Goal: Task Accomplishment & Management: Manage account settings

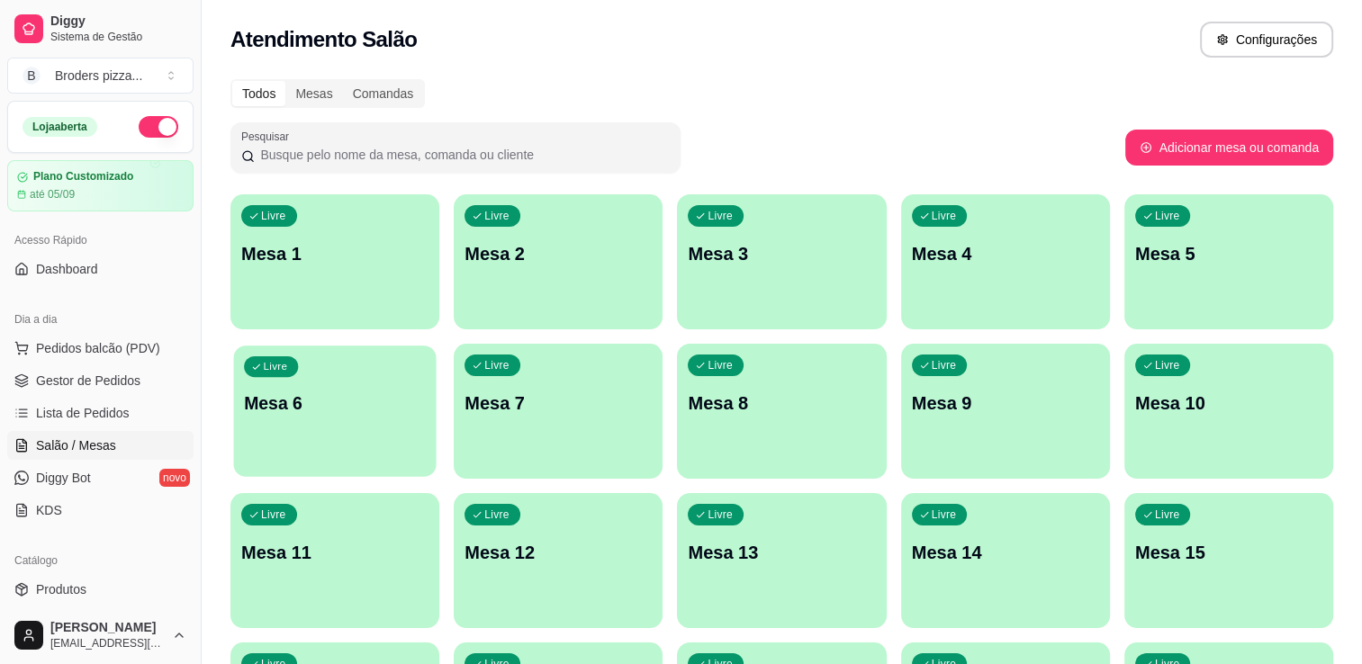
click at [282, 414] on p "Mesa 6" at bounding box center [335, 403] width 182 height 24
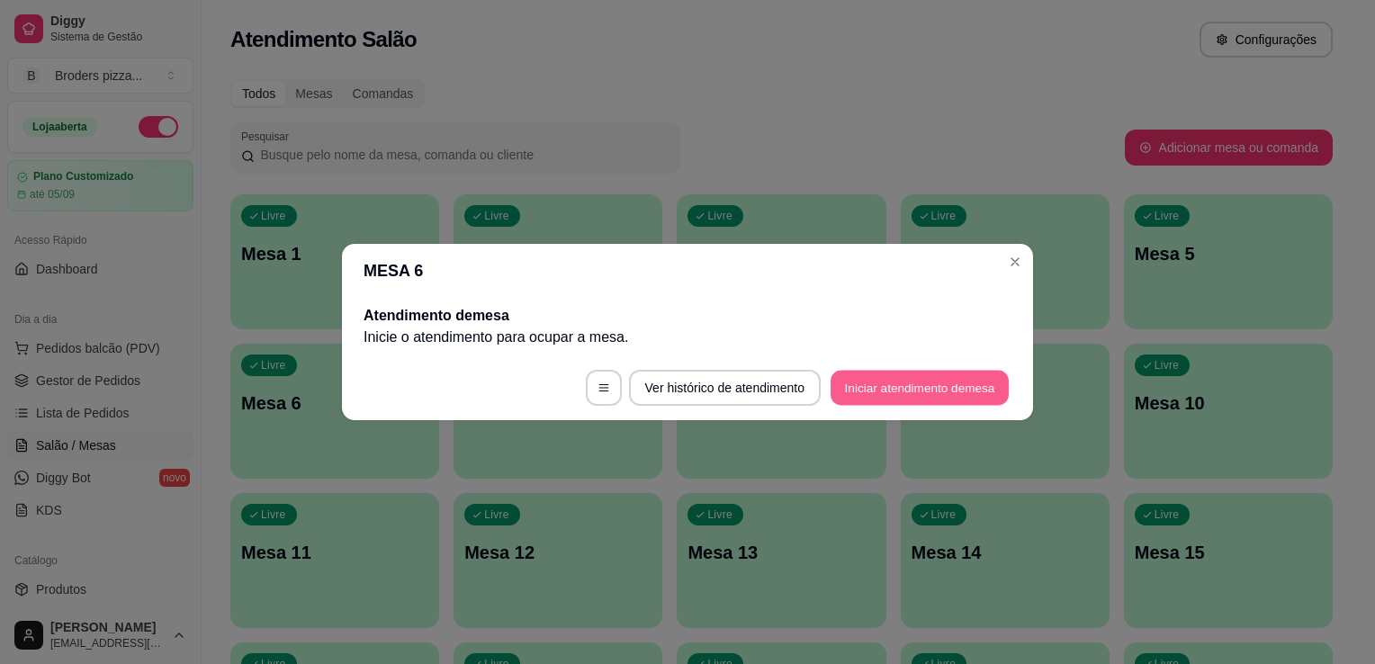
click at [896, 375] on button "Iniciar atendimento de mesa" at bounding box center [920, 388] width 178 height 35
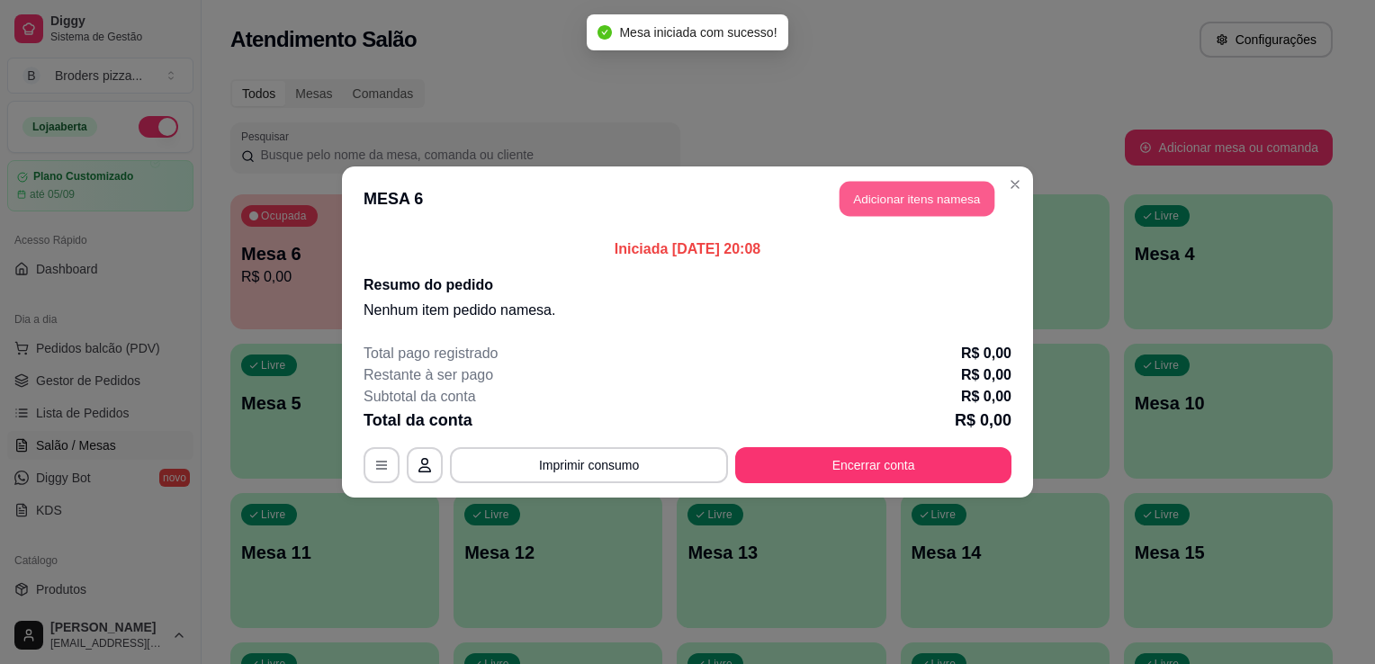
click at [868, 215] on button "Adicionar itens na mesa" at bounding box center [917, 199] width 155 height 35
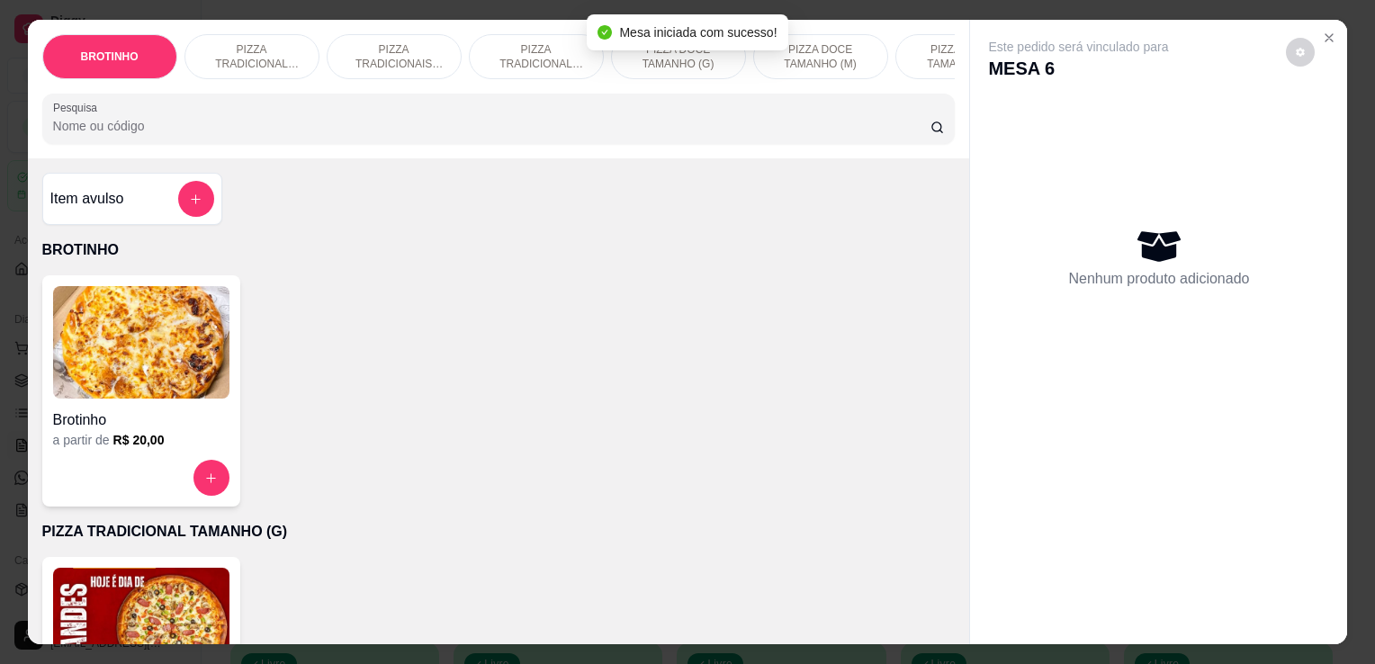
click at [551, 34] on div "PIZZA TRADICIONAL TAMANHO (P)" at bounding box center [536, 56] width 135 height 45
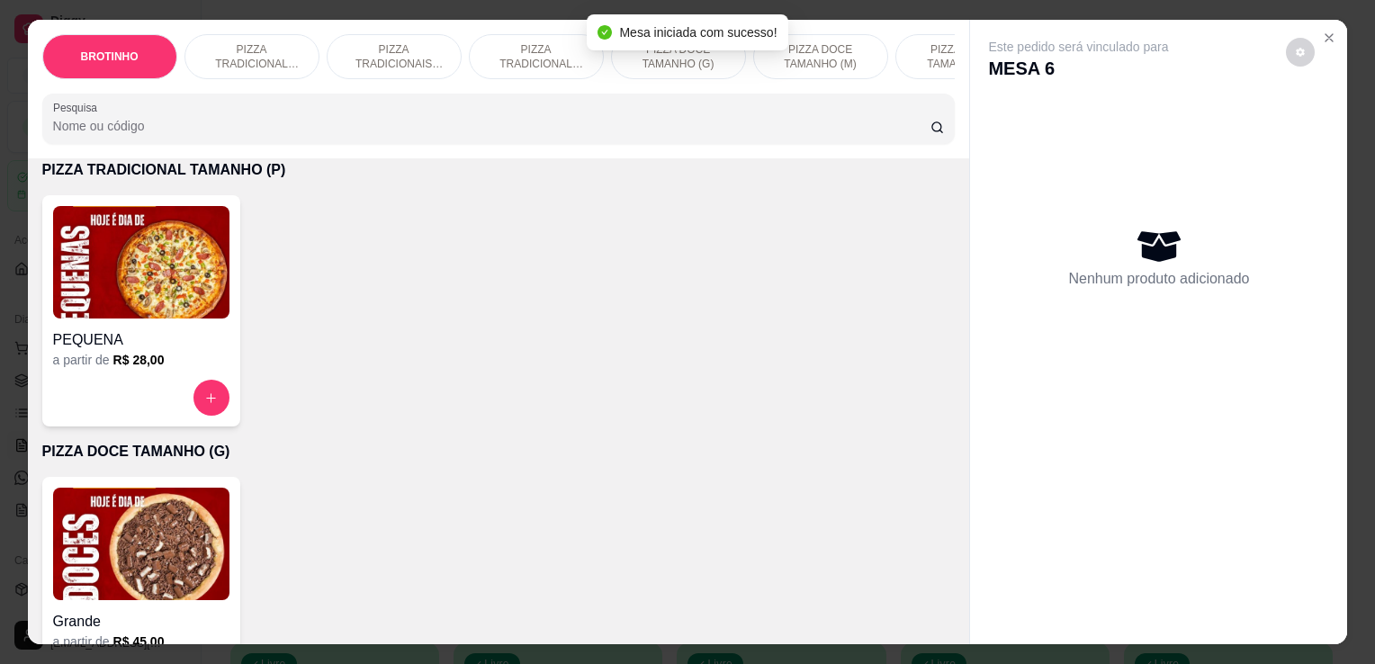
scroll to position [44, 0]
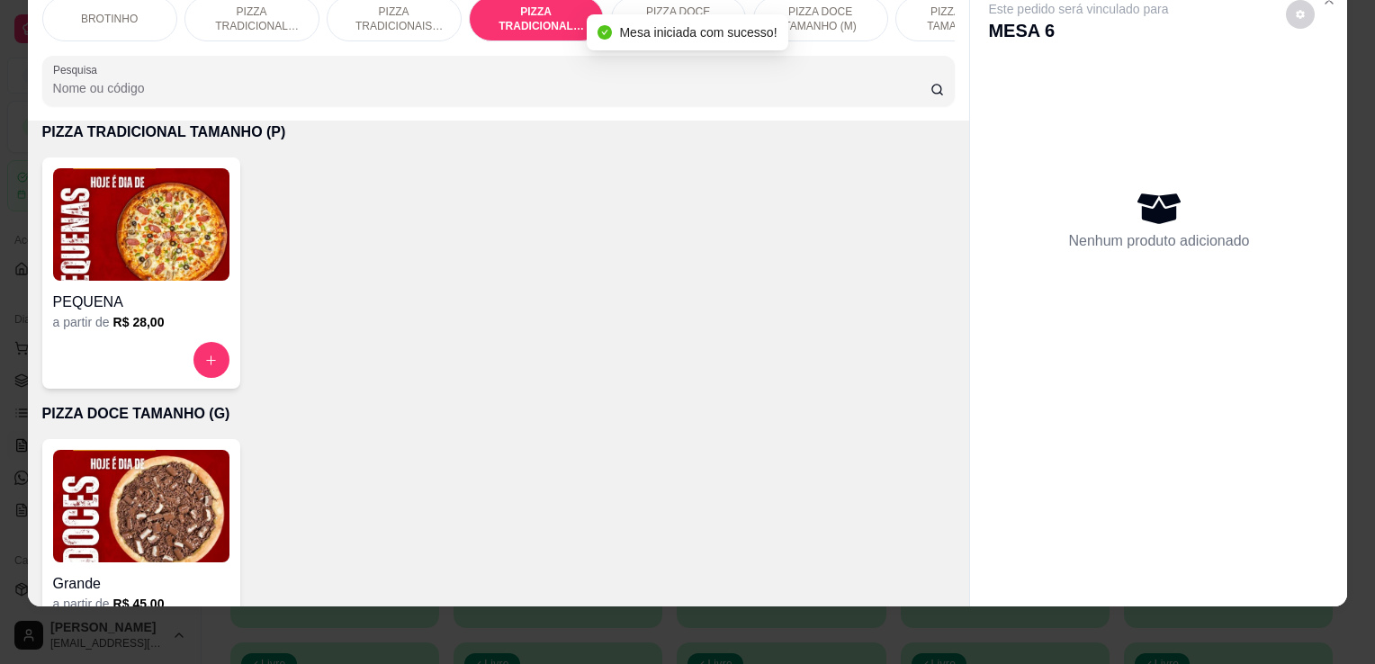
click at [180, 263] on img at bounding box center [141, 224] width 176 height 112
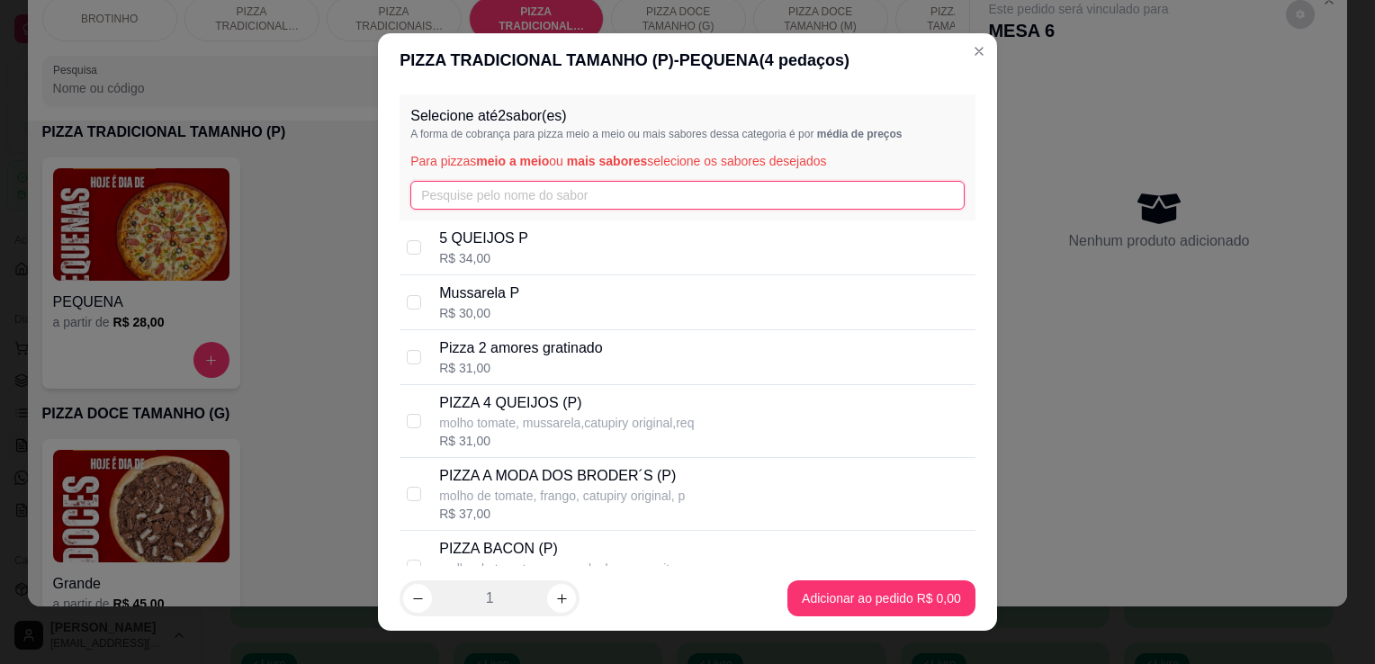
click at [490, 198] on input "text" at bounding box center [687, 195] width 554 height 29
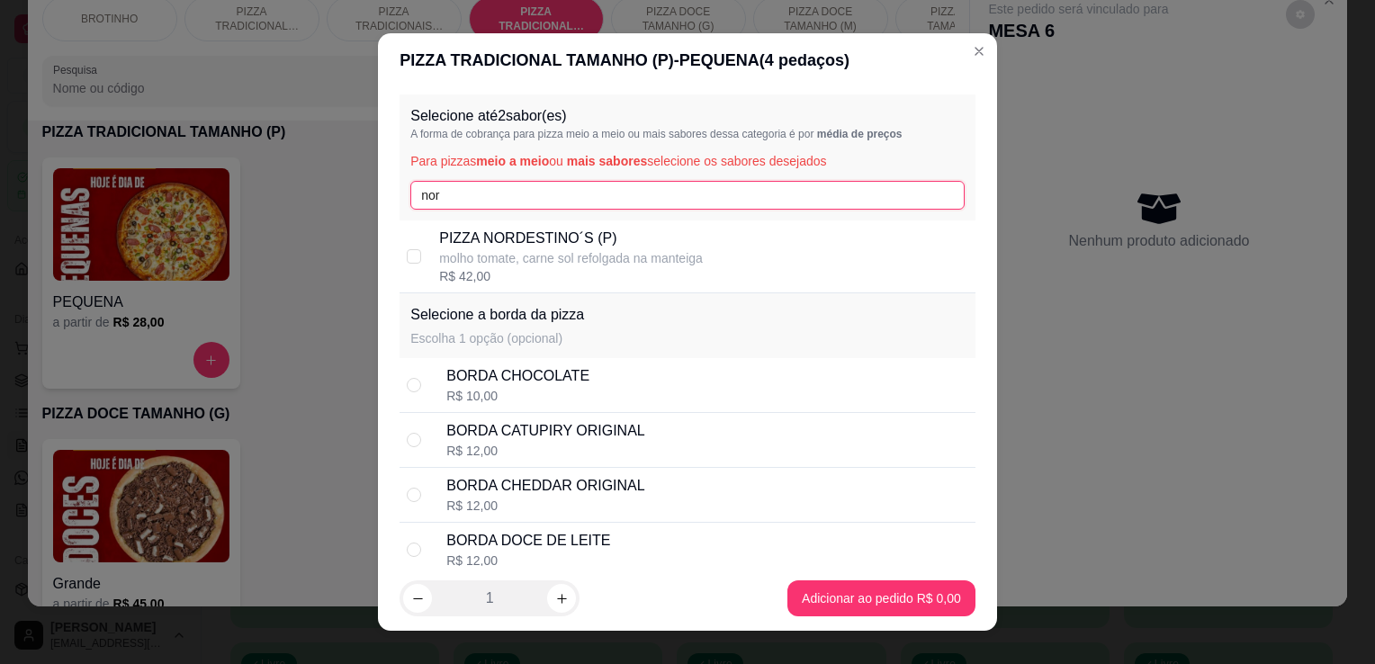
type input "nor"
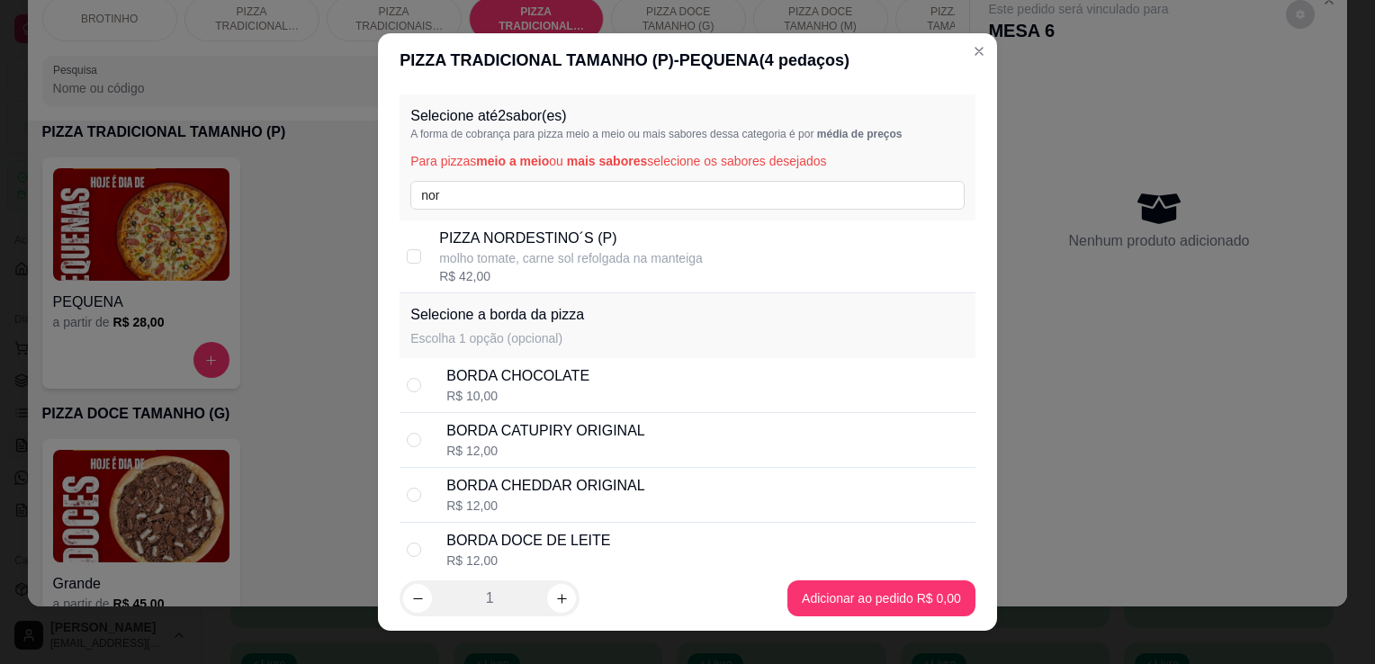
click at [510, 274] on div "R$ 42,00" at bounding box center [571, 276] width 264 height 18
checkbox input "true"
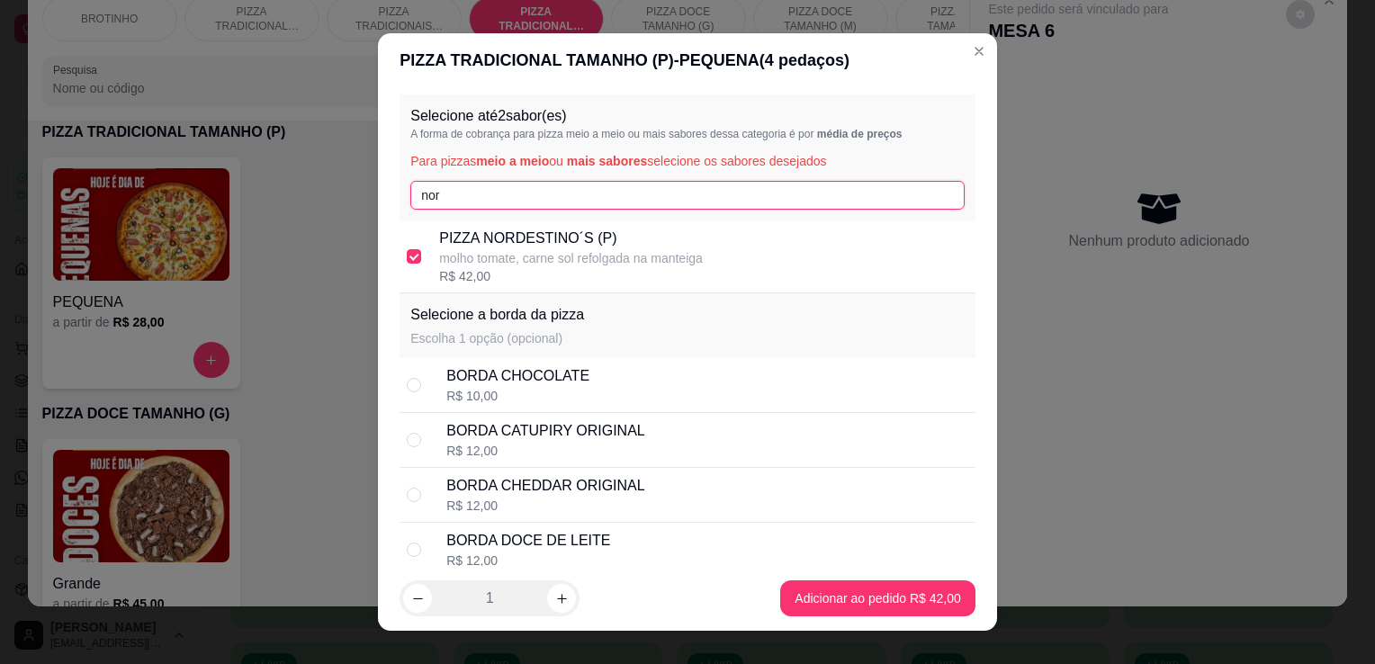
click at [518, 184] on input "nor" at bounding box center [687, 195] width 554 height 29
type input "n"
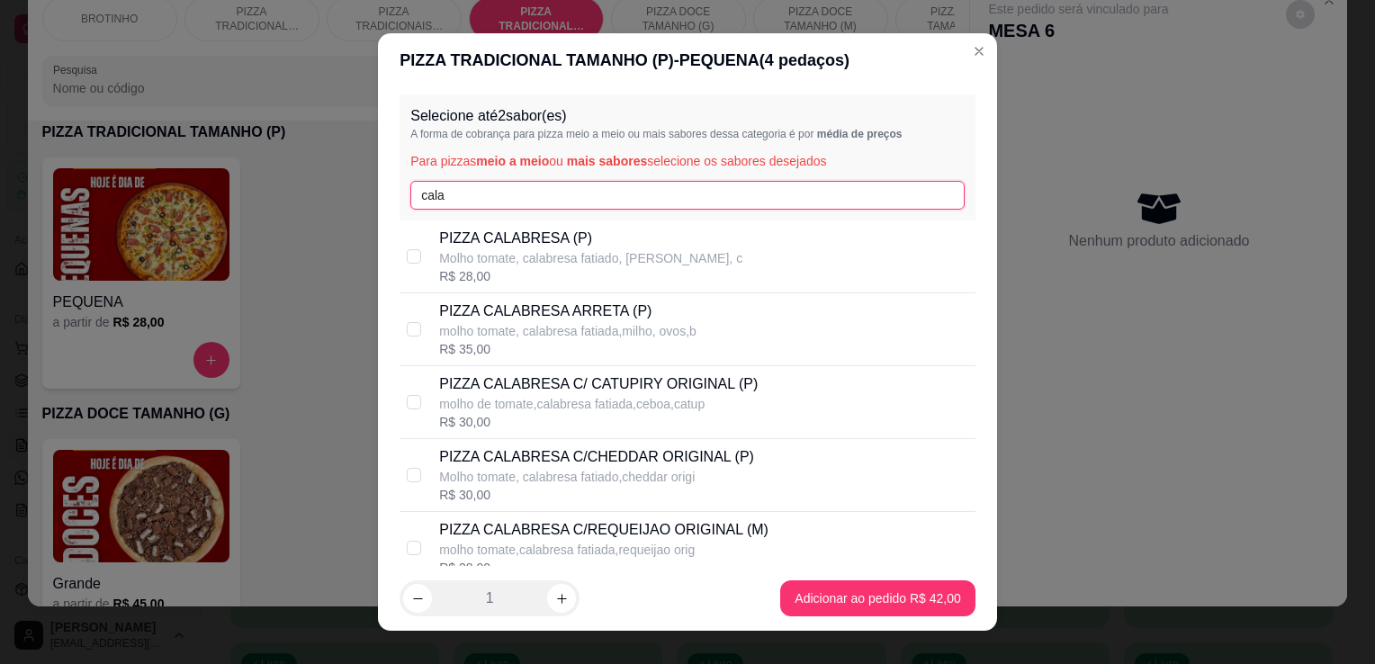
type input "cala"
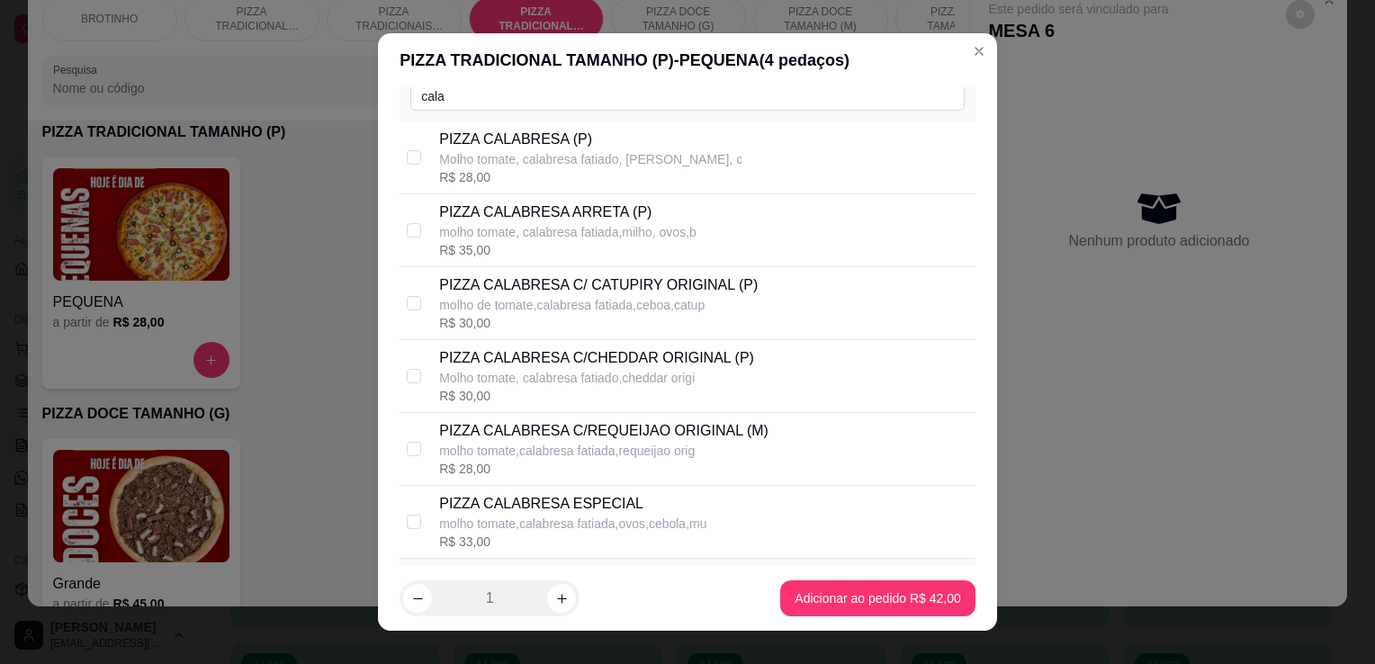
scroll to position [105, 0]
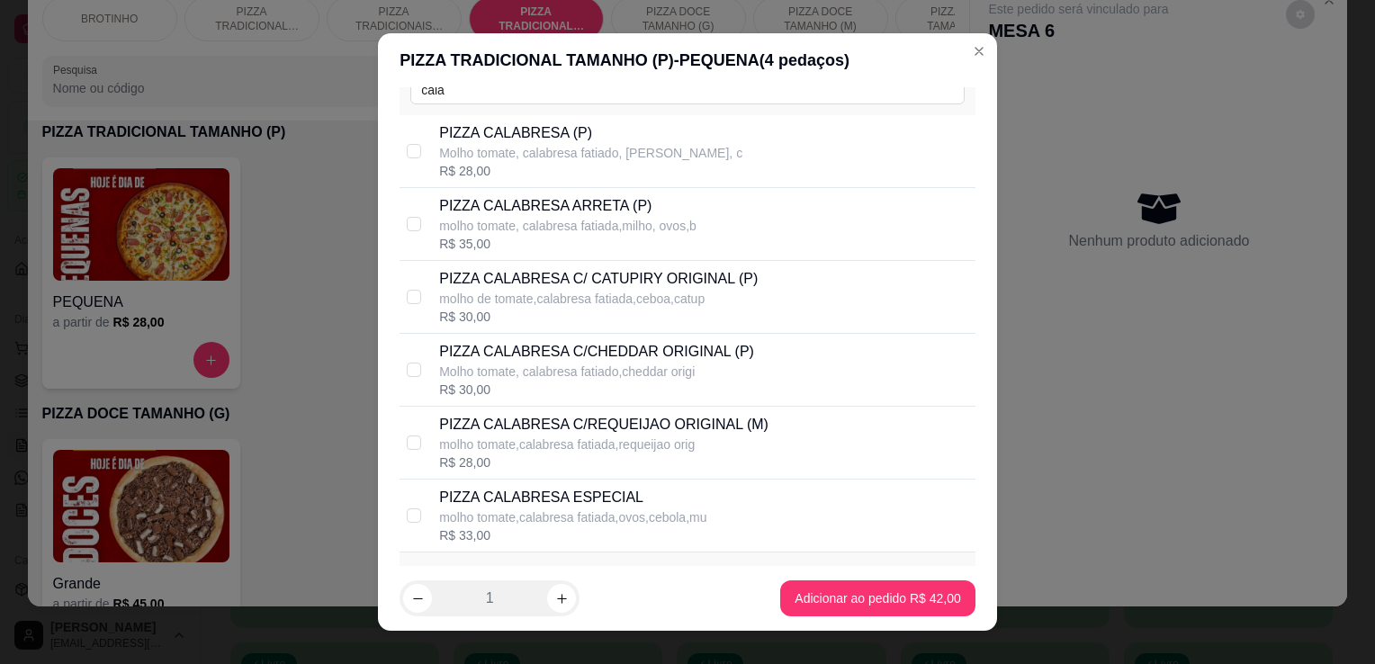
click at [787, 224] on div "PIZZA CALABRESA ARRETA (P) molho tomate, calabresa fatiada,milho, ovos,b R$ 35,…" at bounding box center [703, 224] width 529 height 58
checkbox input "true"
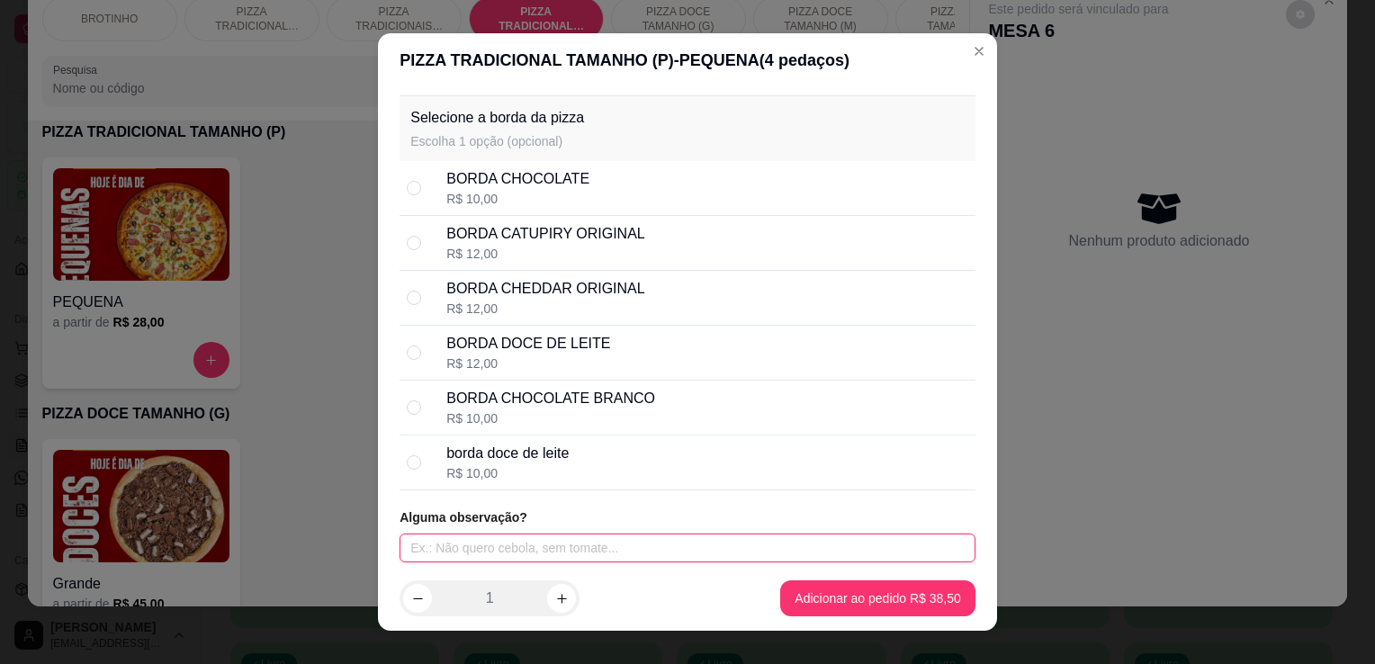
click at [554, 553] on input "text" at bounding box center [688, 548] width 576 height 29
type input "c"
type input "sem cebolinha e sem ovo"
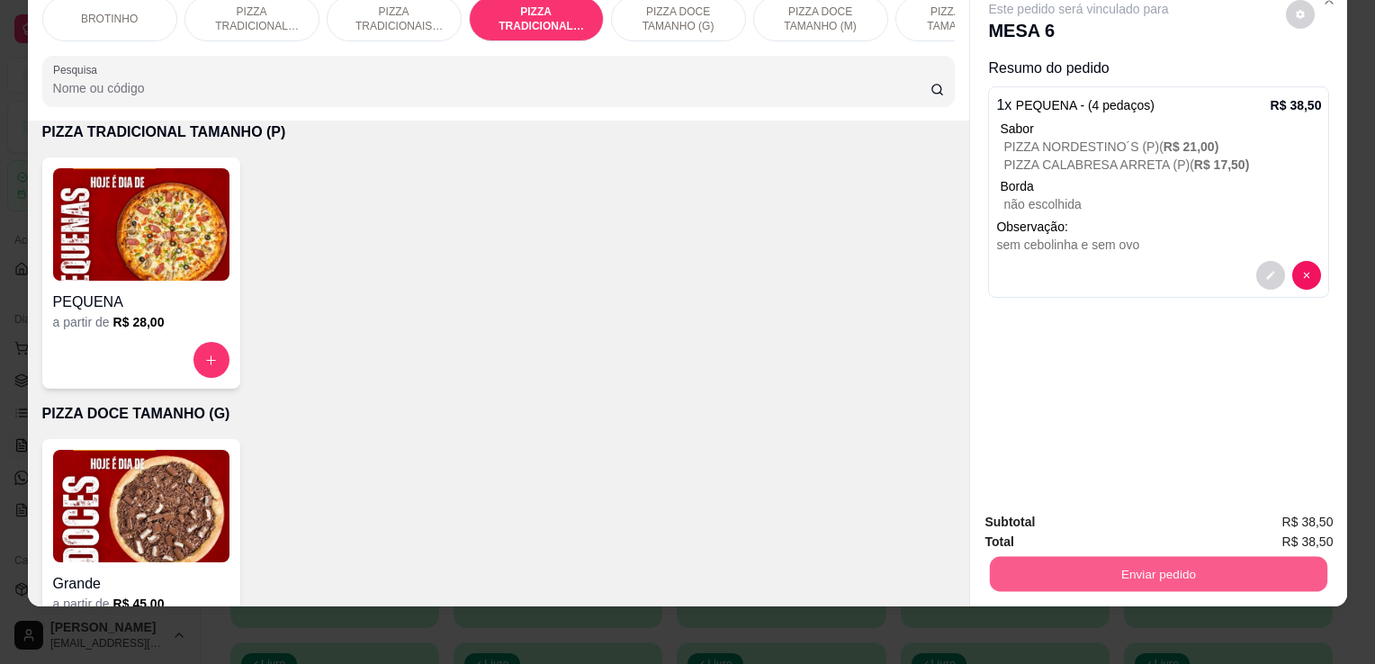
click at [1039, 562] on button "Enviar pedido" at bounding box center [1158, 573] width 337 height 35
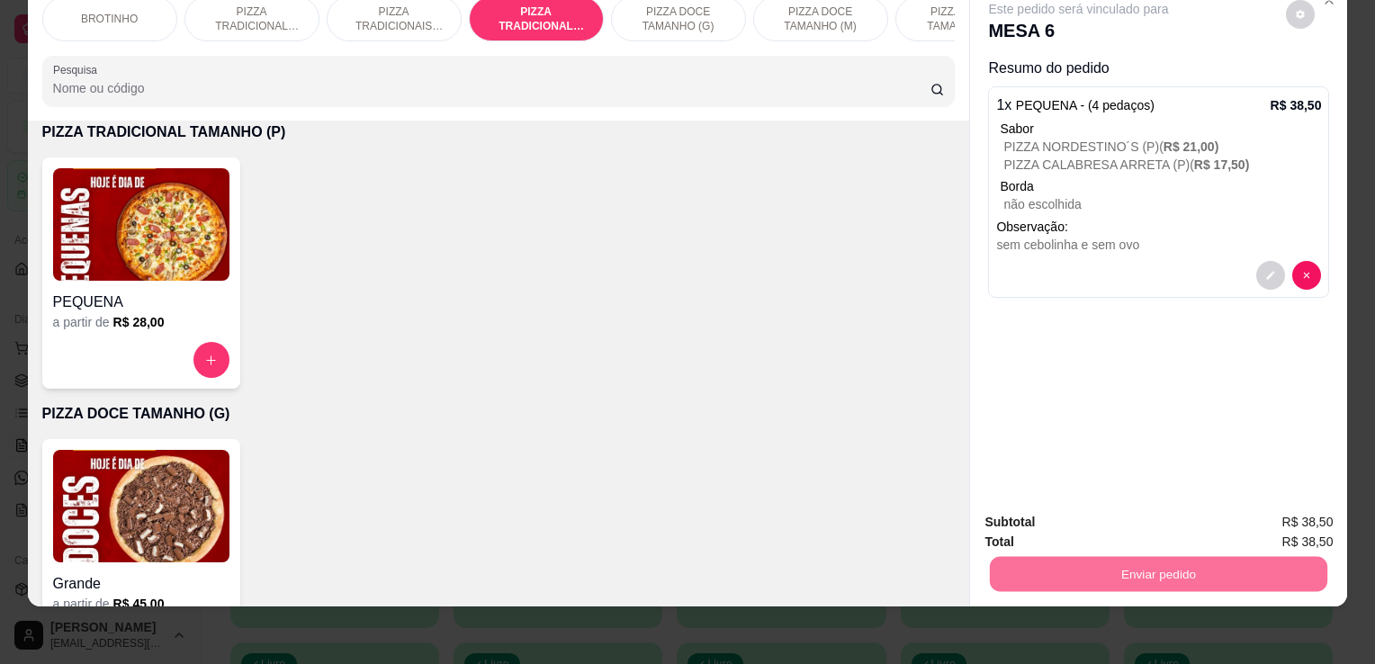
click at [1061, 517] on button "Não registrar e enviar pedido" at bounding box center [1100, 515] width 182 height 33
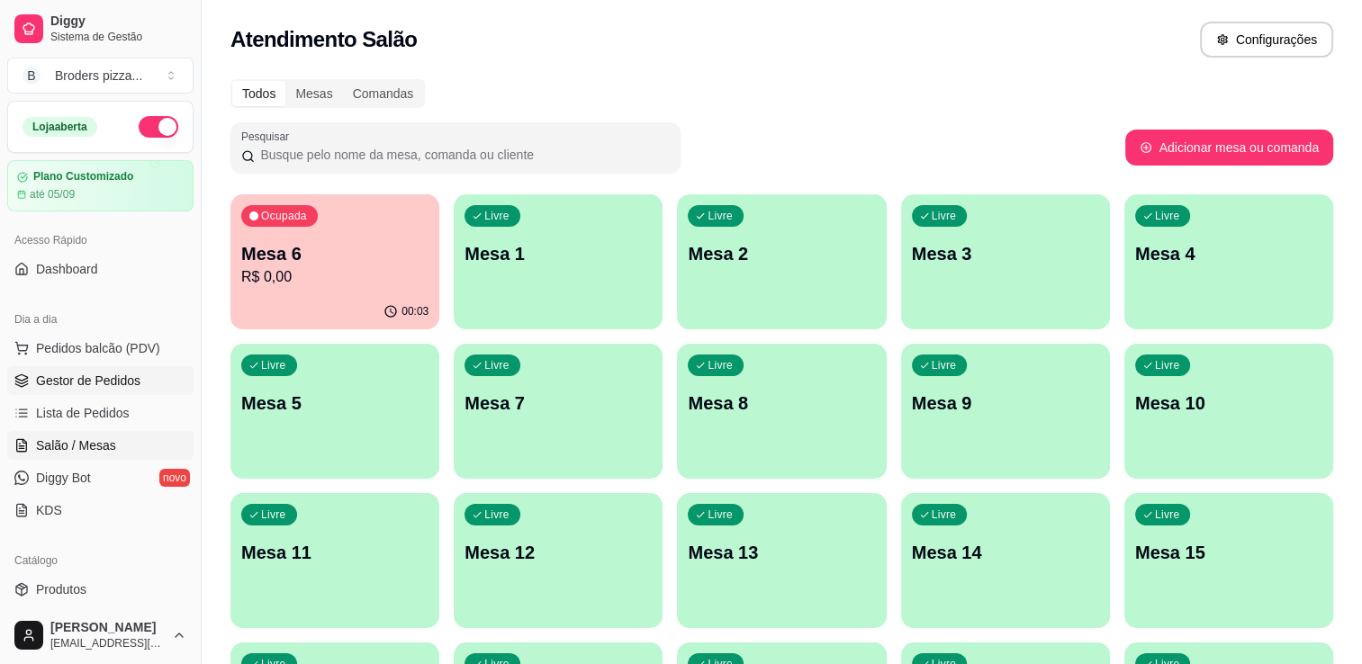
click at [79, 382] on span "Gestor de Pedidos" at bounding box center [88, 381] width 104 height 18
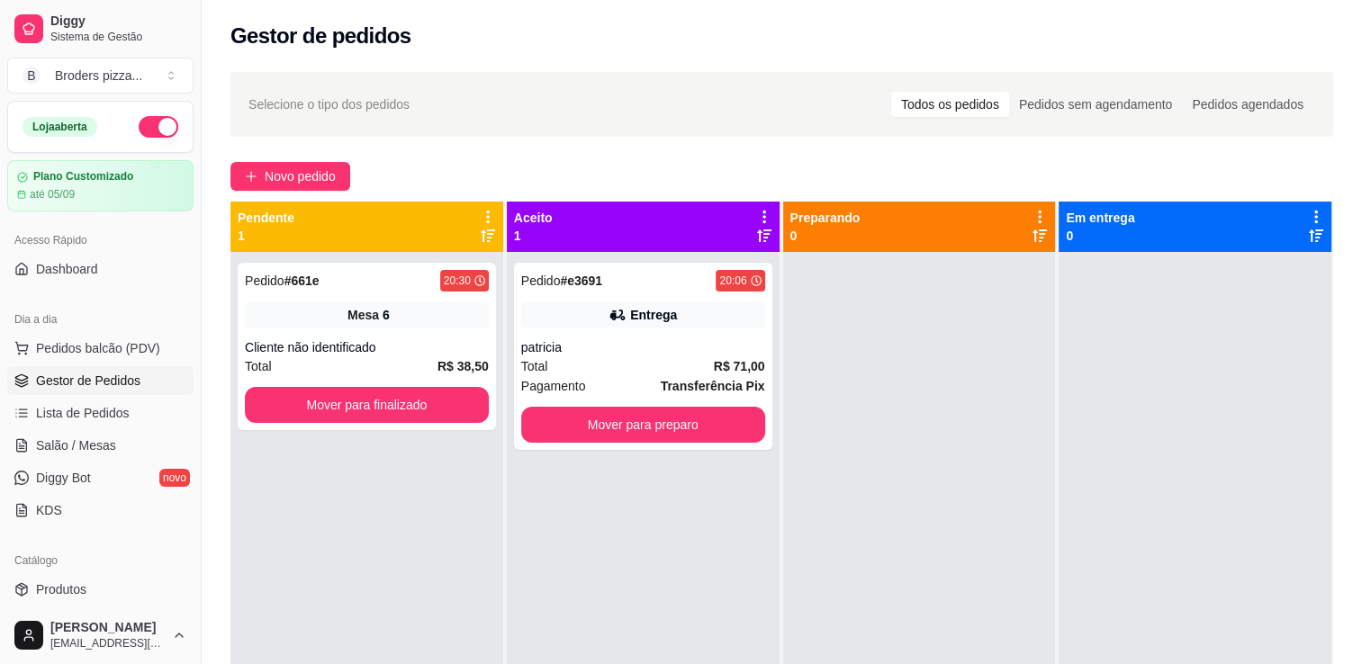
click at [79, 382] on span "Gestor de Pedidos" at bounding box center [88, 381] width 104 height 18
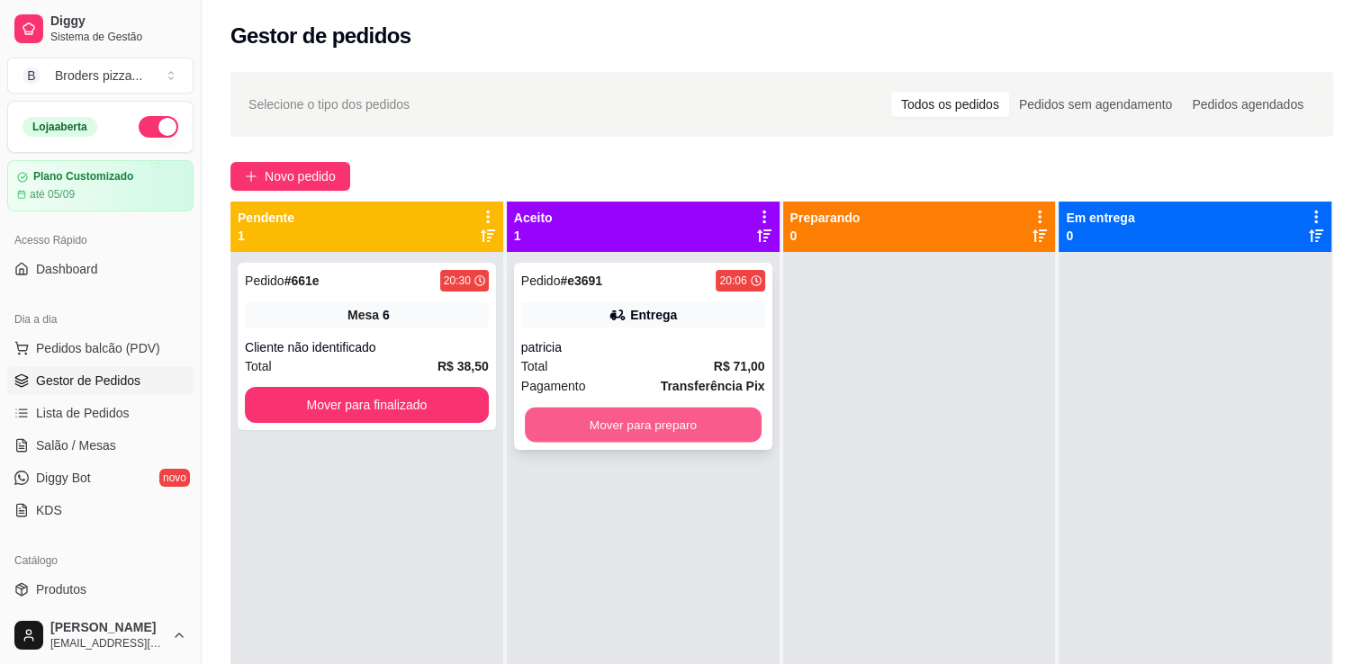
click at [670, 429] on button "Mover para preparo" at bounding box center [643, 425] width 237 height 35
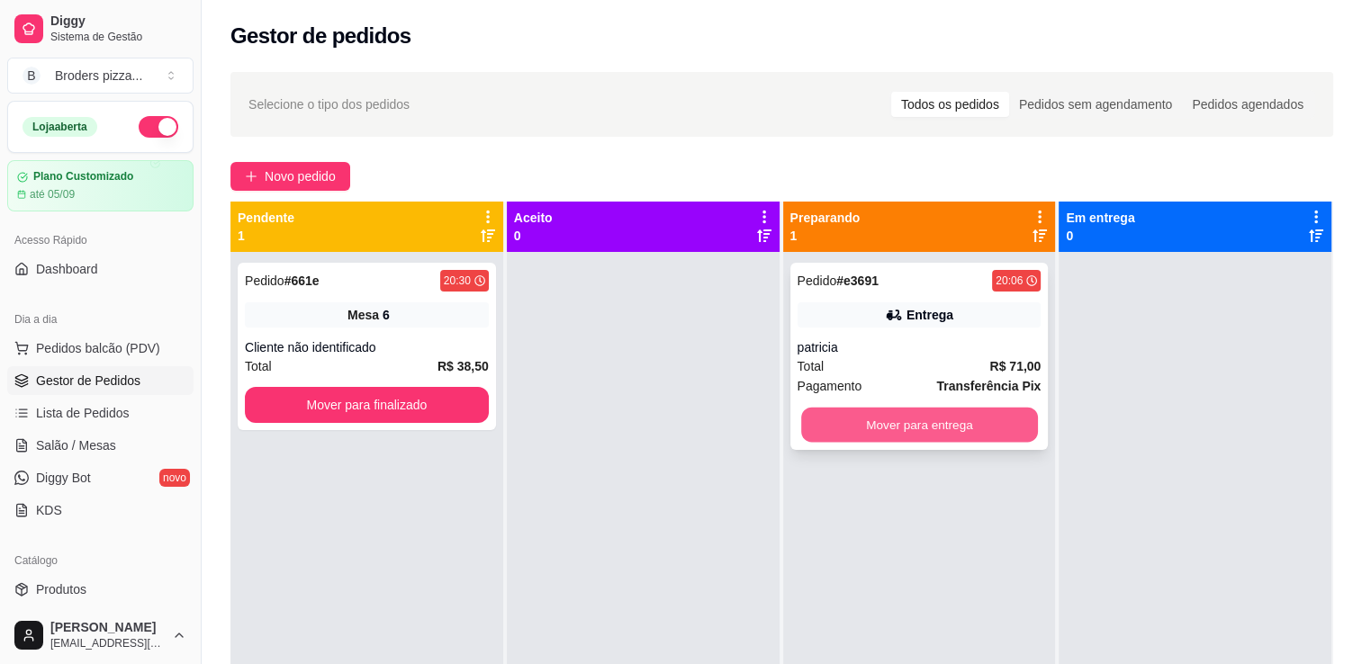
click at [926, 427] on button "Mover para entrega" at bounding box center [919, 425] width 237 height 35
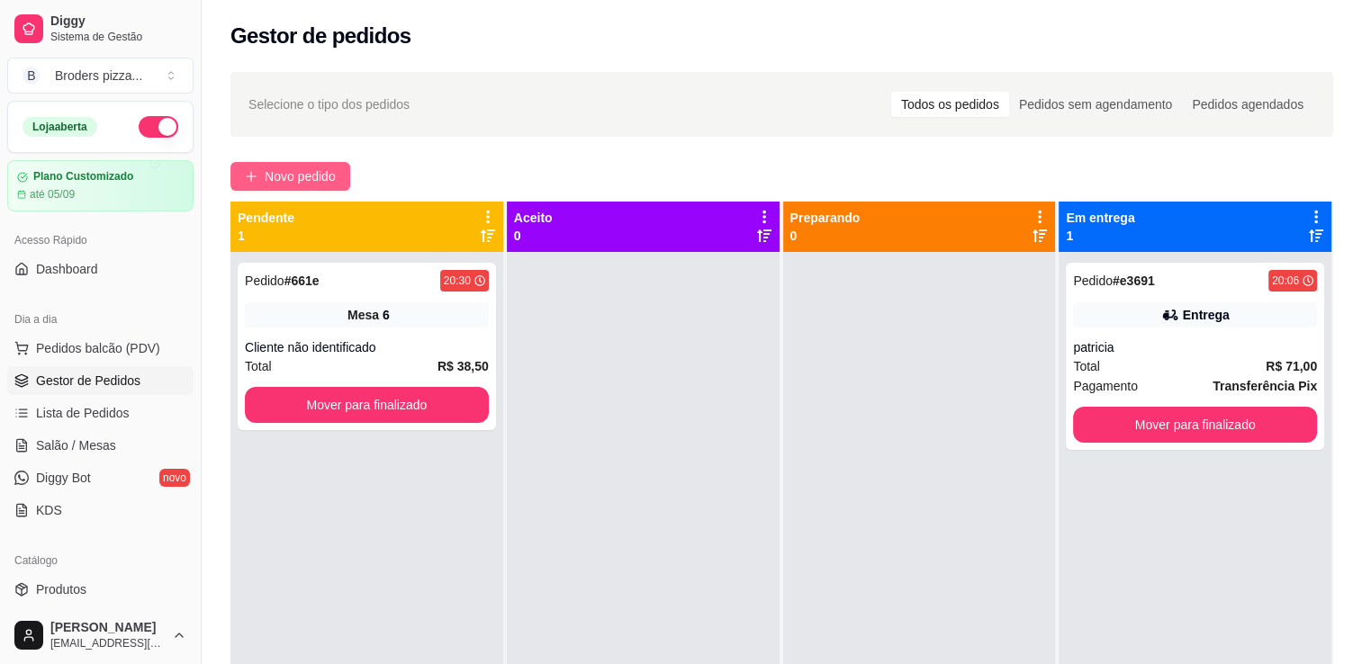
click at [299, 174] on span "Novo pedido" at bounding box center [300, 176] width 71 height 20
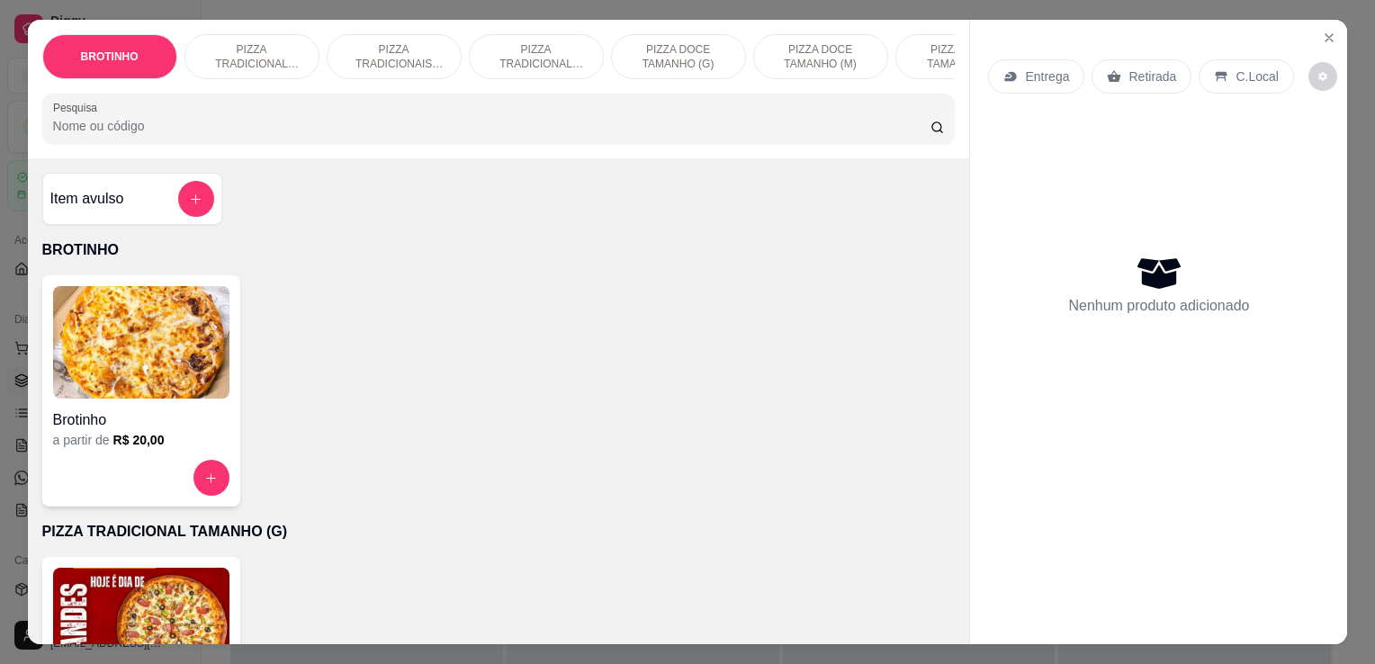
click at [384, 53] on p "PIZZA TRADICIONAIS TAMANHO (M)" at bounding box center [394, 56] width 104 height 29
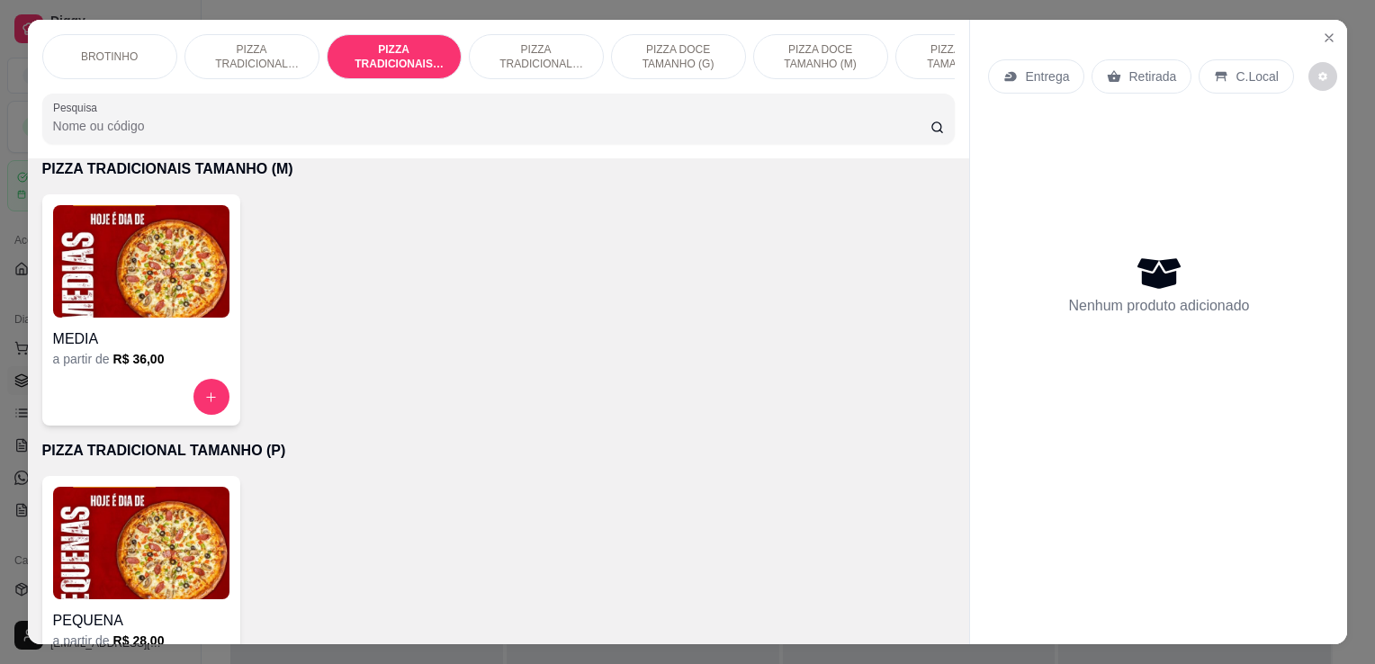
scroll to position [44, 0]
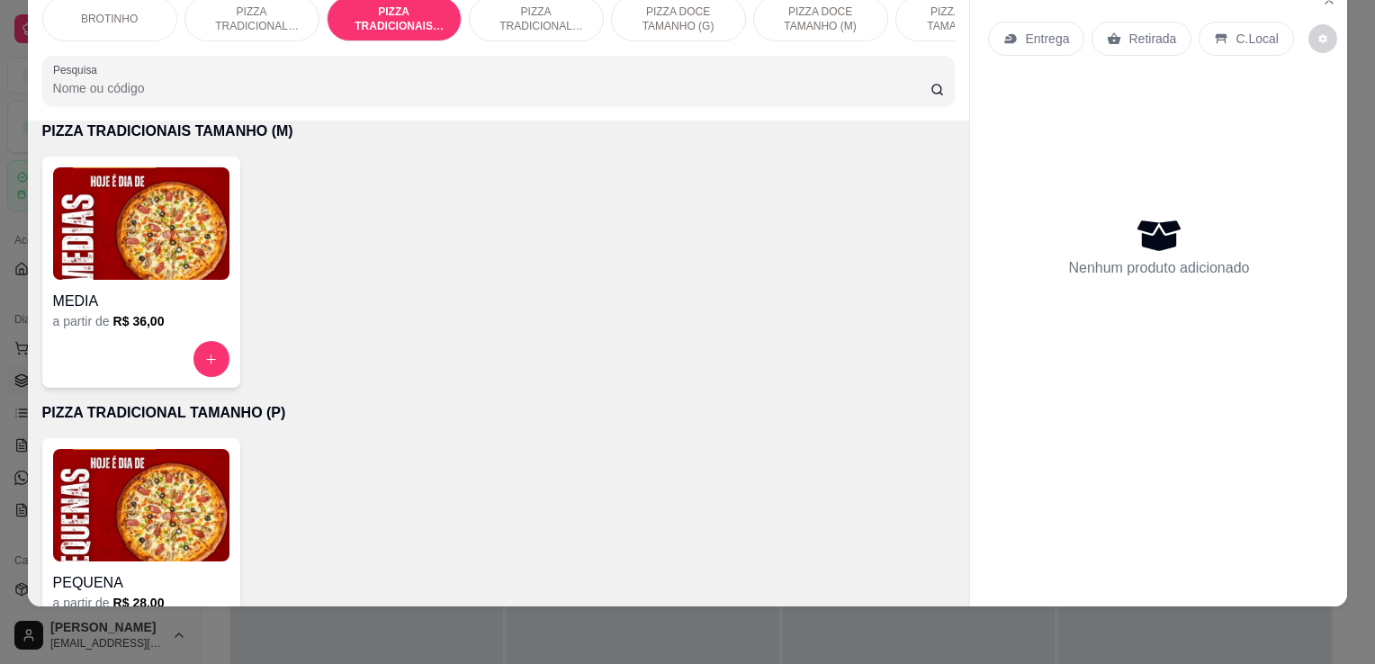
click at [216, 259] on img at bounding box center [141, 223] width 176 height 112
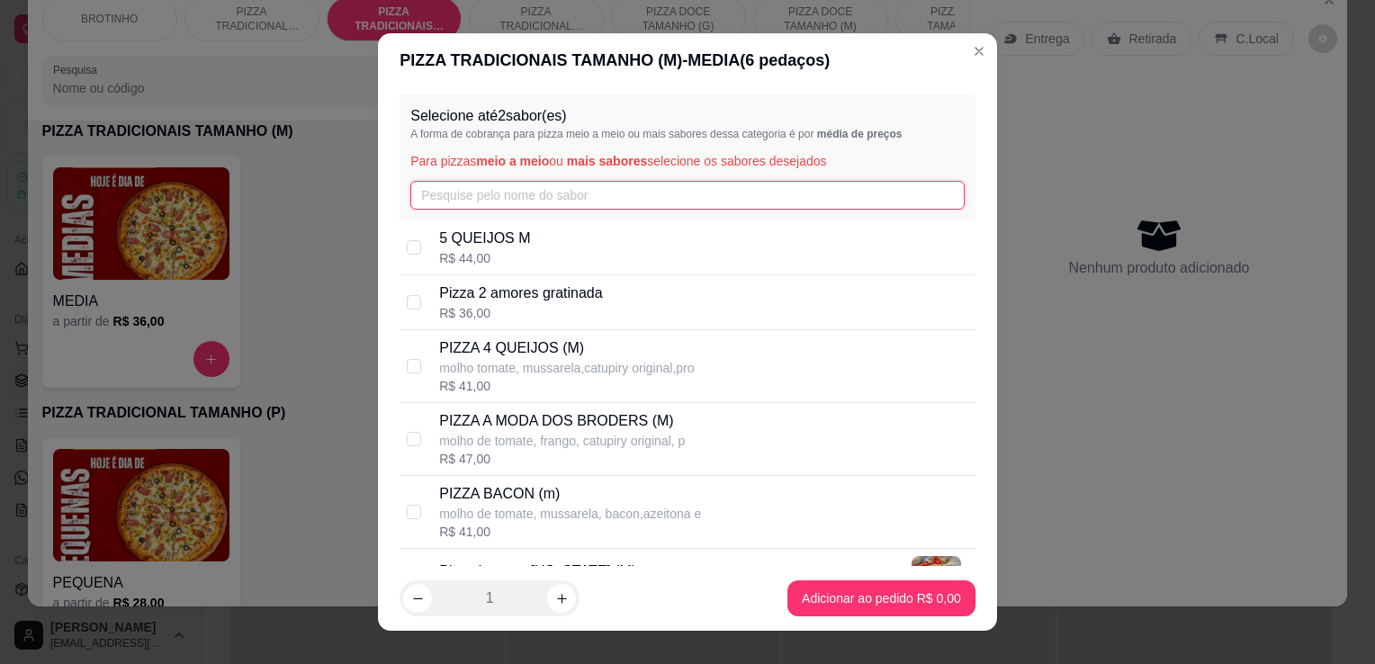
click at [441, 207] on input "text" at bounding box center [687, 195] width 554 height 29
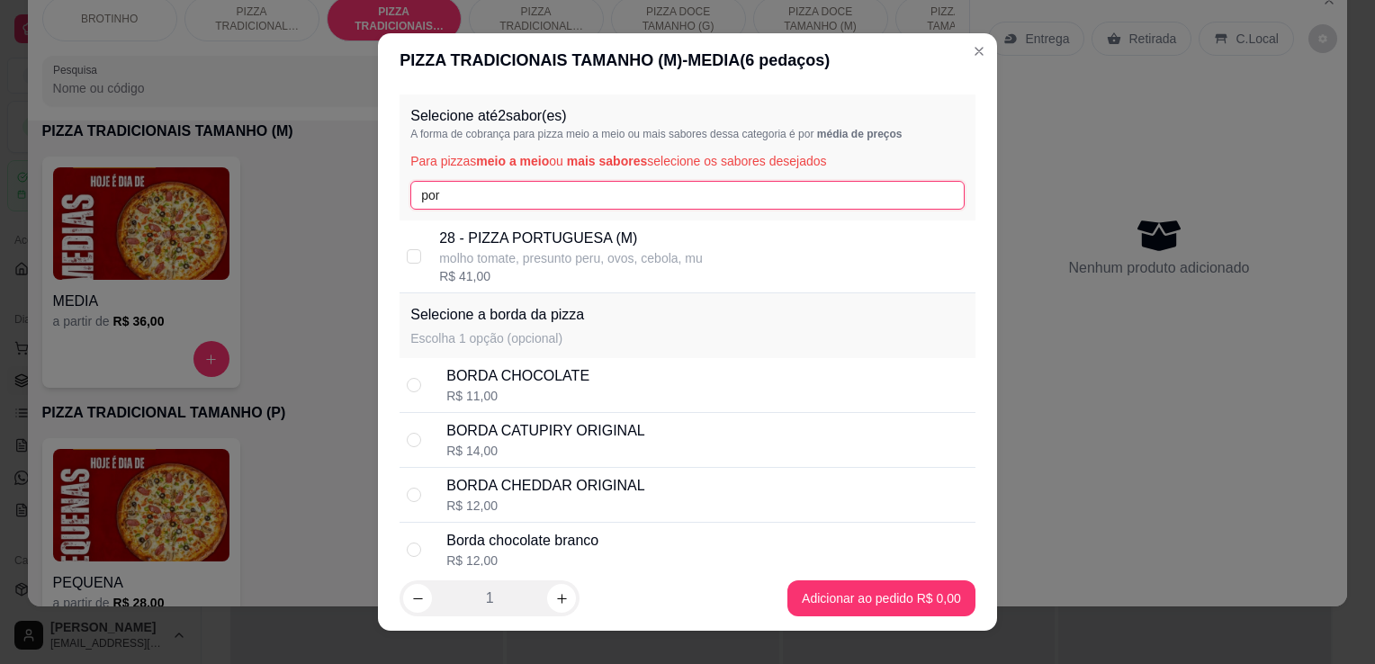
type input "por"
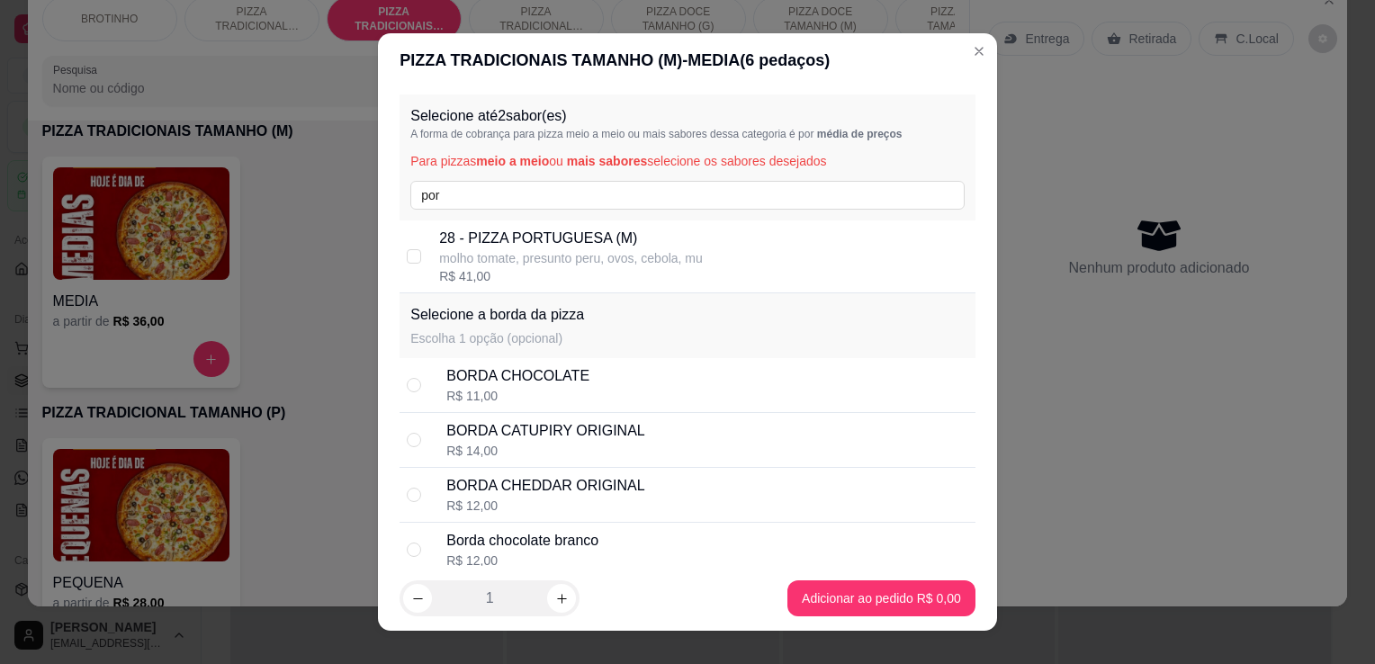
click at [522, 253] on p "molho tomate, presunto peru, ovos, cebola, mu" at bounding box center [571, 258] width 264 height 18
checkbox input "true"
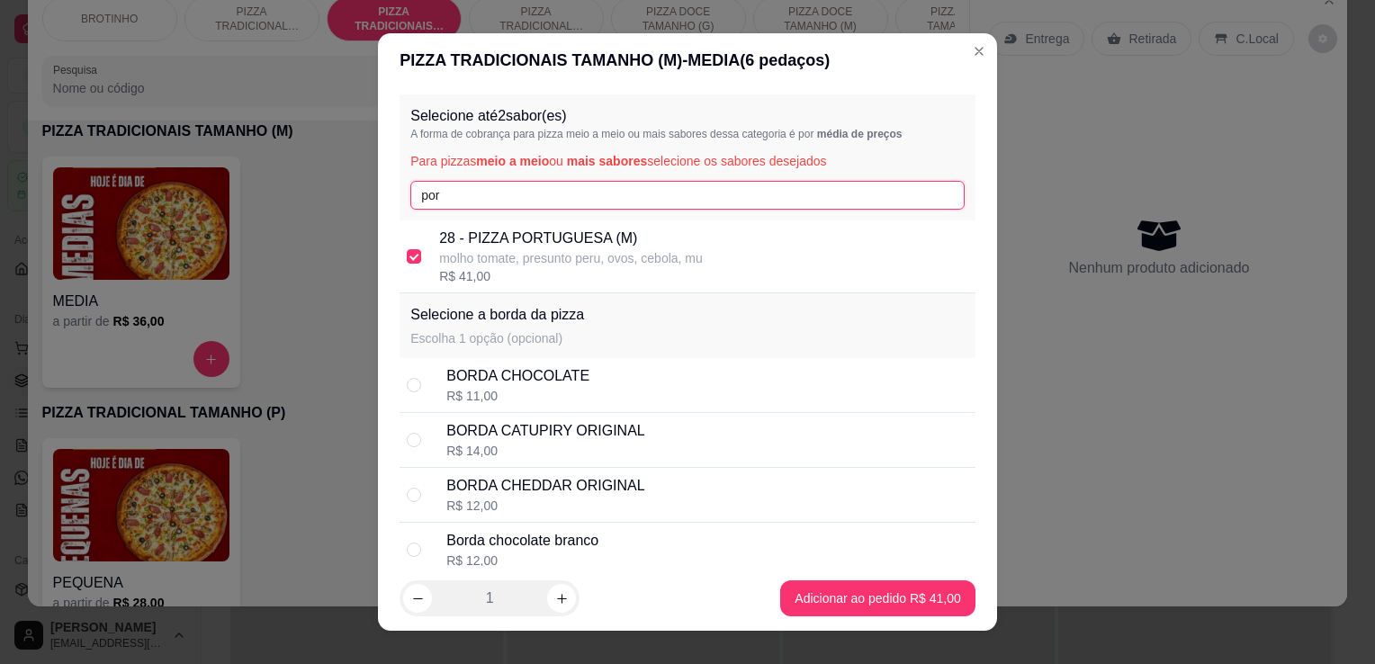
click at [497, 194] on input "por" at bounding box center [687, 195] width 554 height 29
type input "p"
type input "lom"
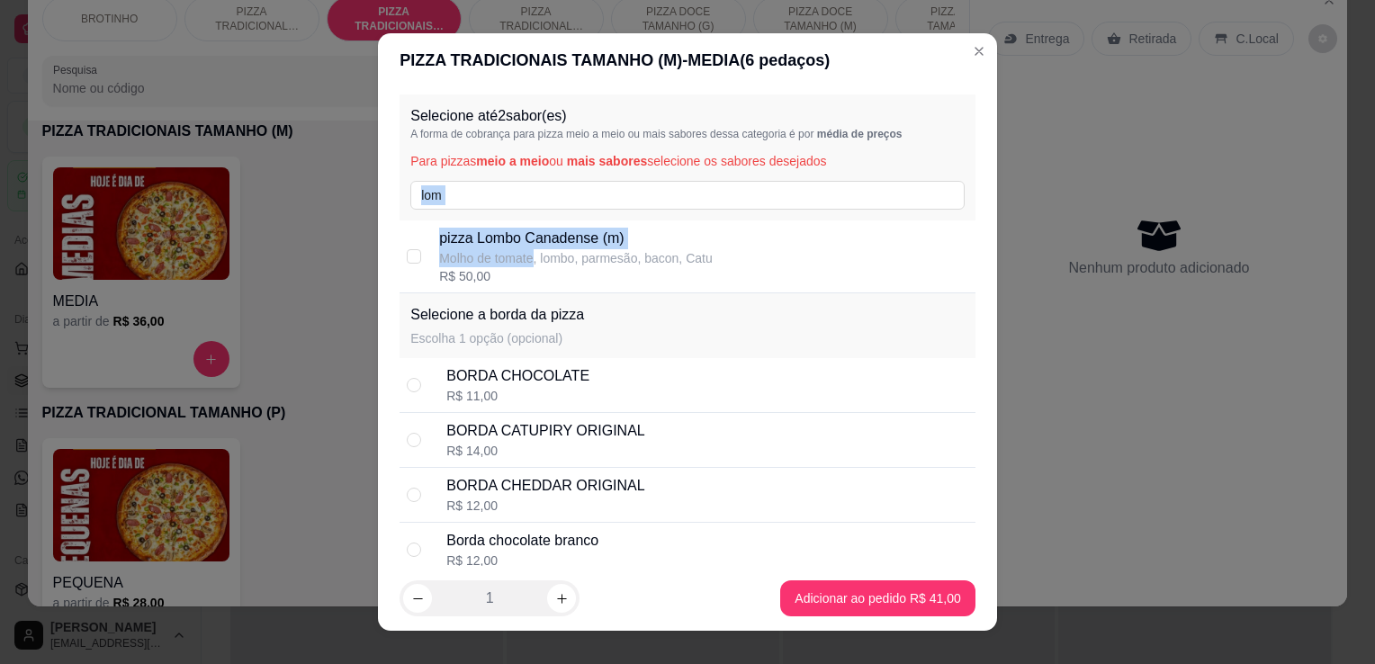
drag, startPoint x: 522, startPoint y: 218, endPoint x: 533, endPoint y: 265, distance: 48.9
click at [533, 265] on div "Selecione até 2 sabor(es) A forma de cobrança para pizza meio a meio ou mais sa…" at bounding box center [687, 326] width 619 height 479
click at [533, 265] on p "Molho de tomate, lombo, parmesão, bacon, Catu" at bounding box center [576, 258] width 274 height 18
checkbox input "true"
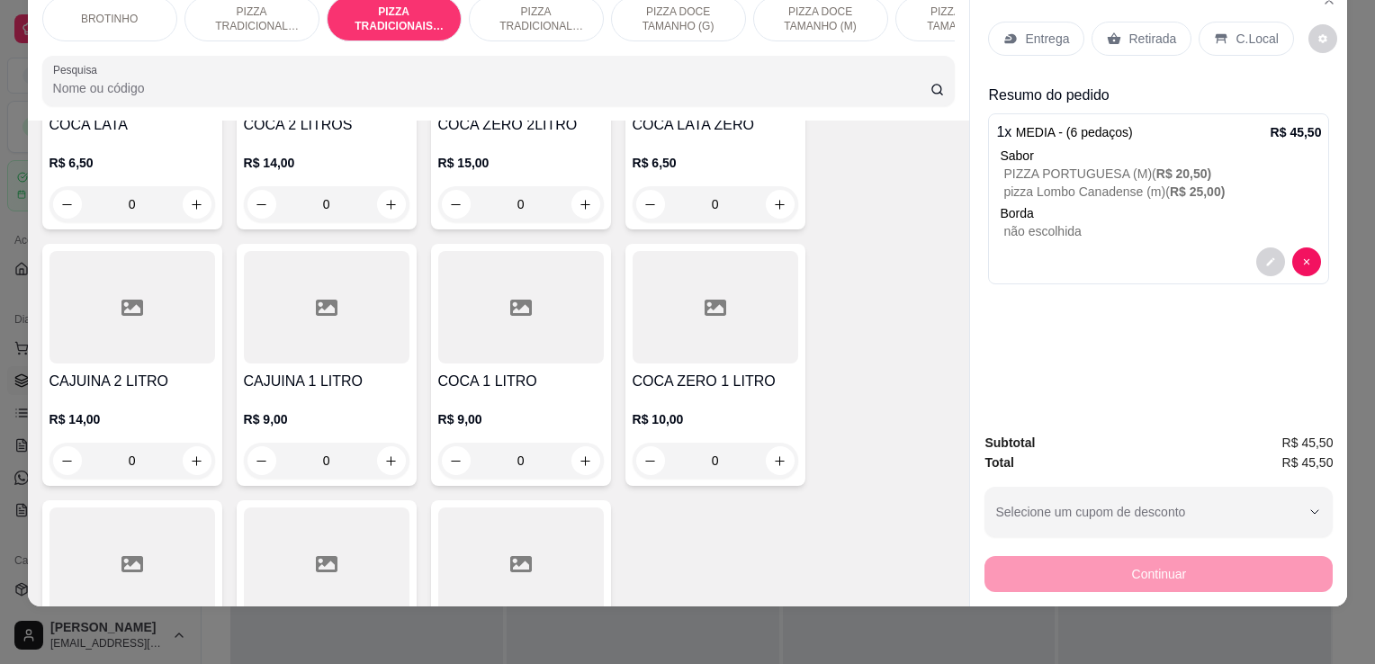
scroll to position [2228, 0]
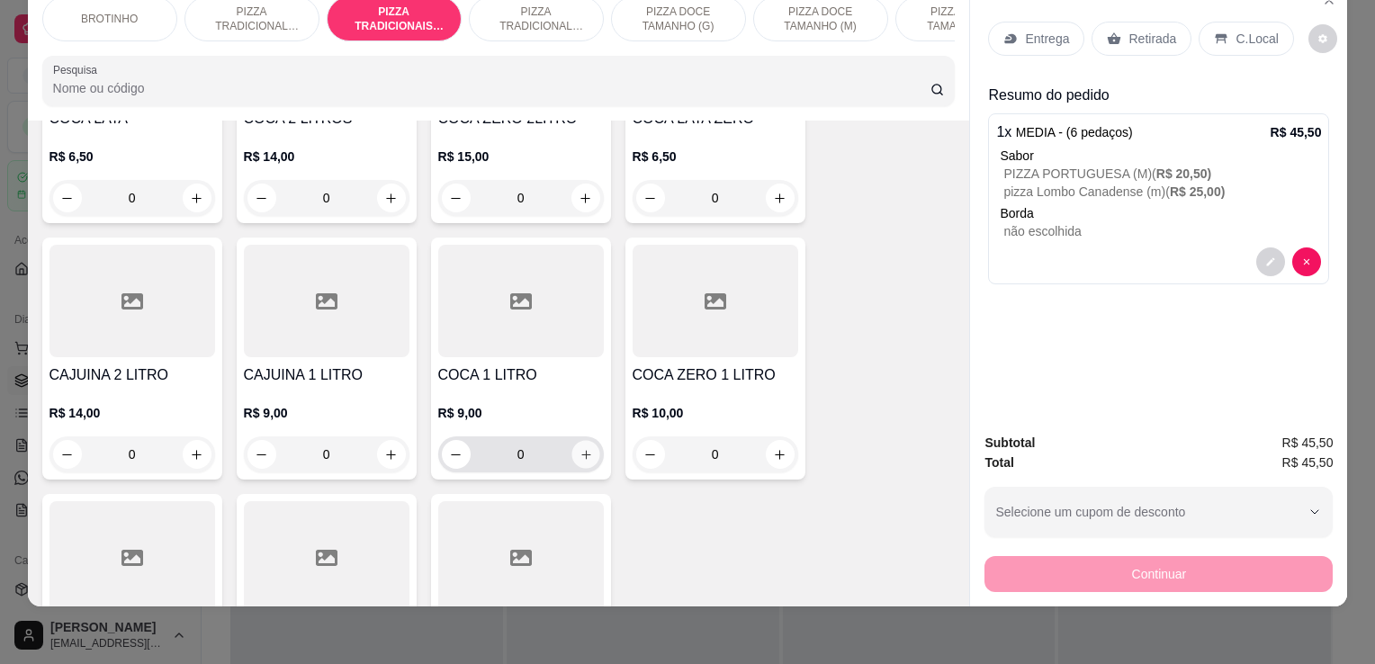
click at [584, 459] on icon "increase-product-quantity" at bounding box center [585, 454] width 13 height 13
type input "1"
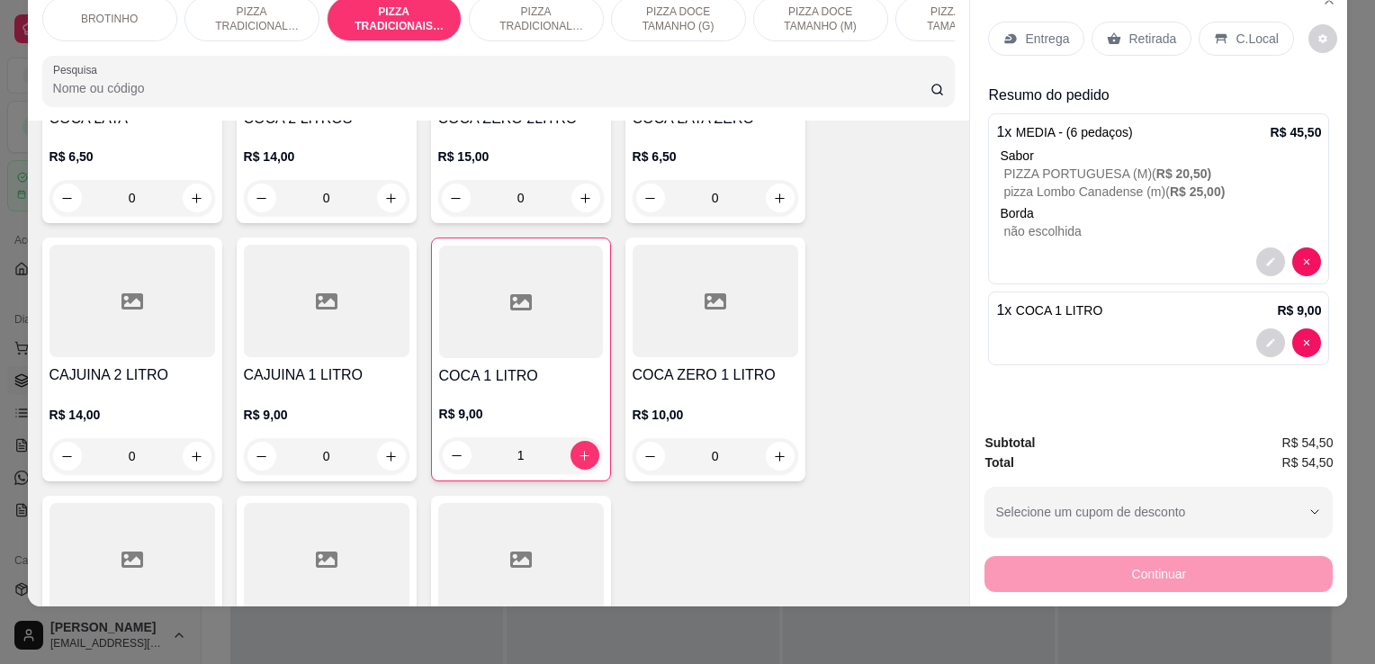
click at [1058, 30] on p "Entrega" at bounding box center [1047, 39] width 44 height 18
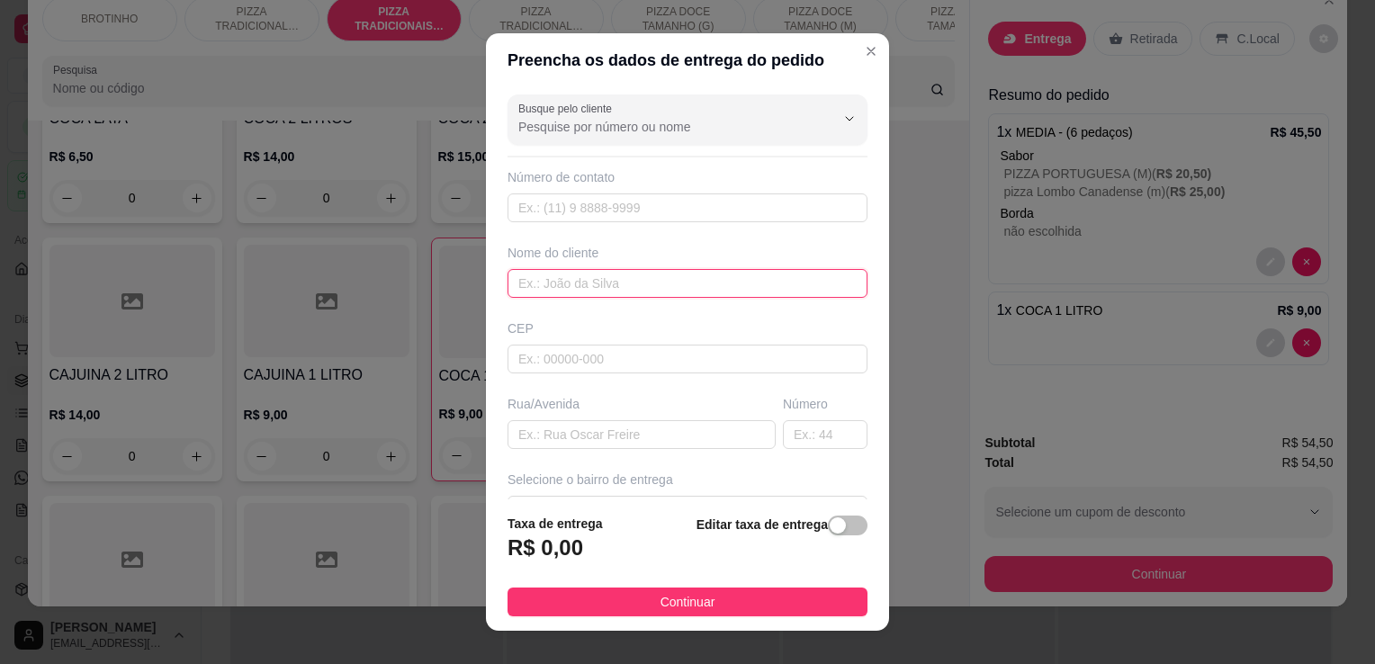
click at [589, 283] on input "text" at bounding box center [688, 283] width 360 height 29
type input "[PERSON_NAME]"
click at [573, 440] on input "text" at bounding box center [642, 434] width 268 height 29
type input "rua são geraldo"
click at [799, 438] on input "text" at bounding box center [825, 434] width 85 height 29
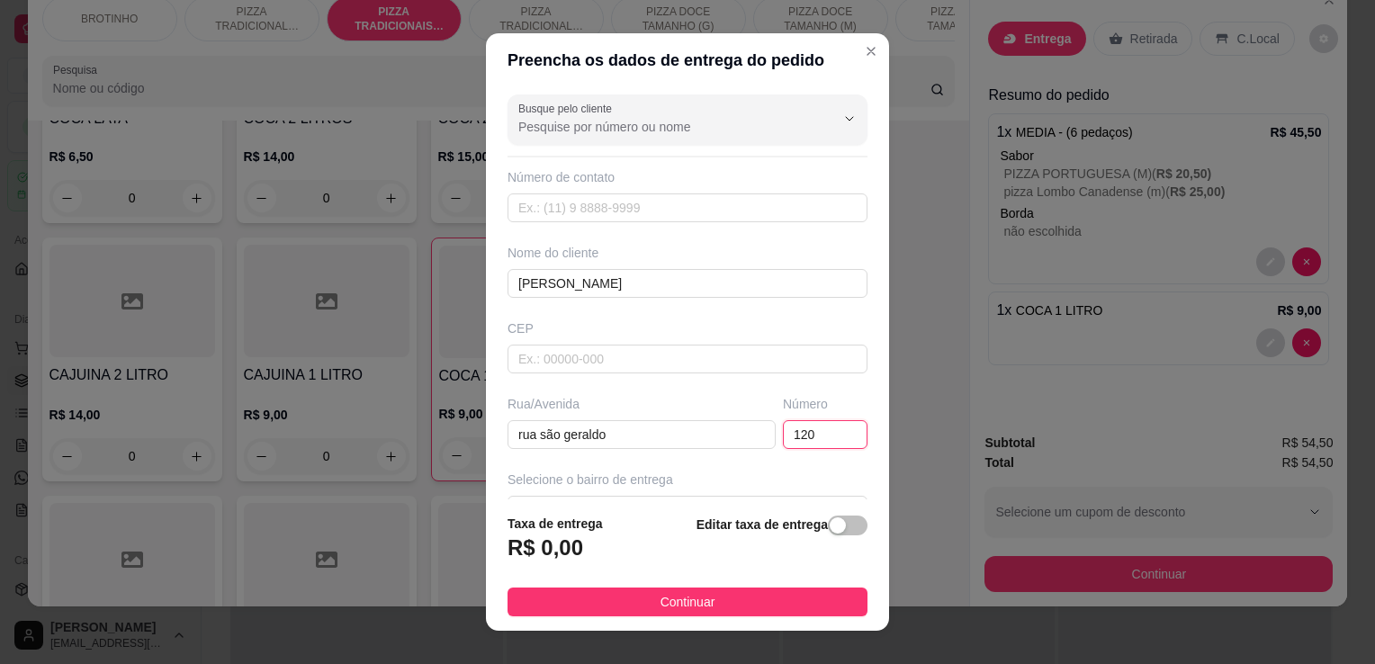
type input "120"
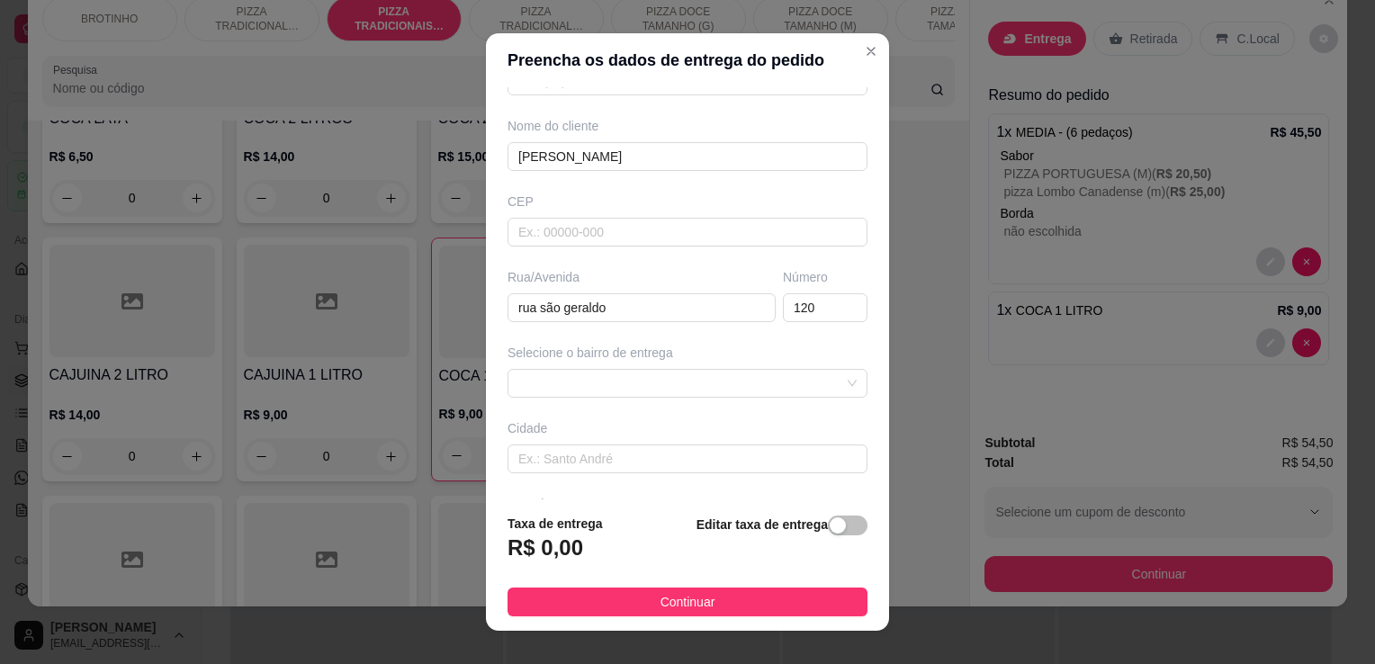
scroll to position [133, 0]
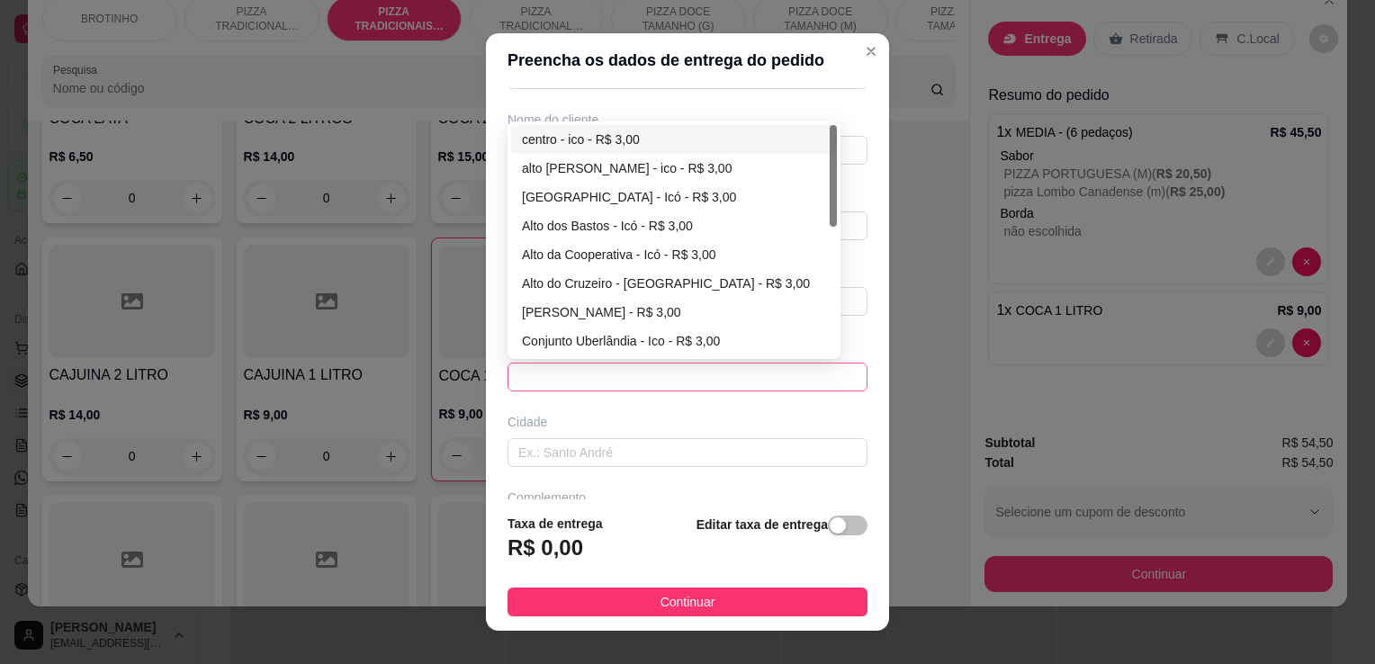
click at [789, 367] on span at bounding box center [687, 377] width 338 height 27
click at [561, 142] on div "centro - ico - R$ 3,00" at bounding box center [674, 140] width 304 height 20
type input "ico"
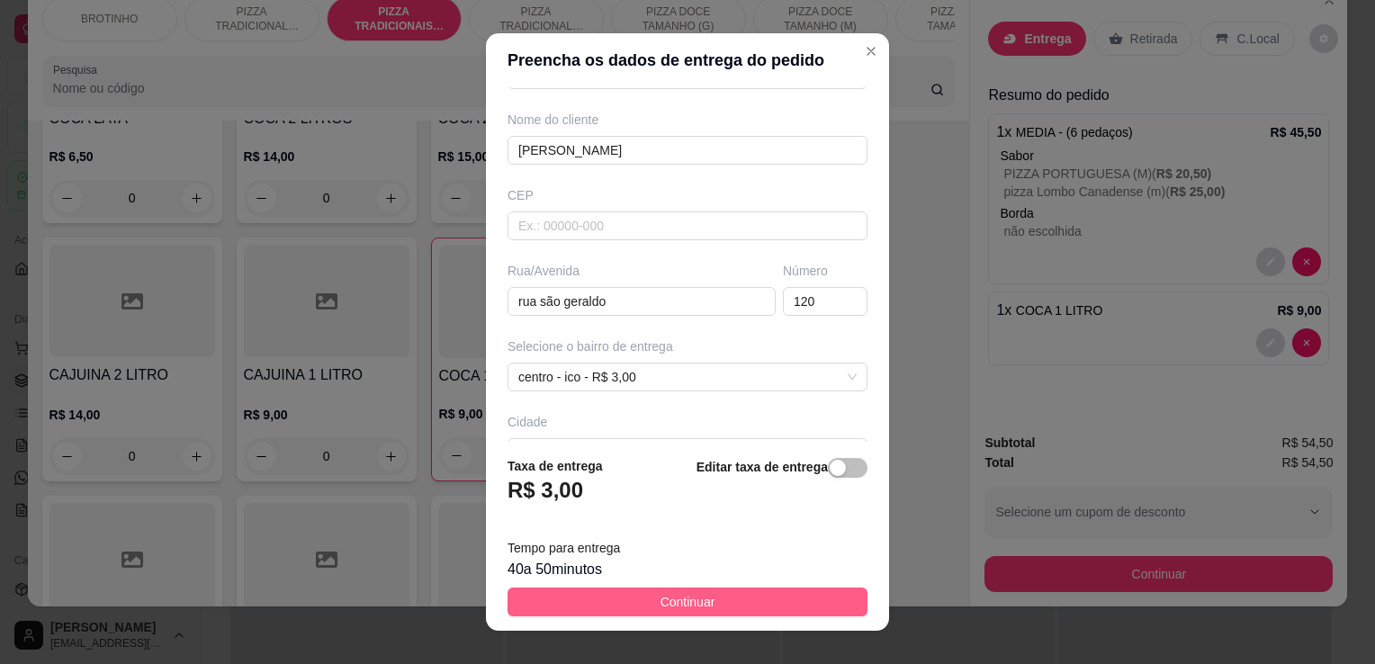
click at [634, 610] on button "Continuar" at bounding box center [688, 602] width 360 height 29
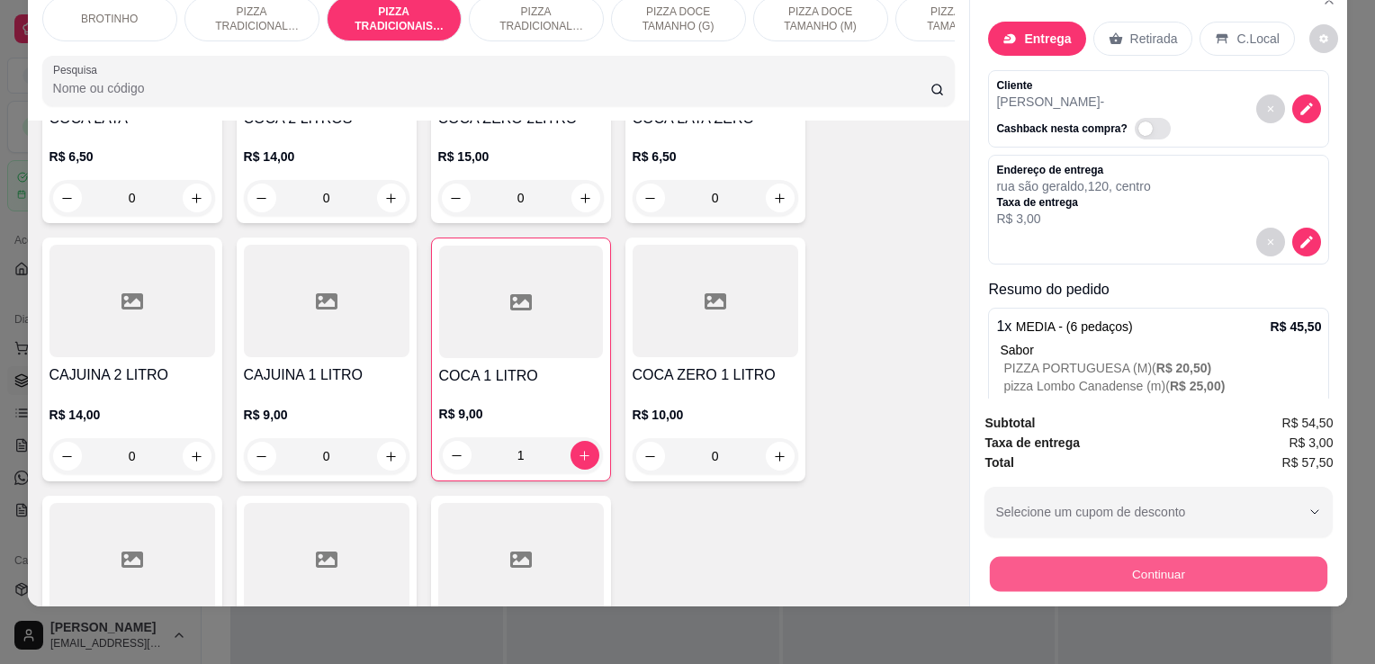
click at [1084, 567] on button "Continuar" at bounding box center [1158, 573] width 337 height 35
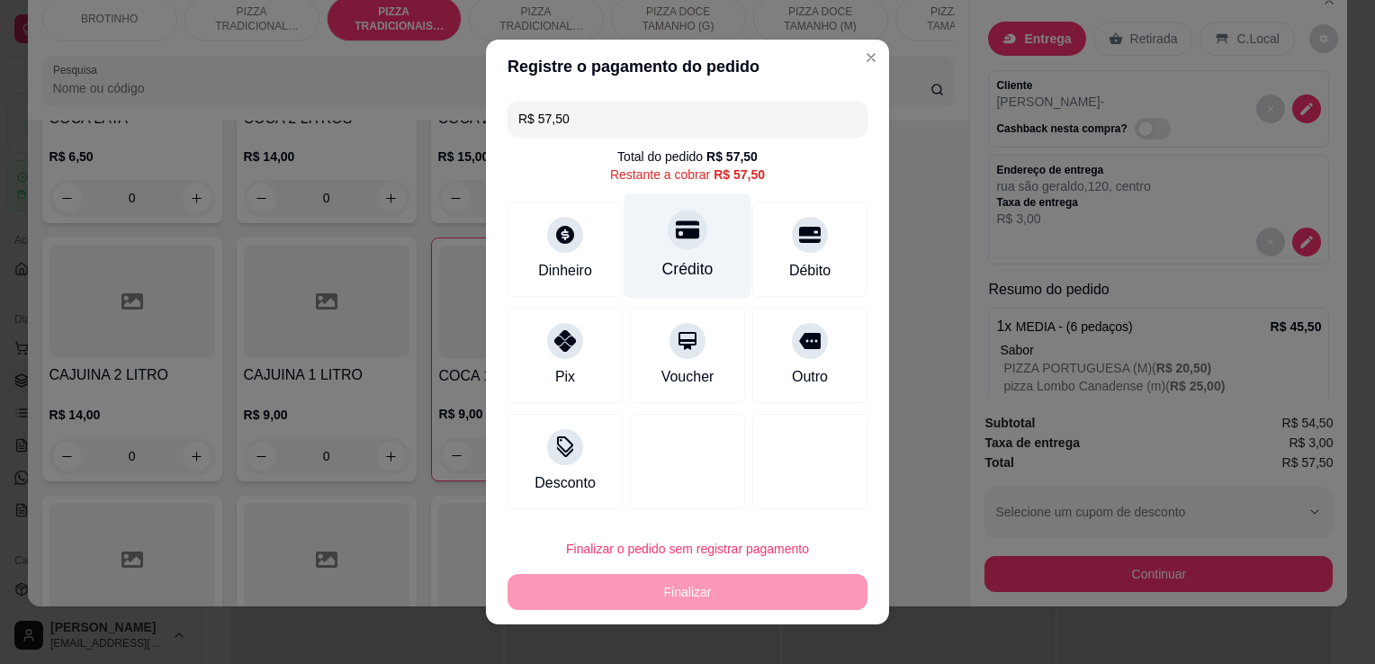
click at [668, 244] on div at bounding box center [688, 230] width 40 height 40
type input "R$ 0,00"
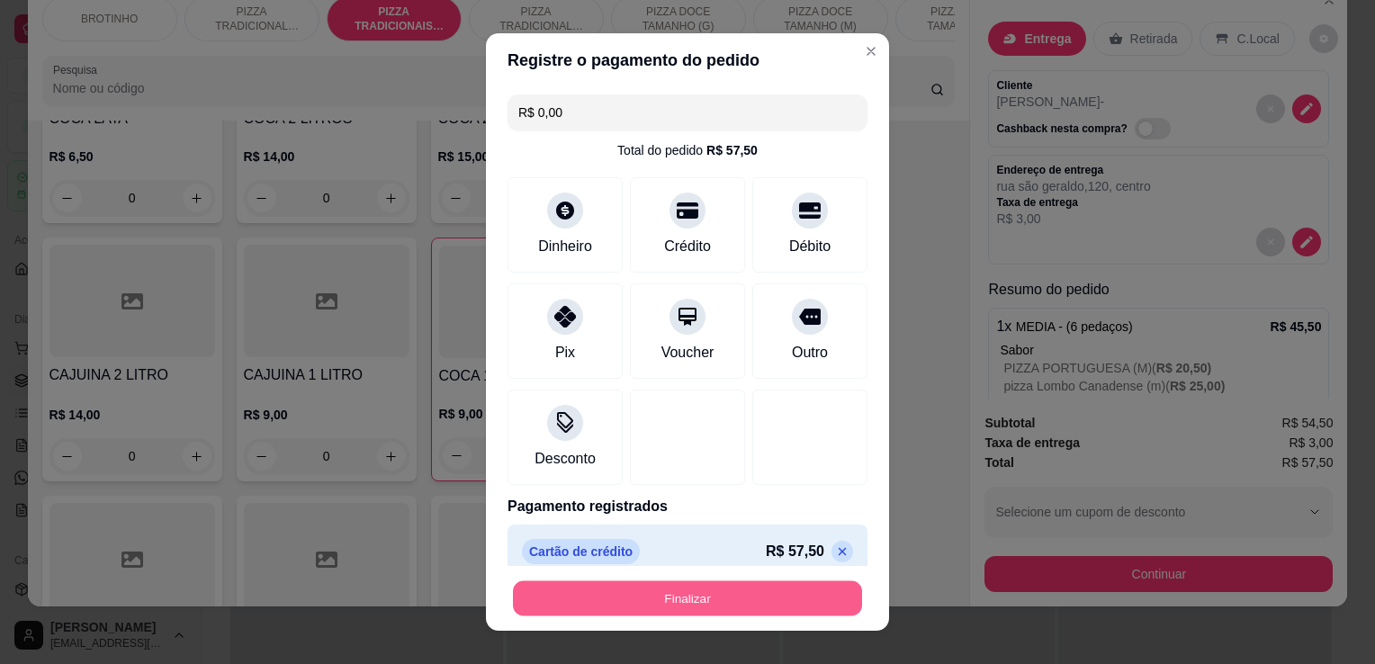
click at [727, 607] on button "Finalizar" at bounding box center [687, 598] width 349 height 35
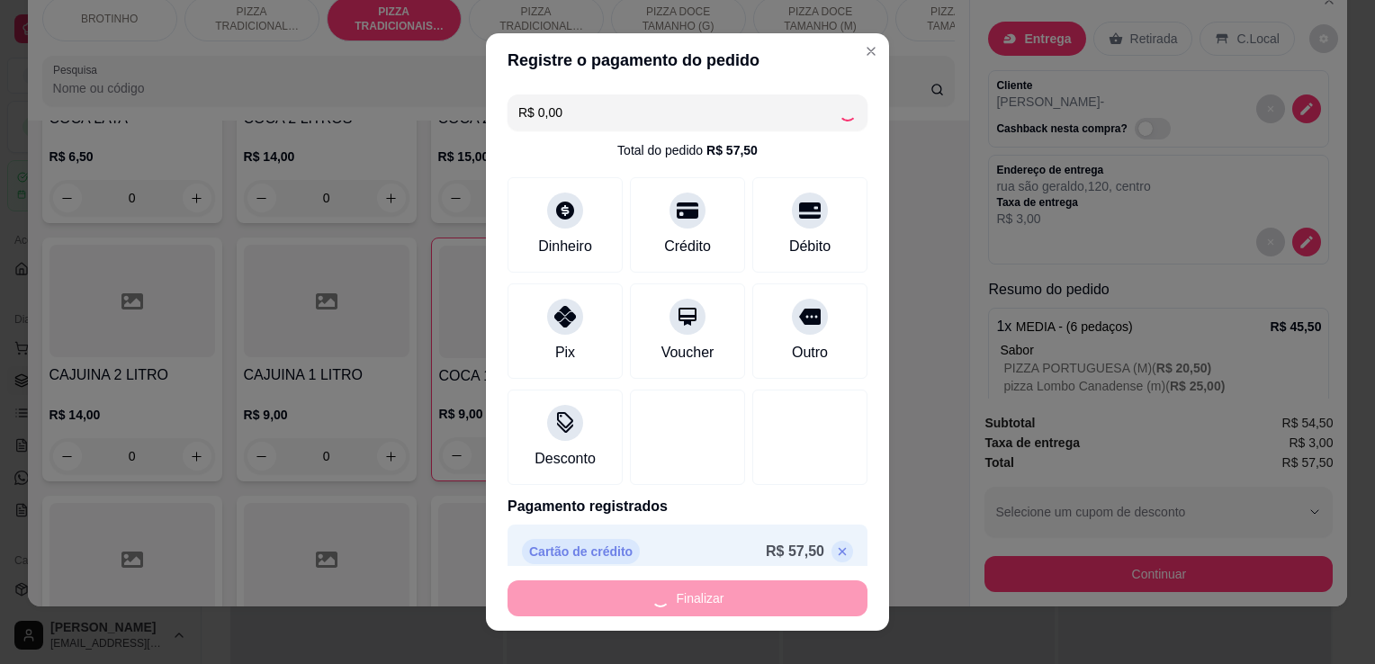
type input "0"
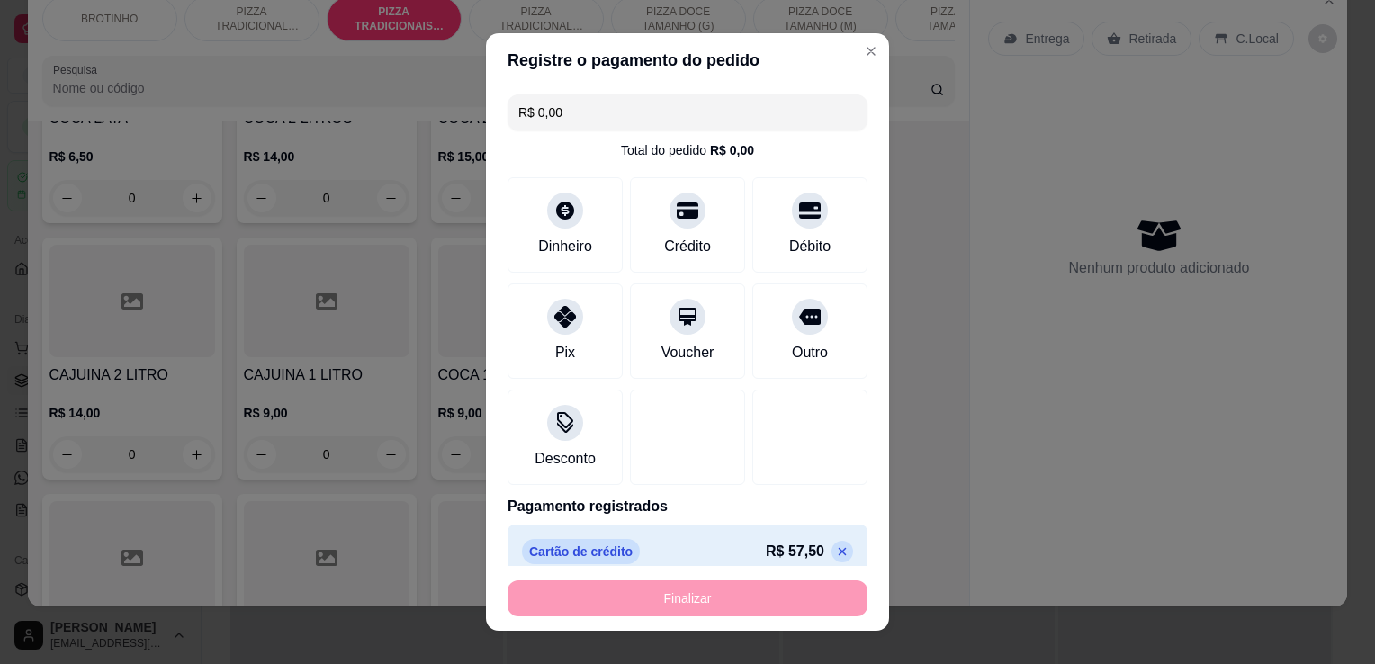
type input "-R$ 57,50"
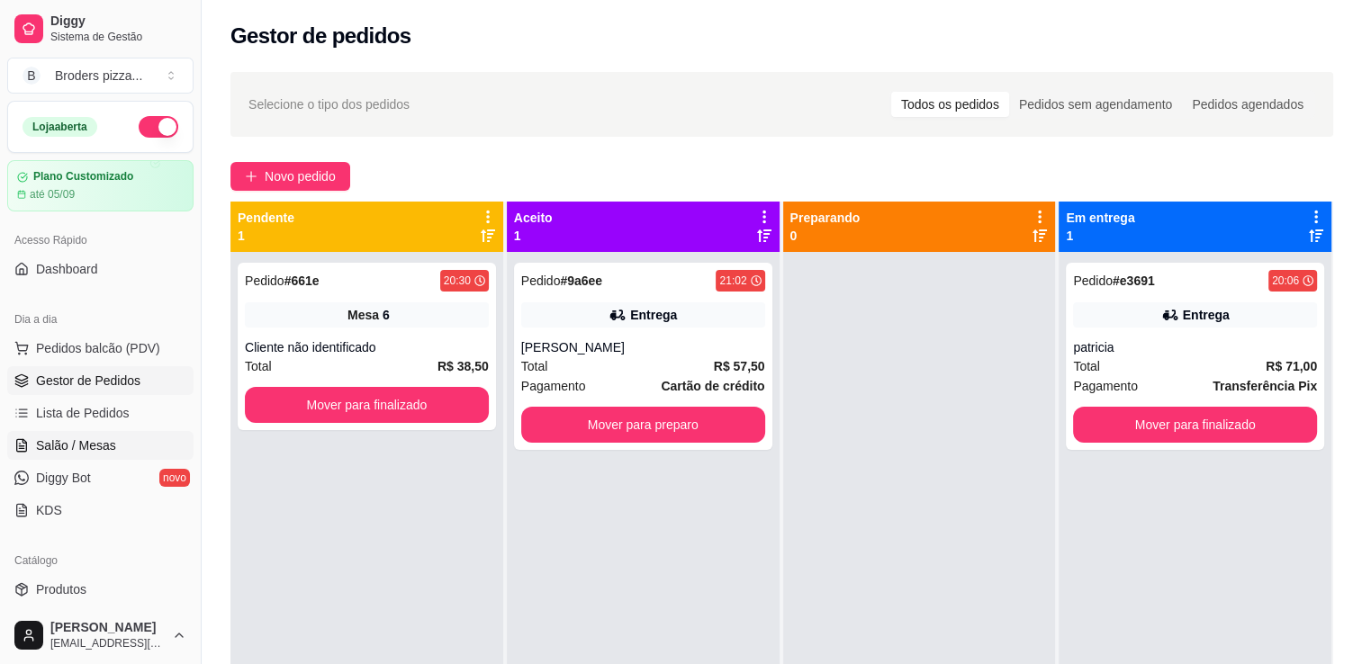
click at [61, 452] on span "Salão / Mesas" at bounding box center [76, 445] width 80 height 18
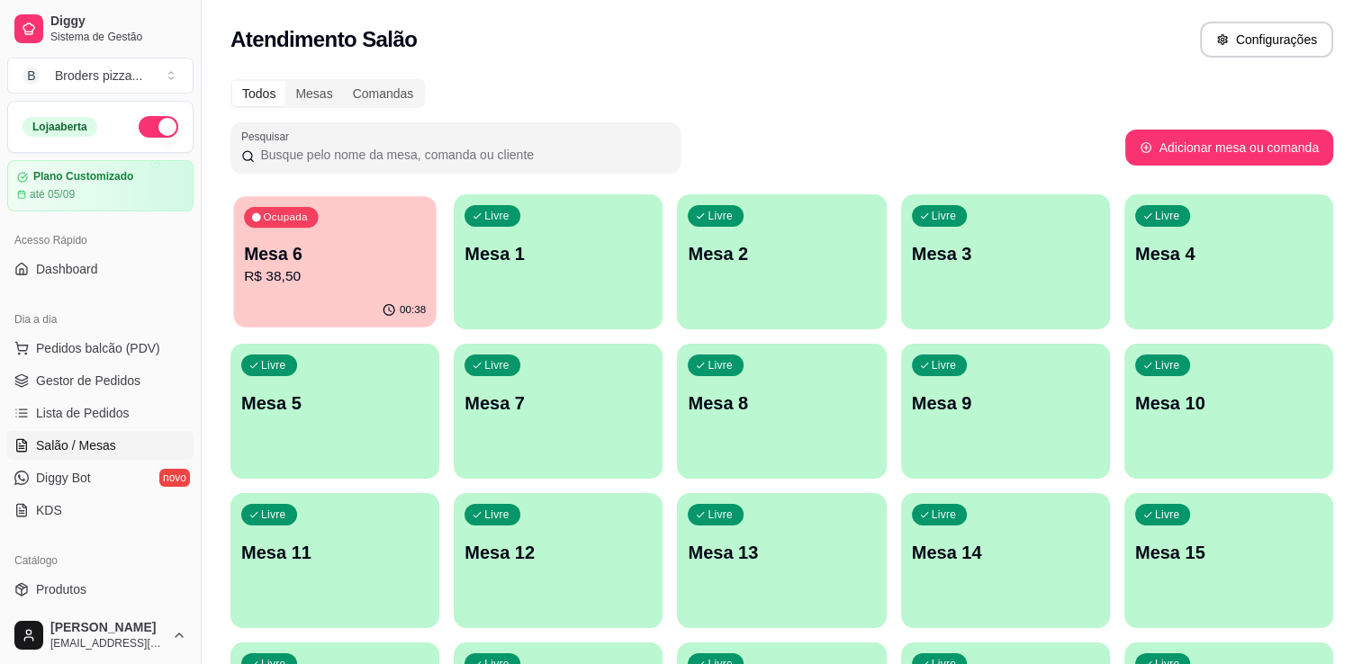
click at [398, 255] on p "Mesa 6" at bounding box center [335, 254] width 182 height 24
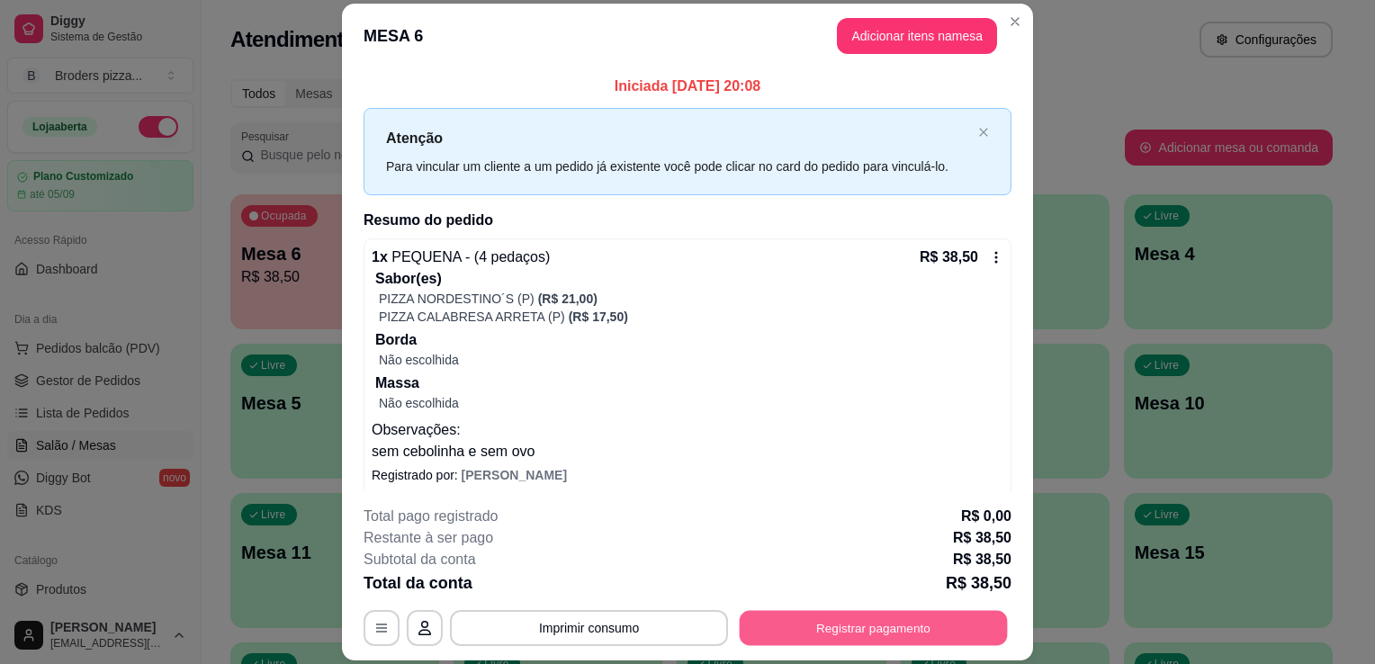
click at [804, 626] on button "Registrar pagamento" at bounding box center [874, 628] width 268 height 35
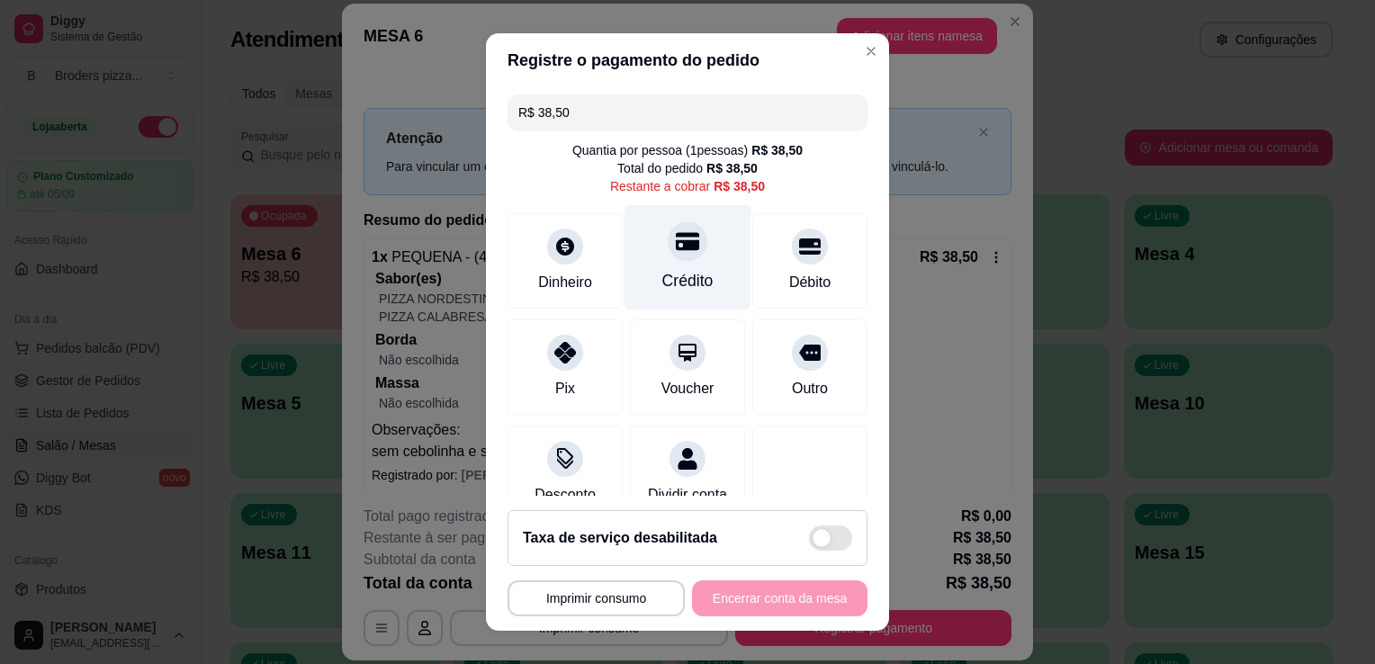
click at [704, 233] on div "Crédito" at bounding box center [688, 257] width 127 height 105
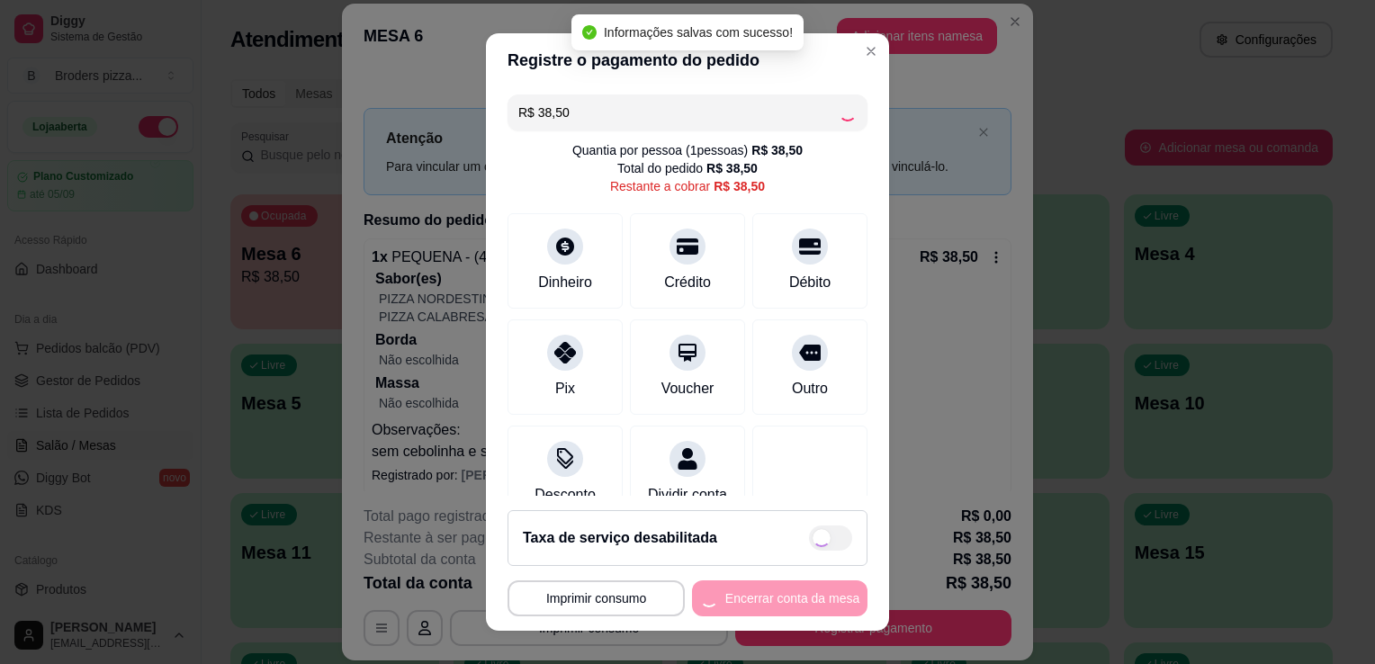
type input "R$ 0,00"
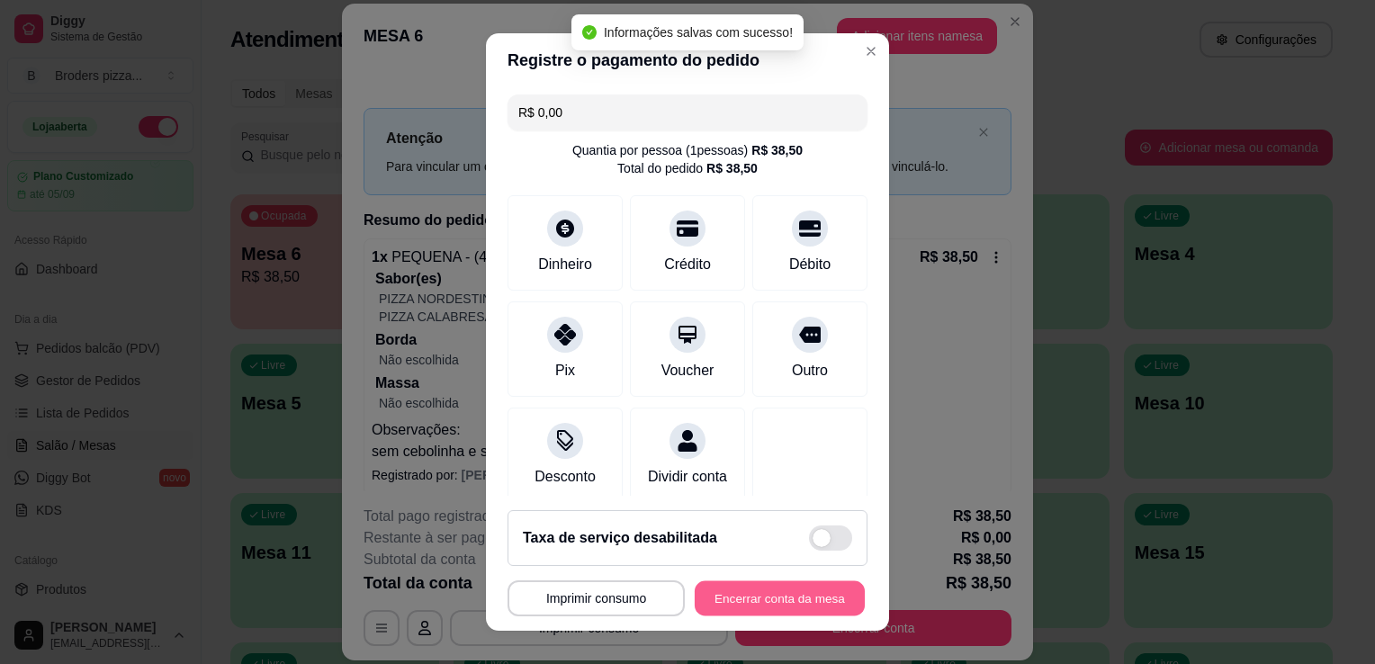
click at [720, 603] on button "Encerrar conta da mesa" at bounding box center [780, 598] width 170 height 35
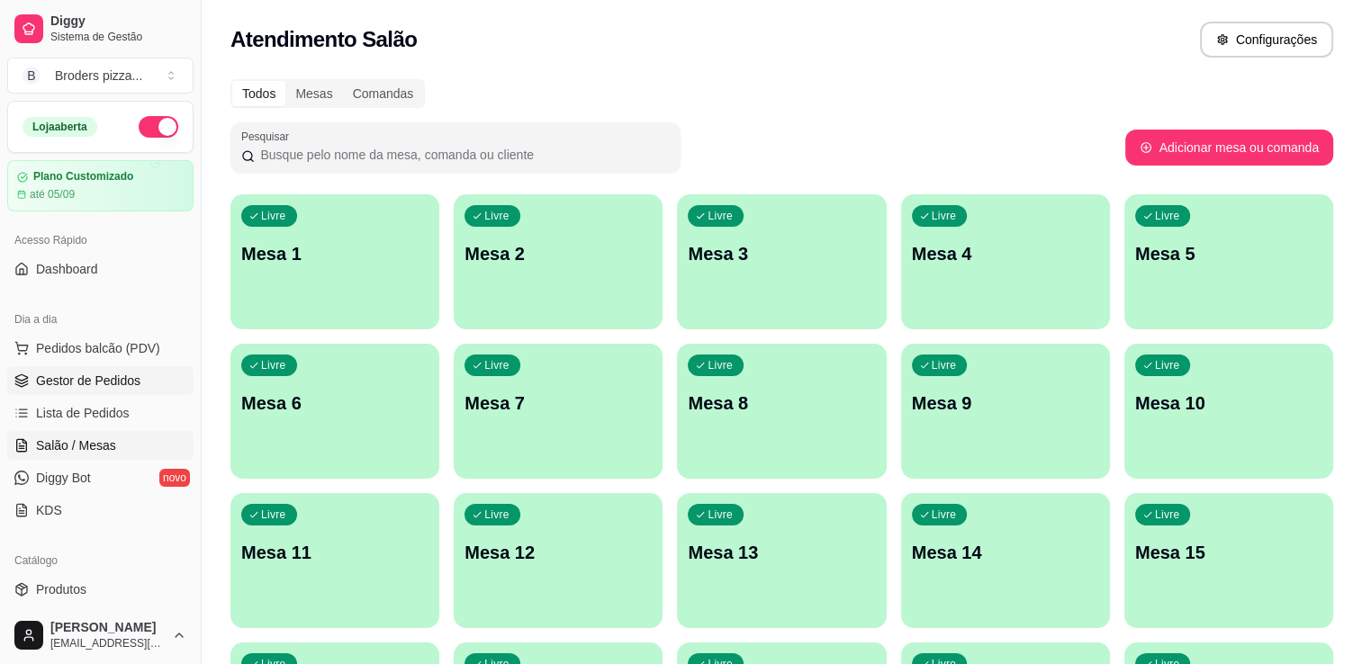
click at [124, 372] on span "Gestor de Pedidos" at bounding box center [88, 381] width 104 height 18
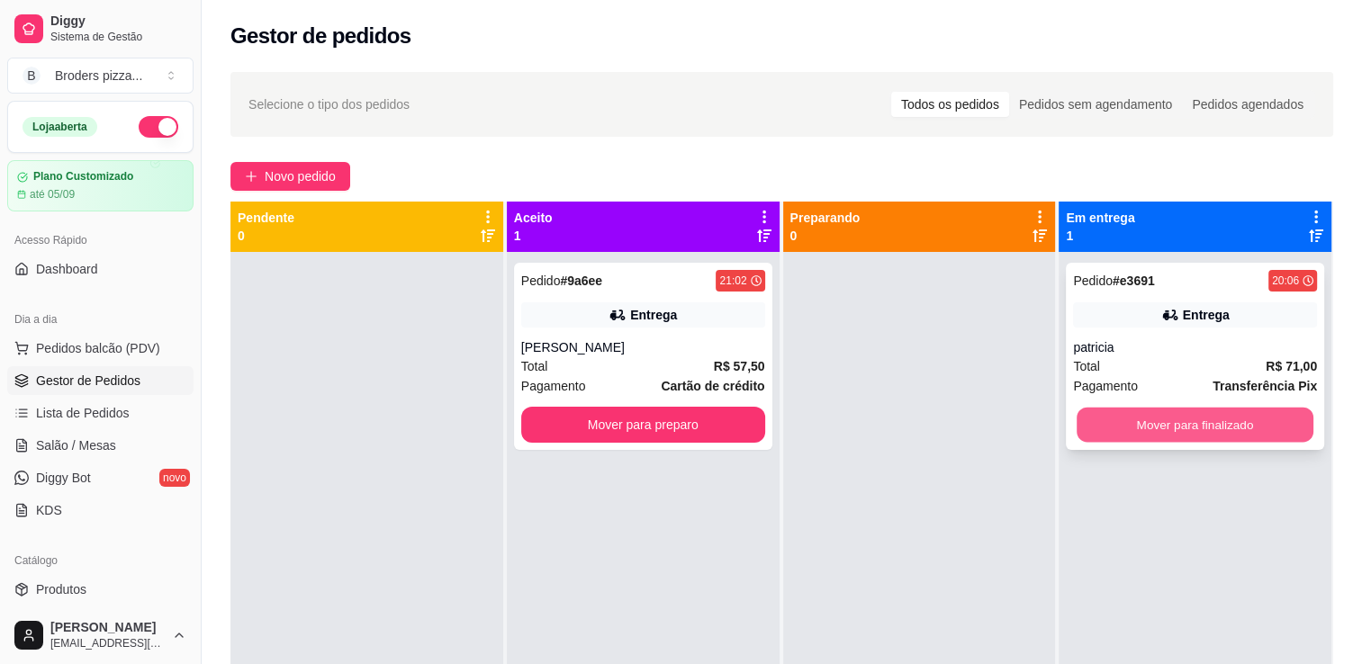
click at [1109, 436] on button "Mover para finalizado" at bounding box center [1194, 425] width 237 height 35
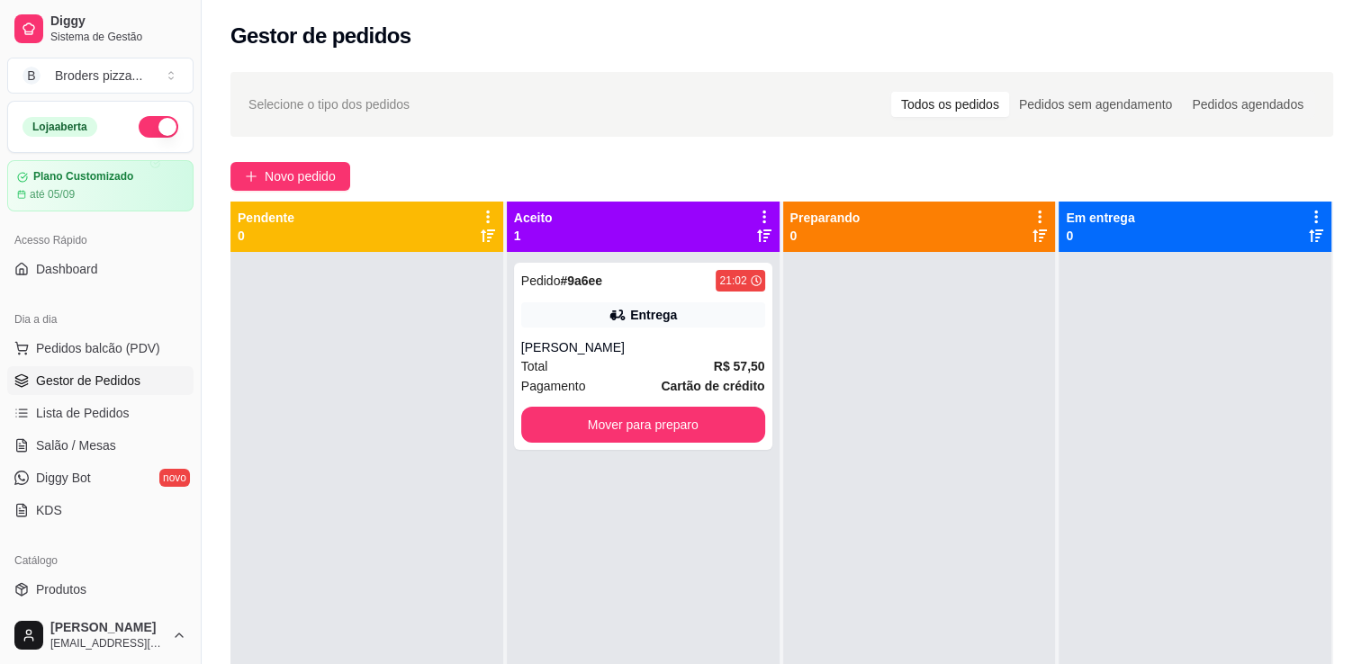
drag, startPoint x: 1109, startPoint y: 436, endPoint x: 1109, endPoint y: 445, distance: 9.9
click at [347, 184] on button "Novo pedido" at bounding box center [290, 176] width 120 height 29
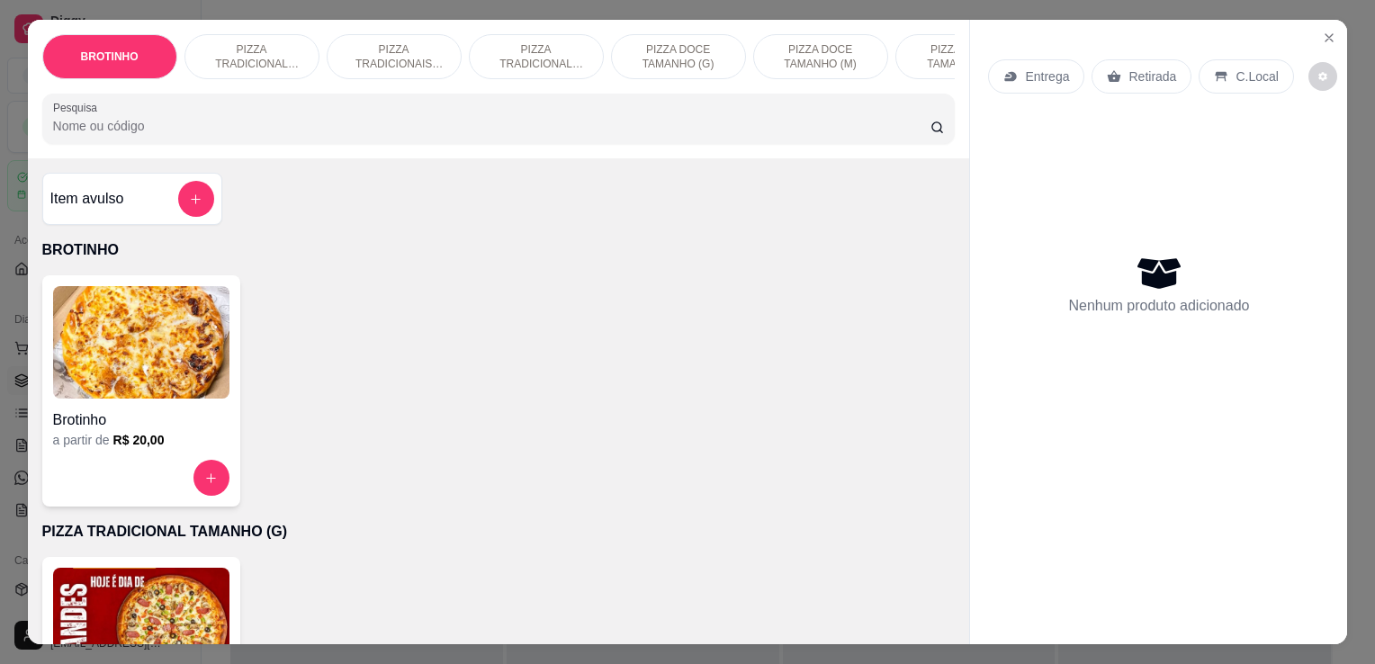
click at [139, 437] on h6 "R$ 20,00" at bounding box center [138, 440] width 51 height 18
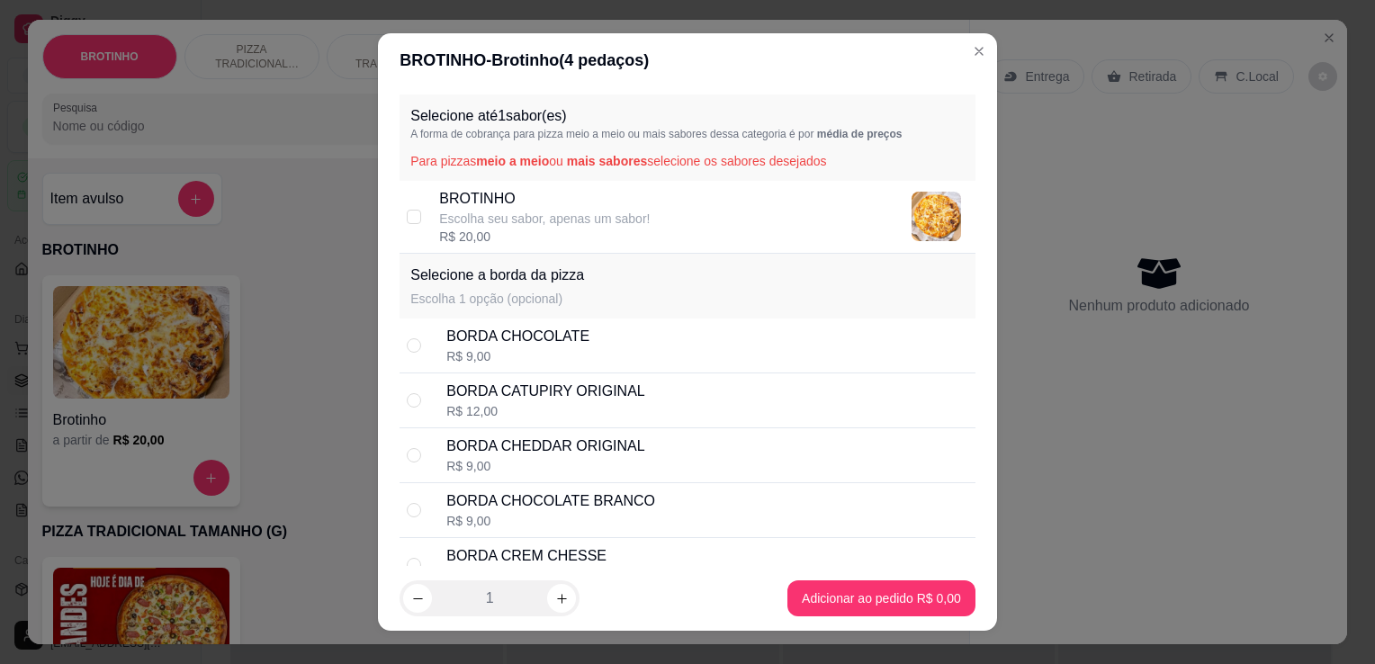
click at [568, 215] on p "Escolha seu sabor, apenas um sabor!" at bounding box center [544, 219] width 211 height 18
checkbox input "true"
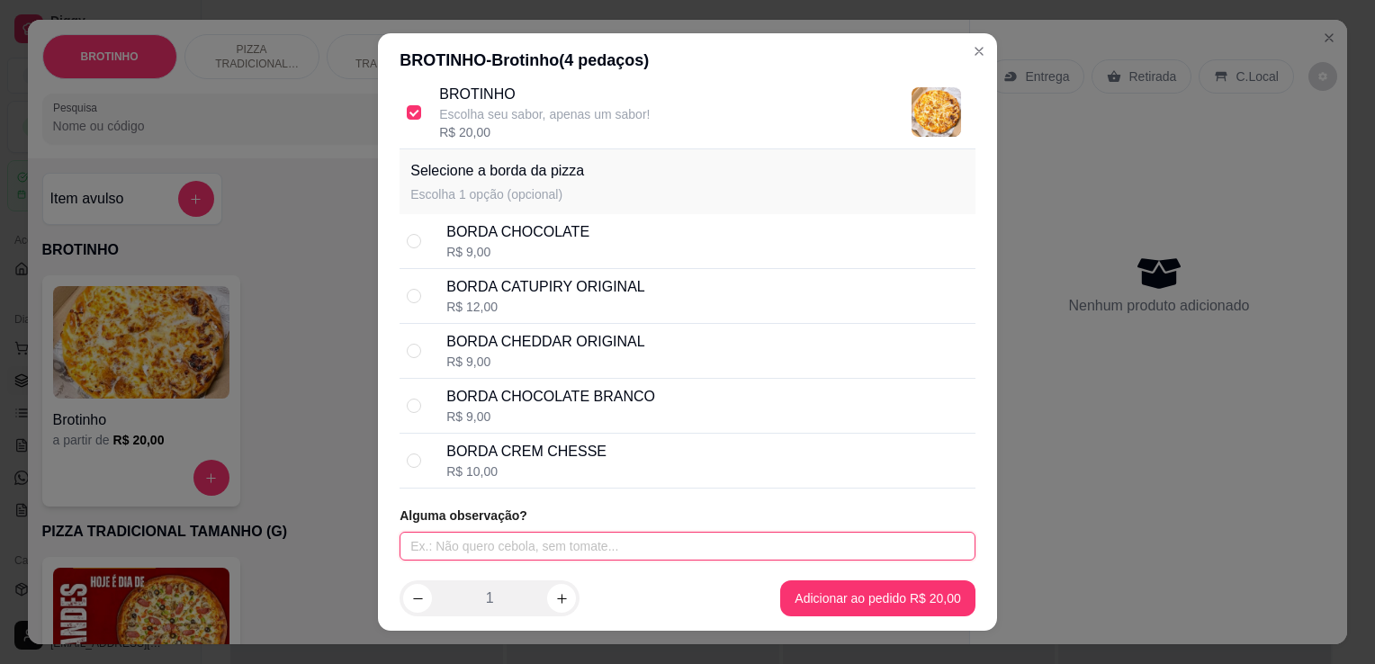
click at [629, 554] on input "text" at bounding box center [688, 546] width 576 height 29
type input "COSTELA COM BORDA"
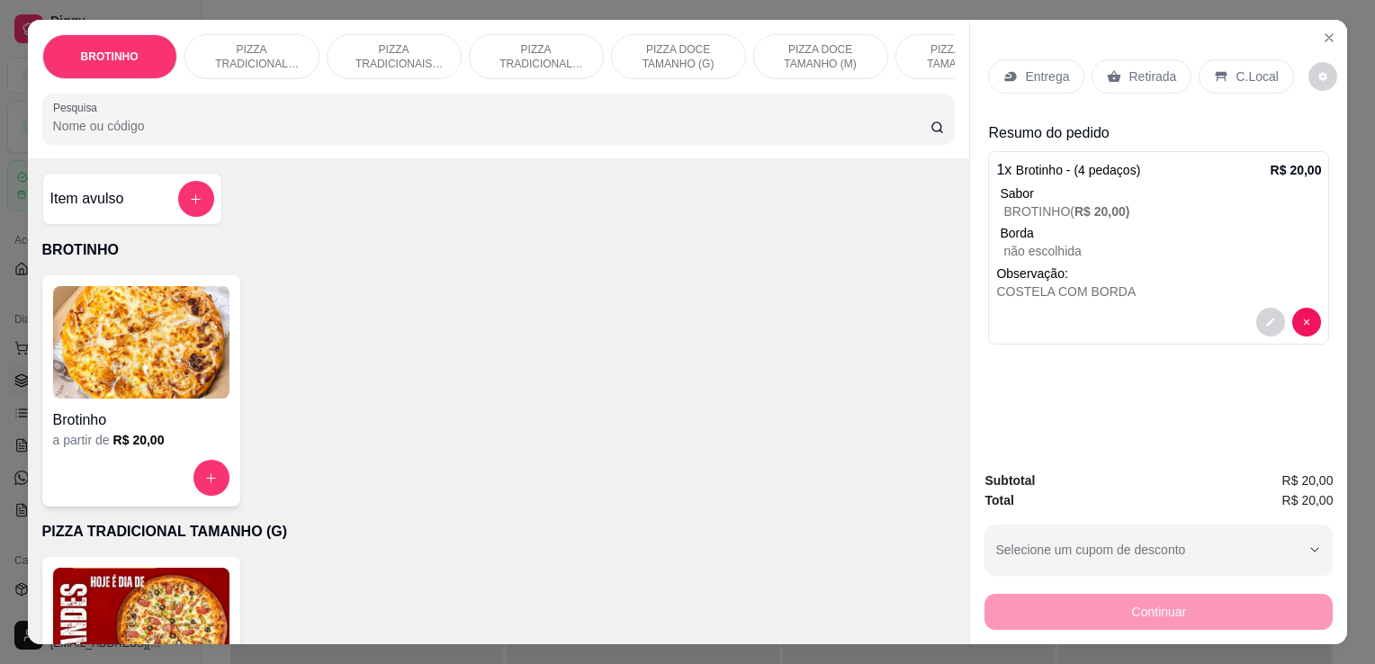
click at [1132, 74] on p "Retirada" at bounding box center [1153, 76] width 48 height 18
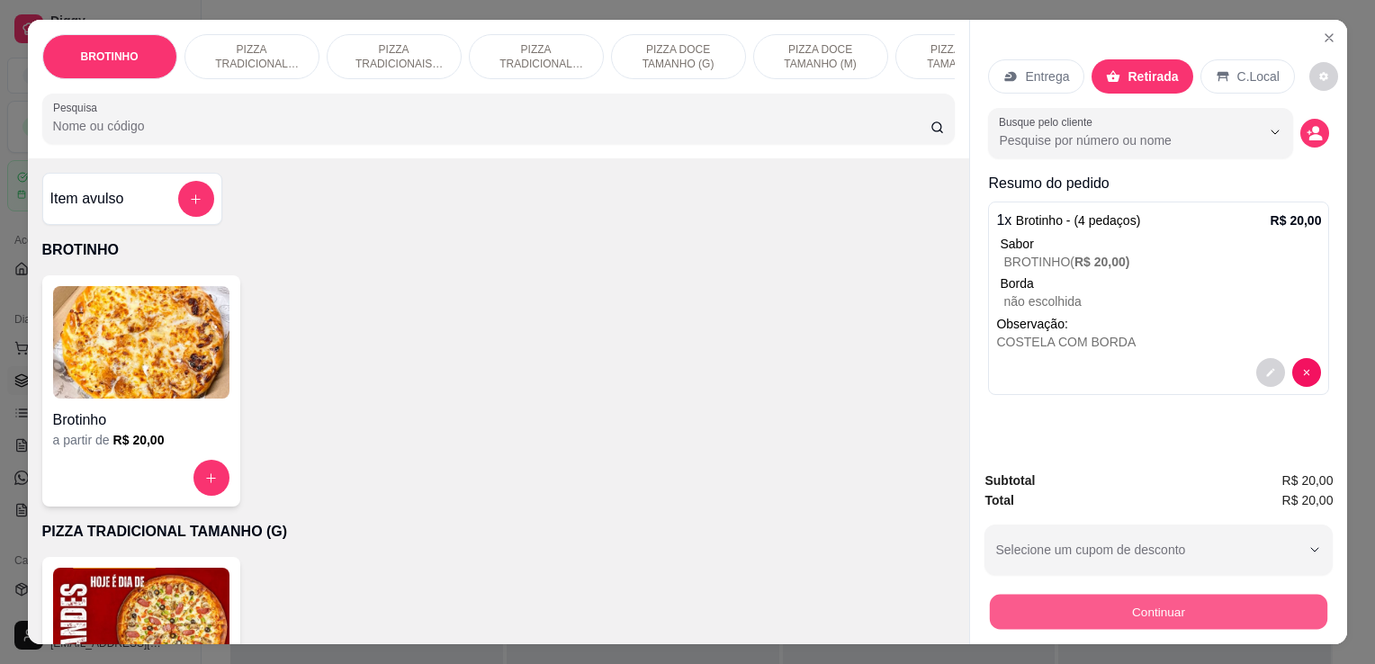
click at [1154, 598] on button "Continuar" at bounding box center [1158, 611] width 337 height 35
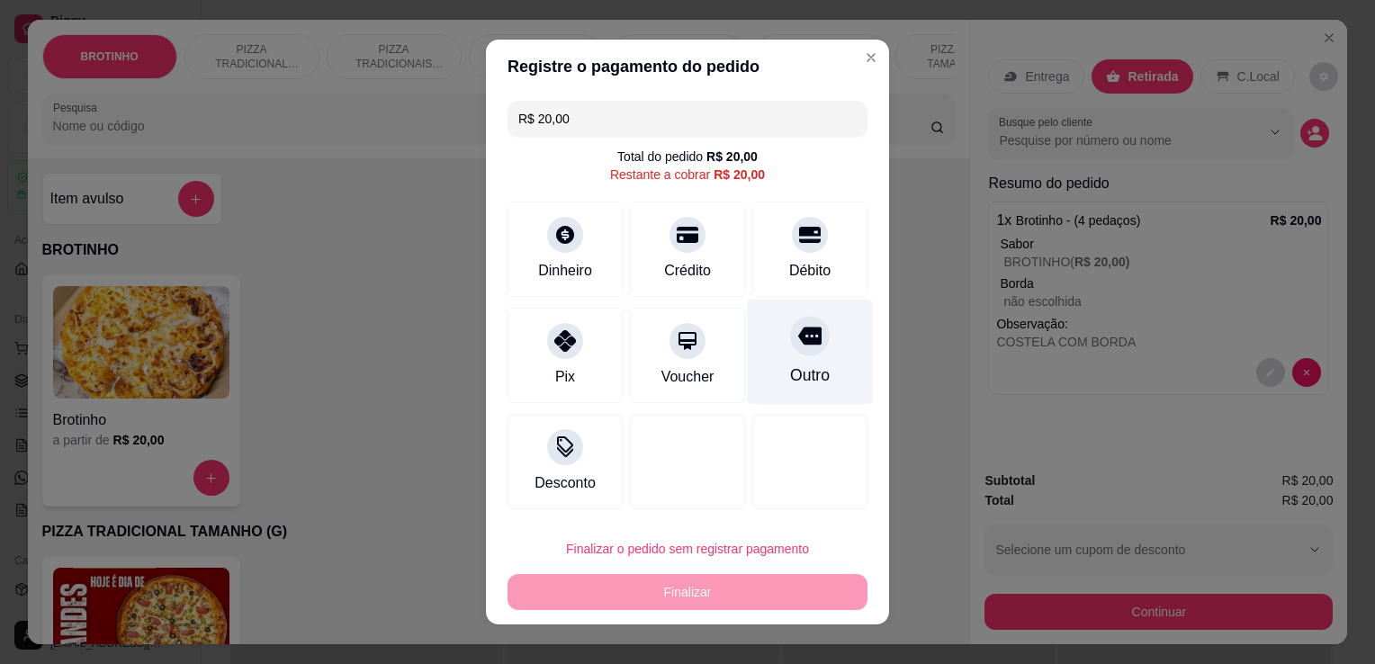
click at [793, 374] on div "Outro" at bounding box center [810, 375] width 40 height 23
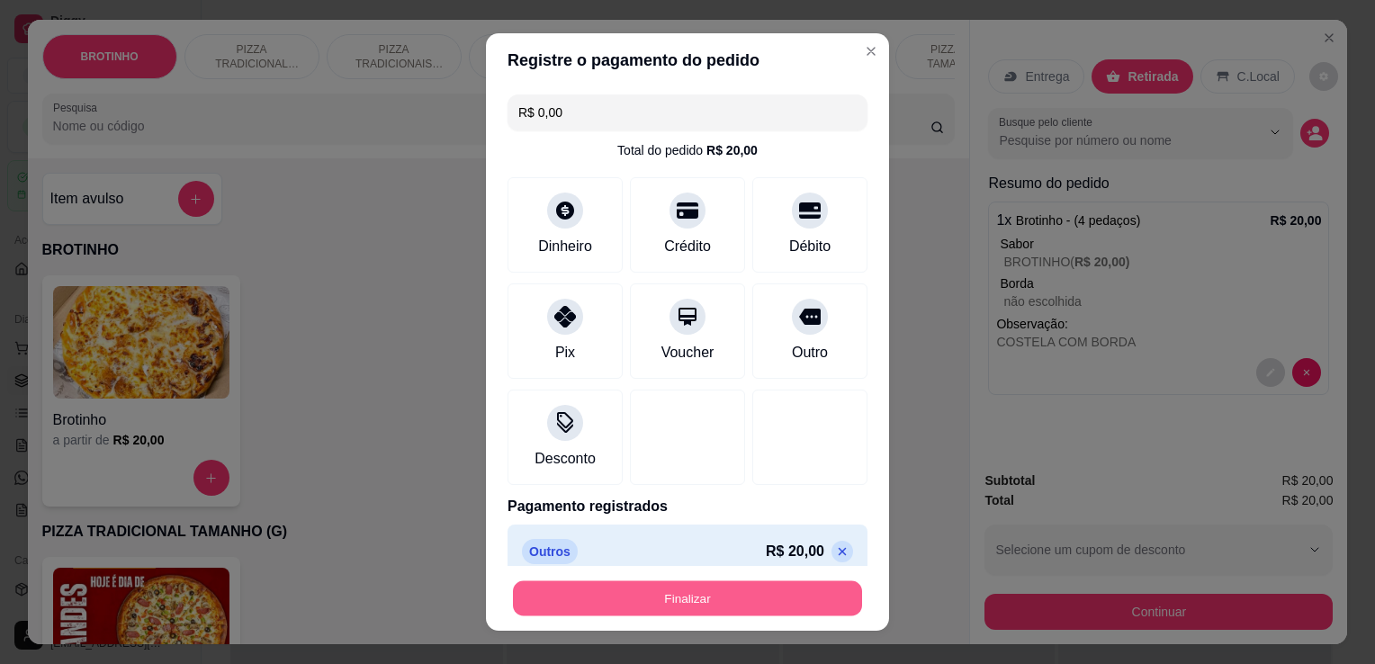
click at [748, 613] on button "Finalizar" at bounding box center [687, 598] width 349 height 35
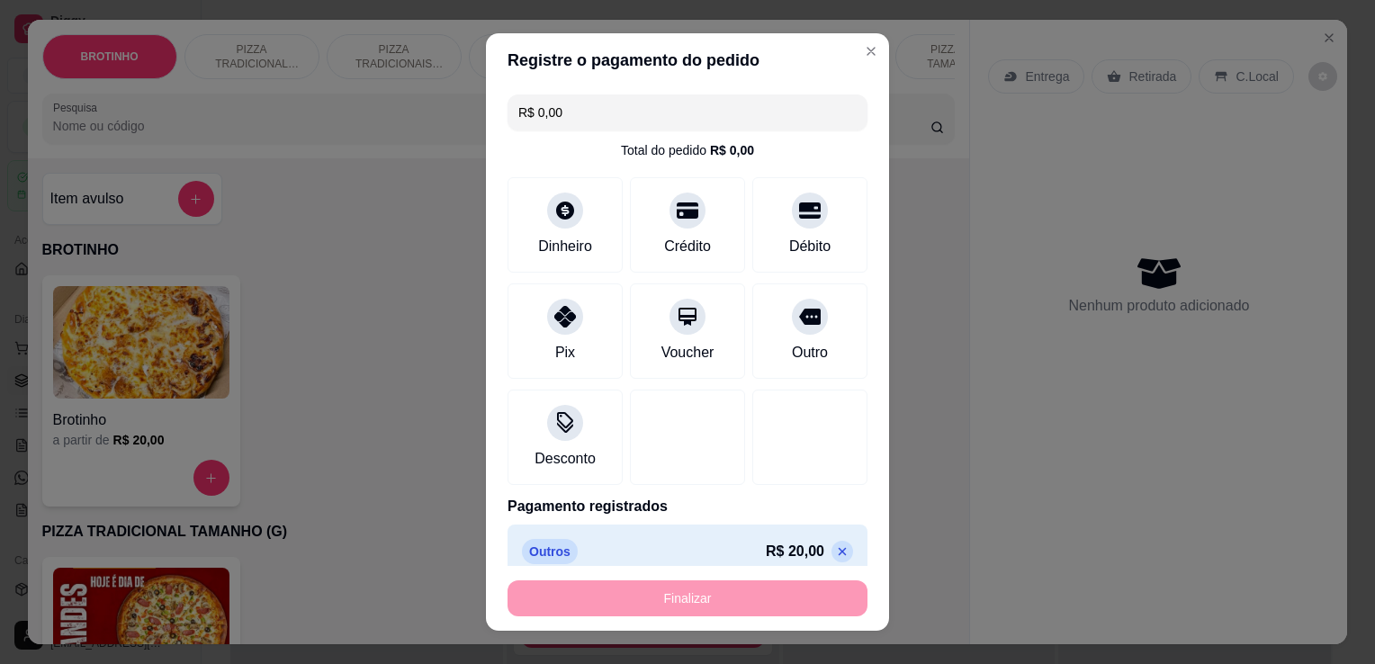
type input "-R$ 20,00"
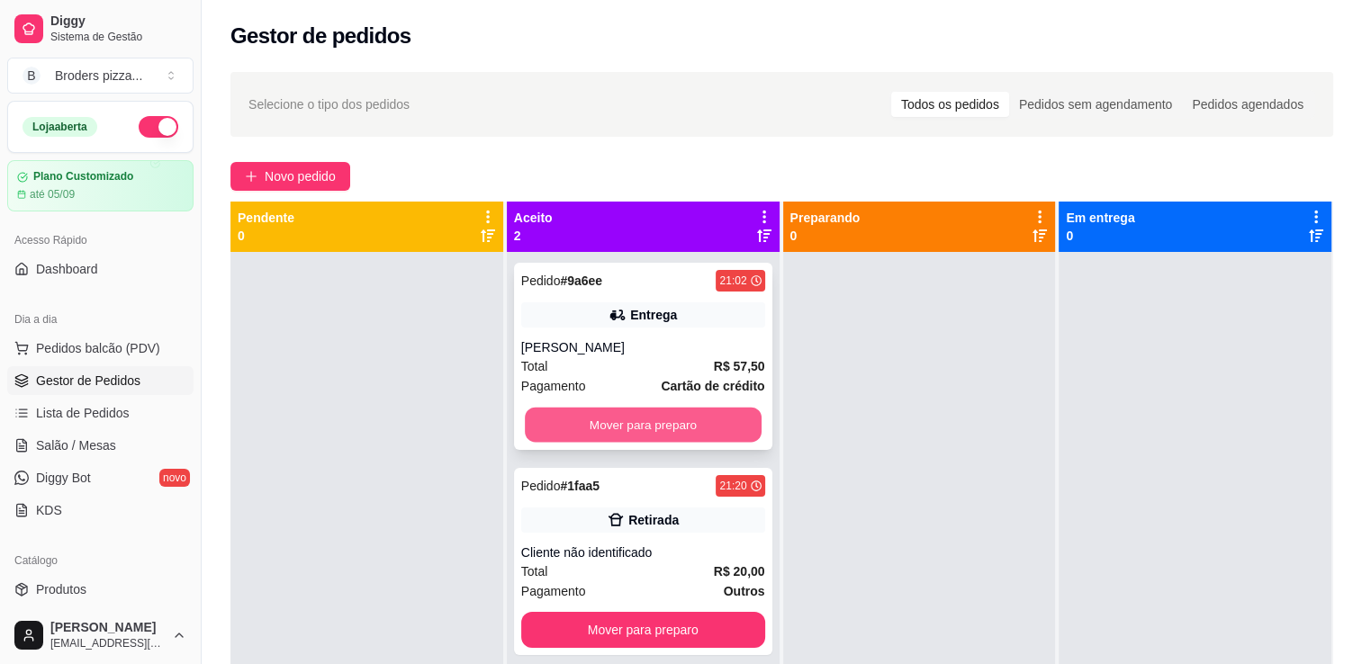
click at [704, 419] on button "Mover para preparo" at bounding box center [643, 425] width 237 height 35
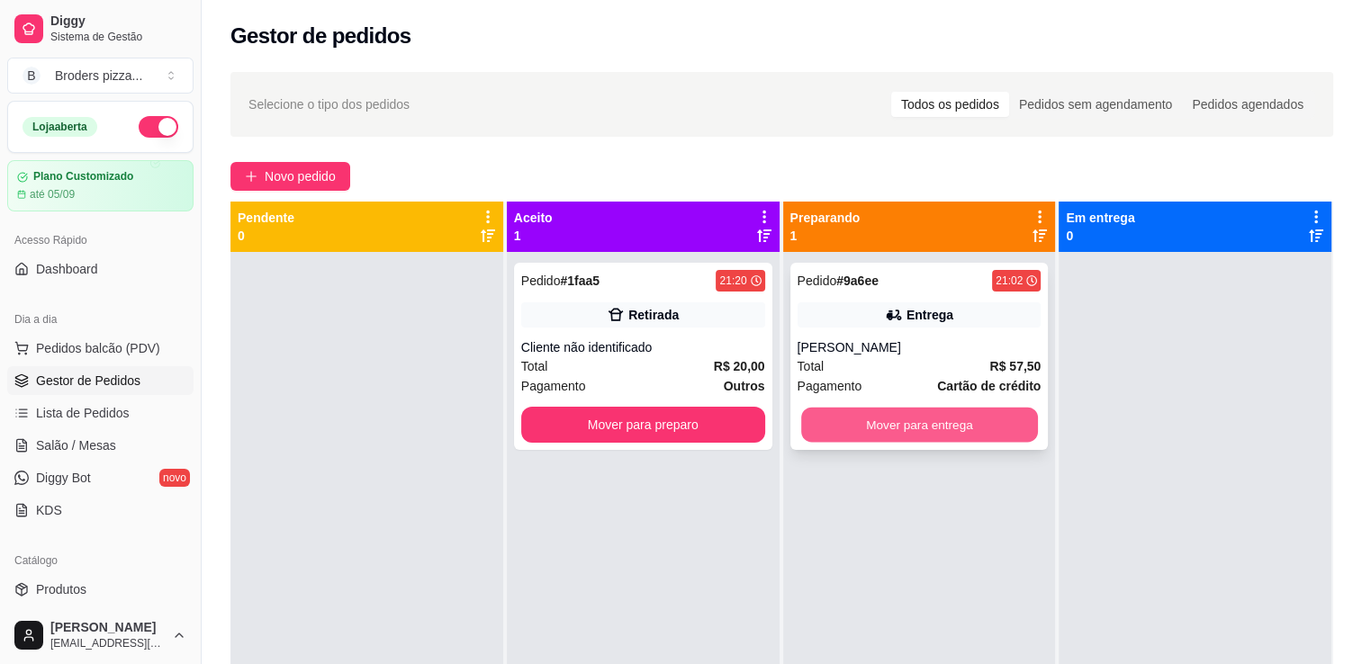
click at [951, 425] on button "Mover para entrega" at bounding box center [919, 425] width 237 height 35
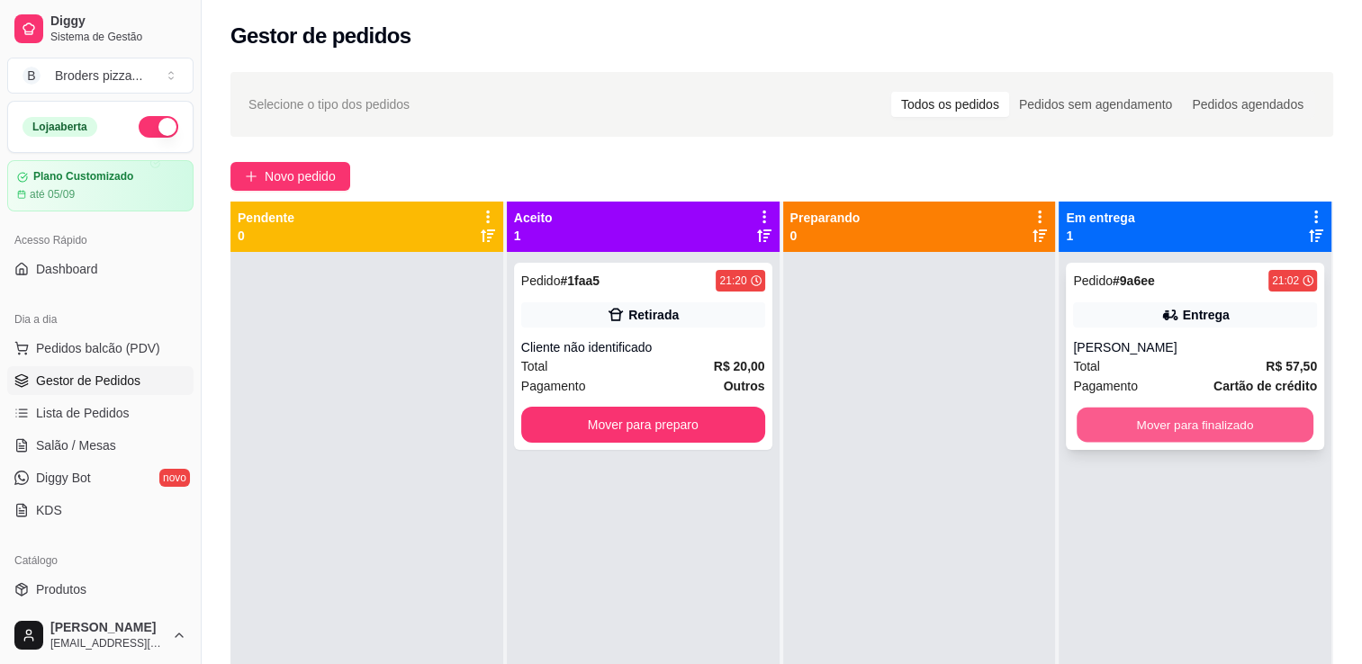
click at [1181, 426] on button "Mover para finalizado" at bounding box center [1194, 425] width 237 height 35
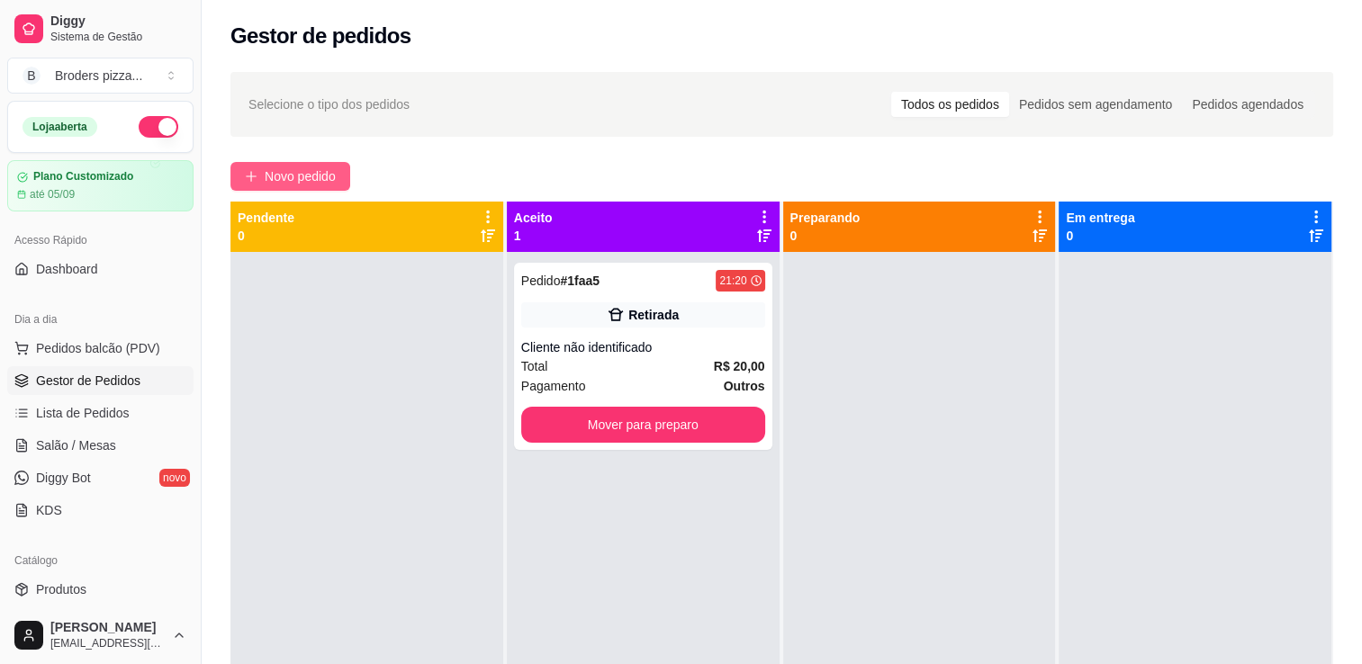
click at [294, 169] on span "Novo pedido" at bounding box center [300, 176] width 71 height 20
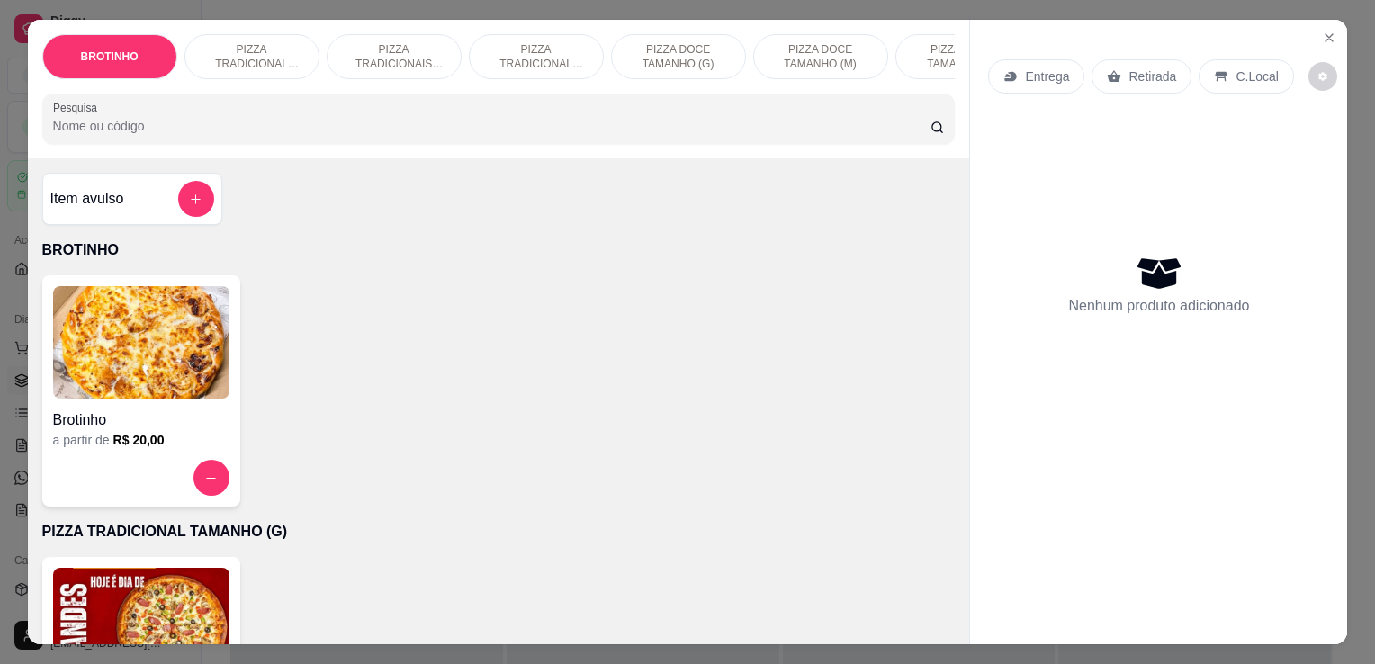
click at [409, 56] on p "PIZZA TRADICIONAIS TAMANHO (M)" at bounding box center [394, 56] width 104 height 29
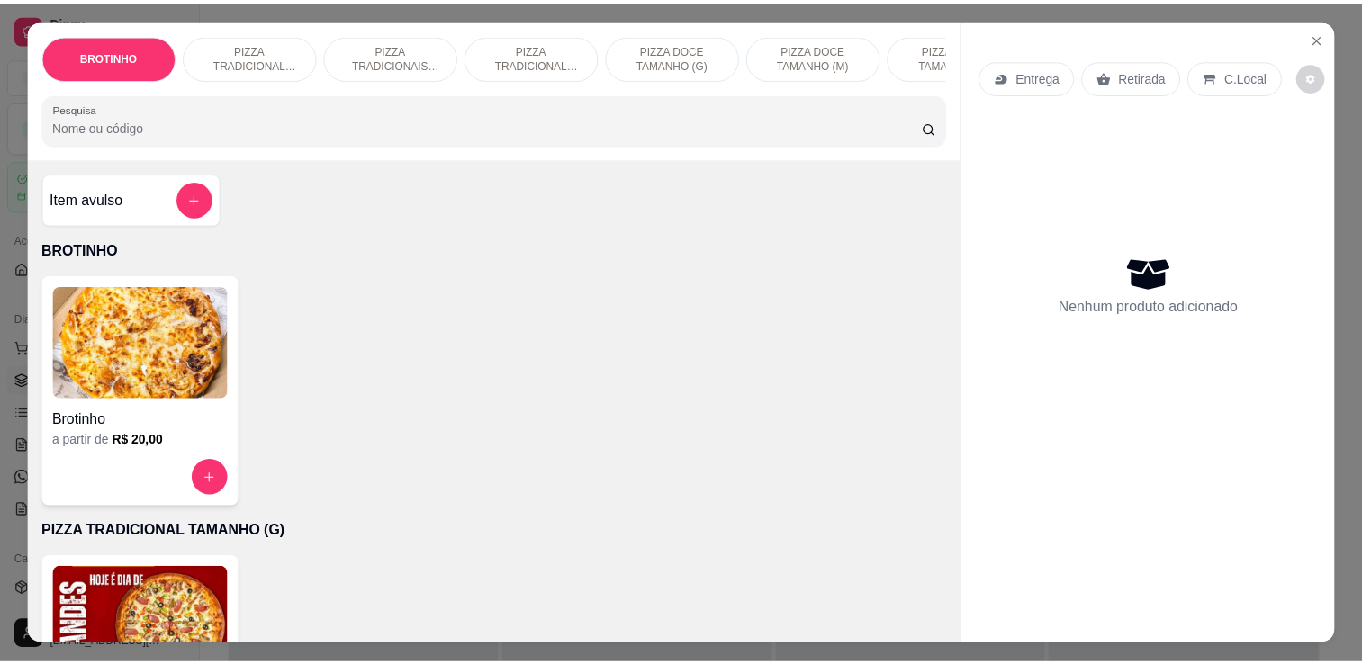
scroll to position [44, 0]
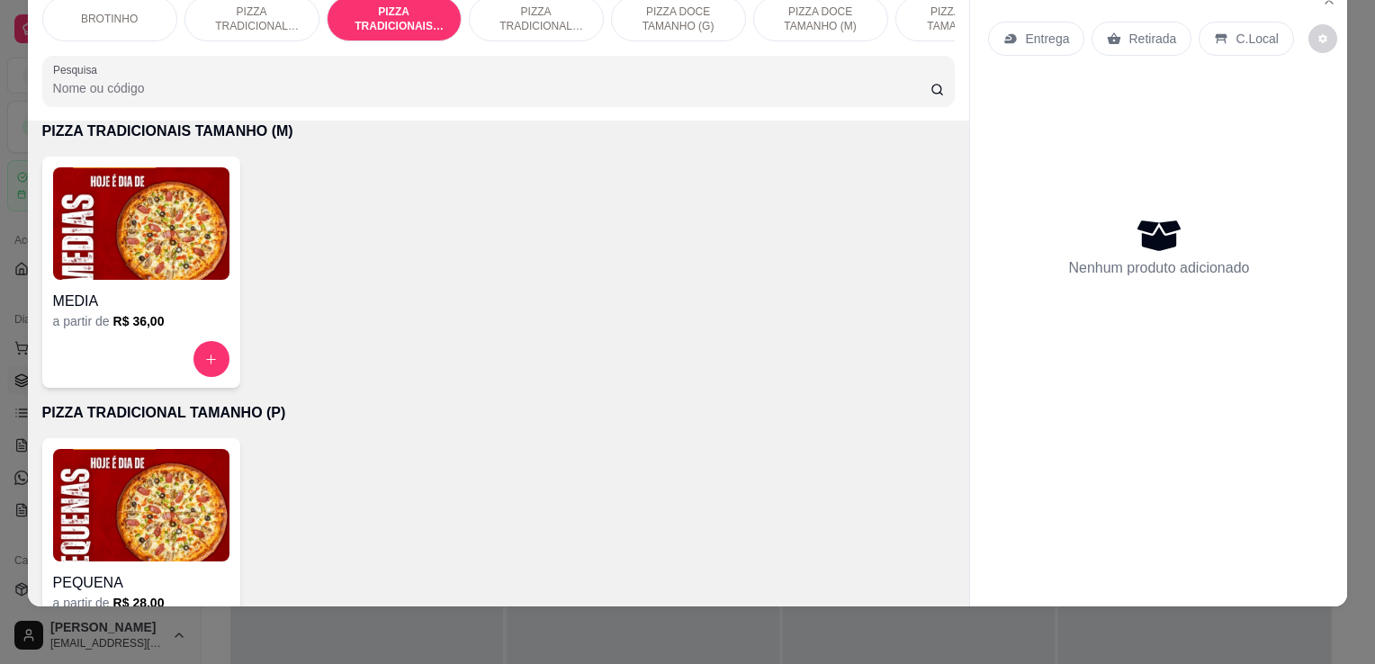
click at [166, 301] on h4 "MEDIA" at bounding box center [141, 302] width 176 height 22
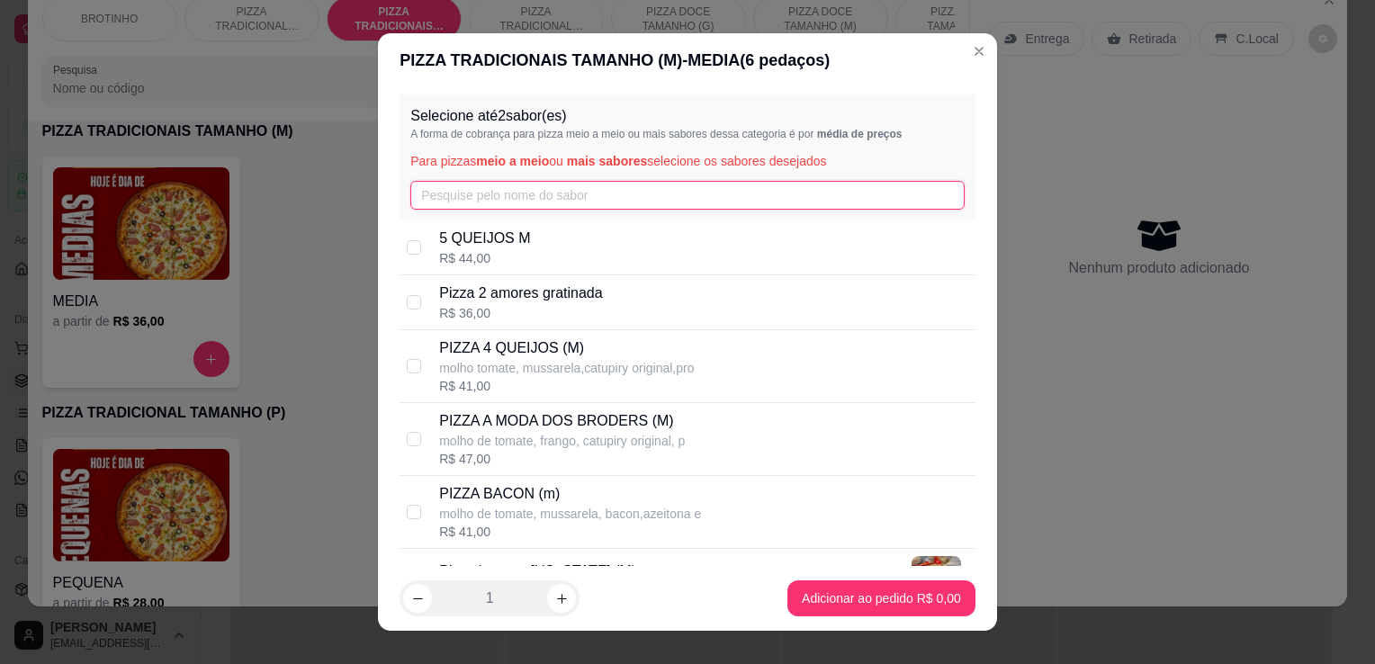
click at [440, 195] on input "text" at bounding box center [687, 195] width 554 height 29
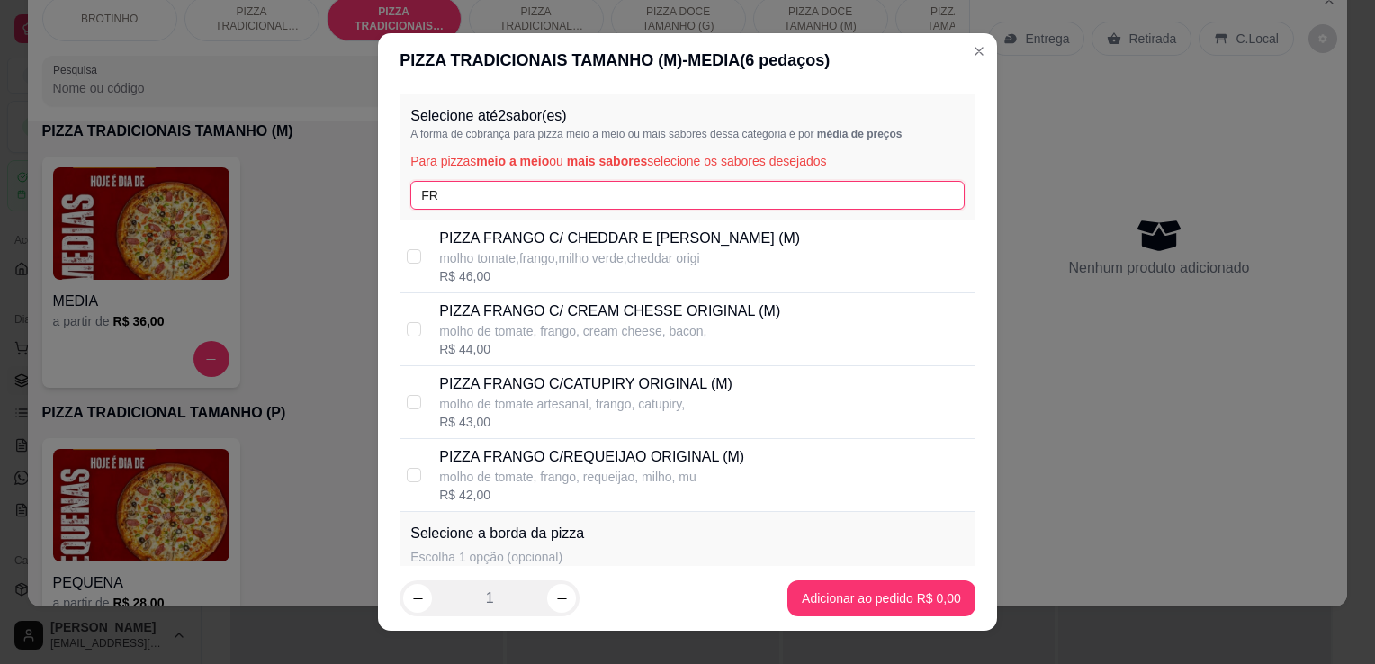
type input "FR"
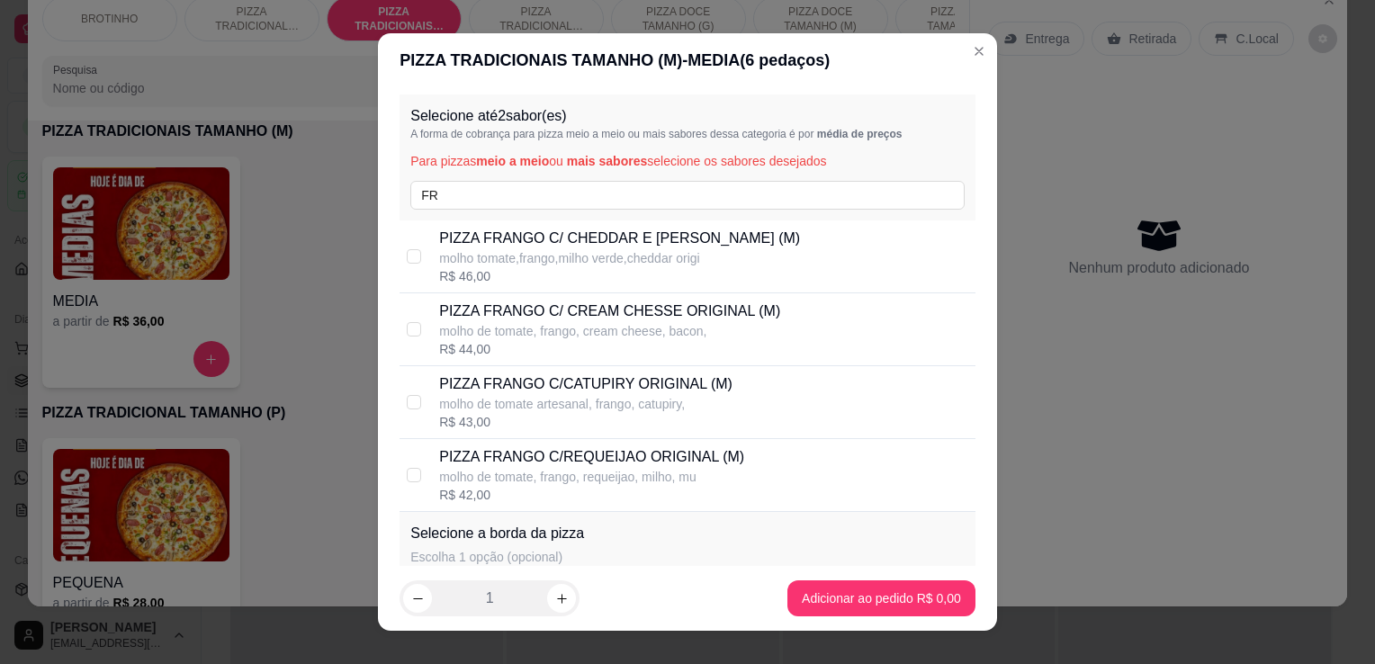
click at [587, 476] on p "molho de tomate, frango, requeijao, milho, mu" at bounding box center [591, 477] width 305 height 18
checkbox input "true"
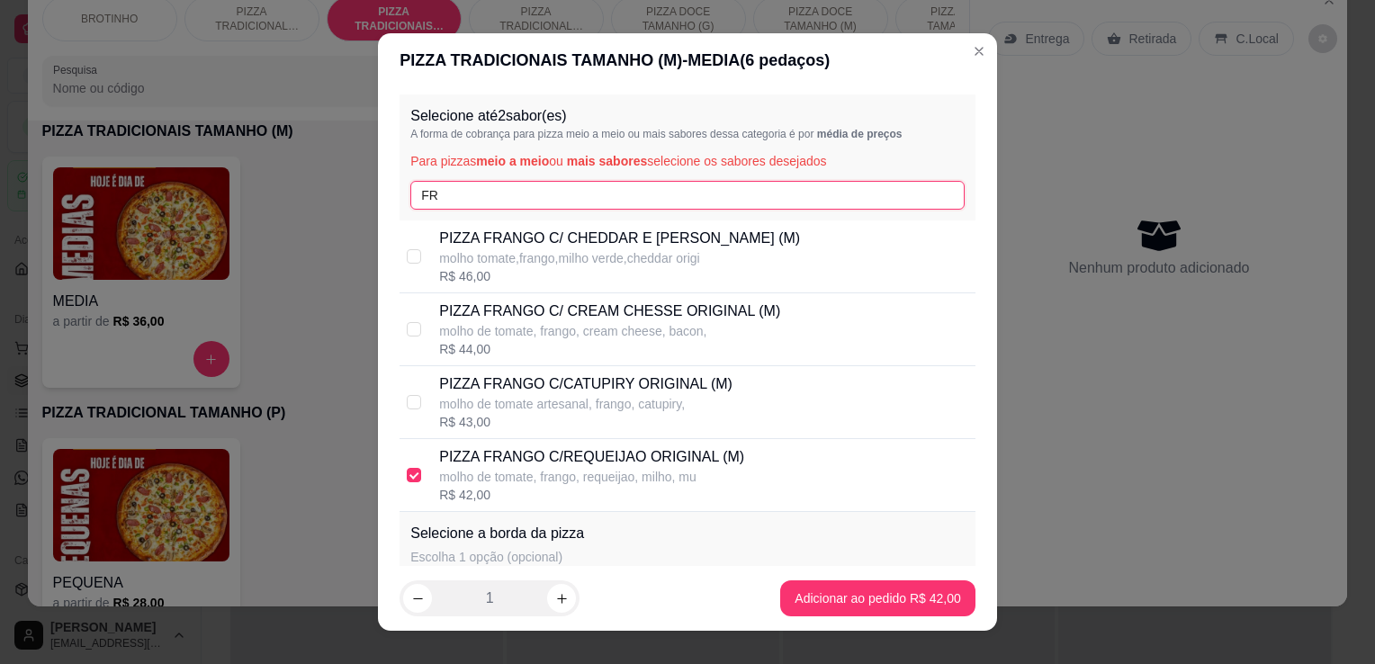
click at [511, 190] on input "FR" at bounding box center [687, 195] width 554 height 29
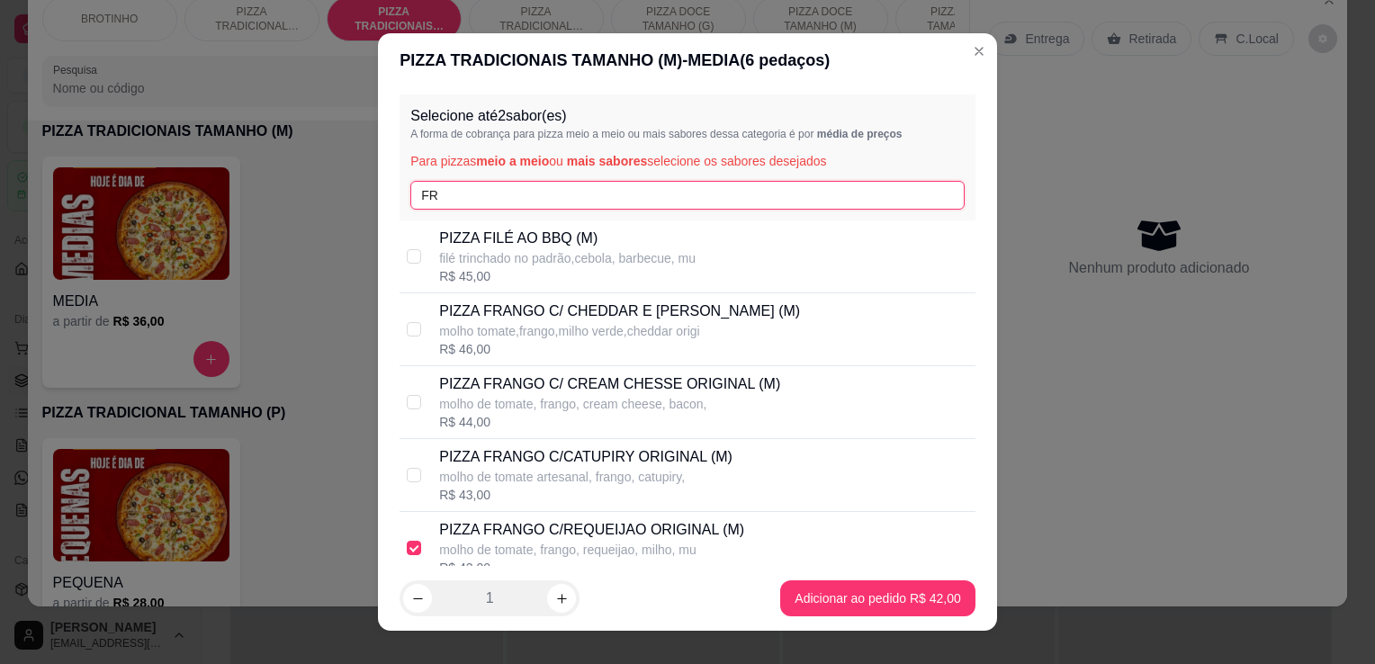
type input "F"
type input "CA"
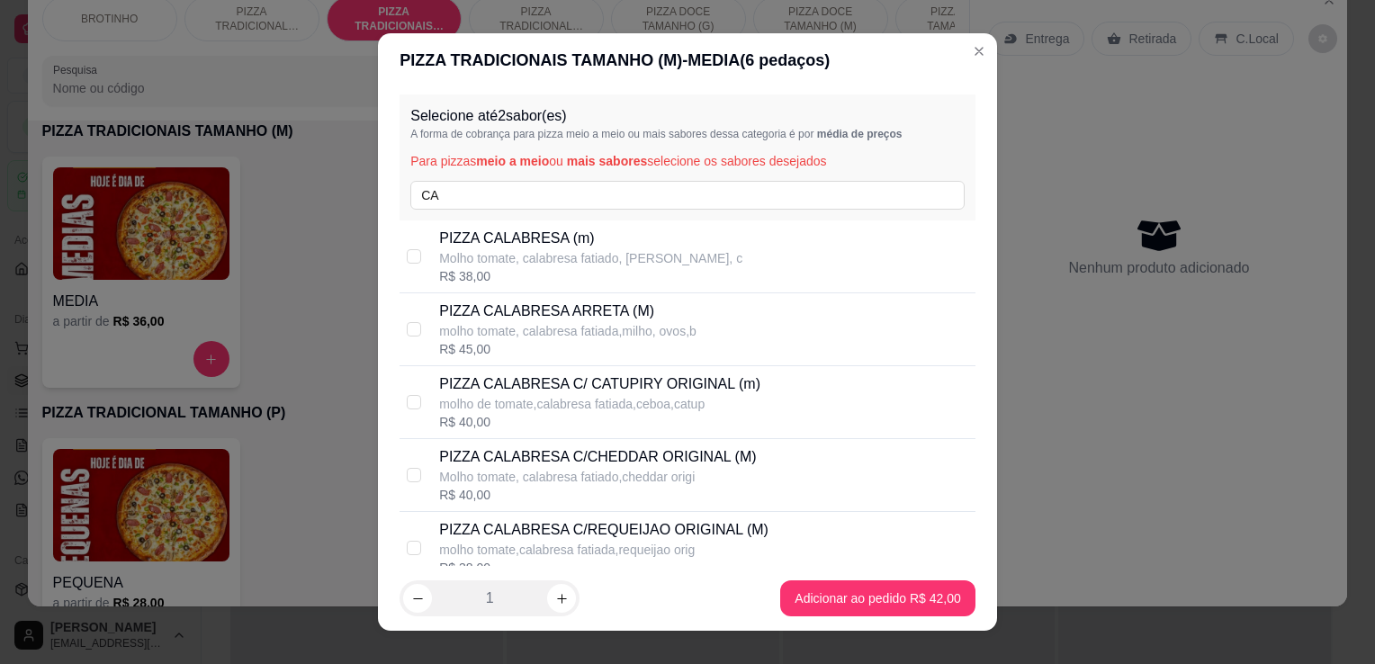
click at [562, 265] on p "Molho tomate, calabresa fatiado, [PERSON_NAME], c" at bounding box center [590, 258] width 303 height 18
checkbox input "true"
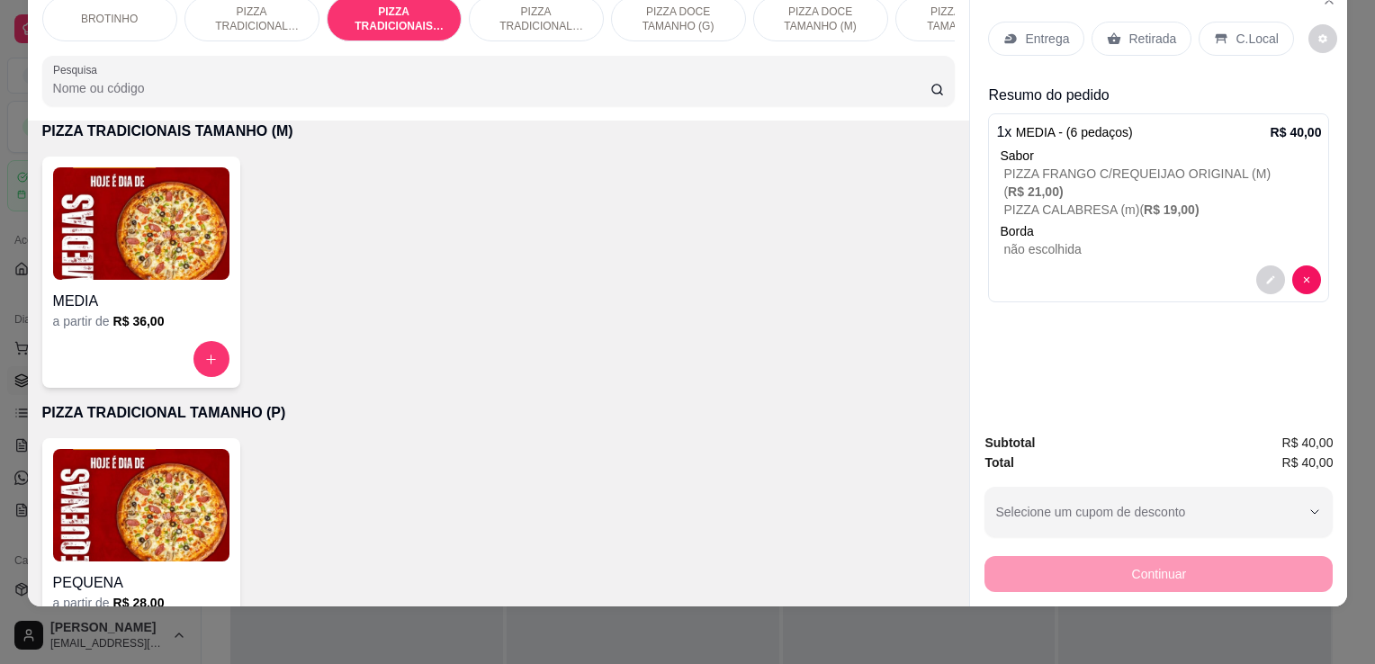
click at [1146, 30] on p "Retirada" at bounding box center [1153, 39] width 48 height 18
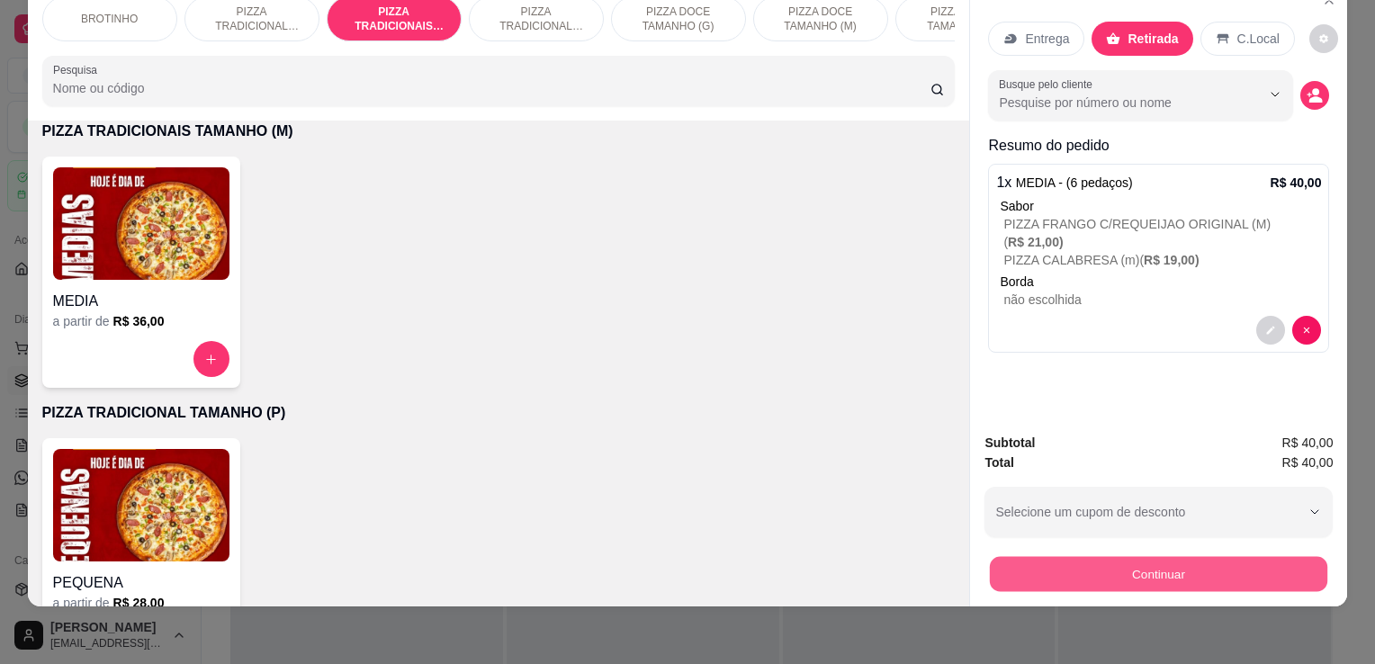
click at [1148, 571] on button "Continuar" at bounding box center [1158, 573] width 337 height 35
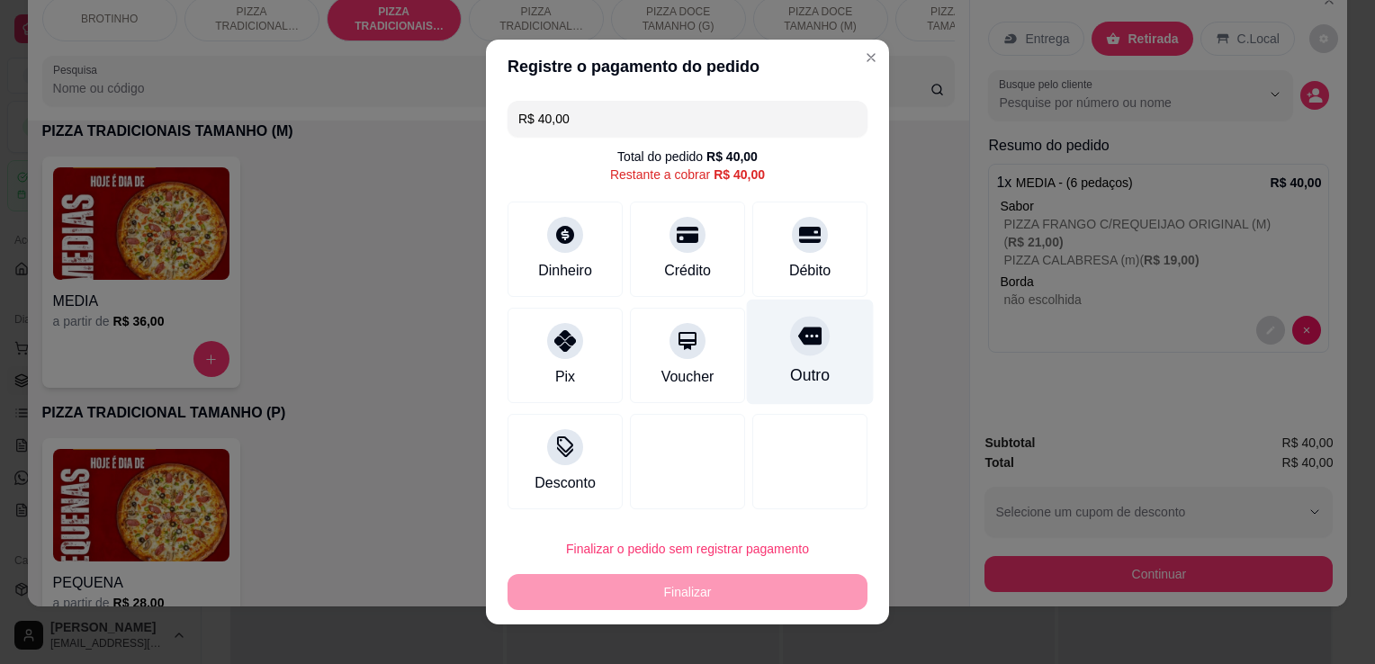
click at [822, 367] on div "Outro" at bounding box center [810, 352] width 127 height 105
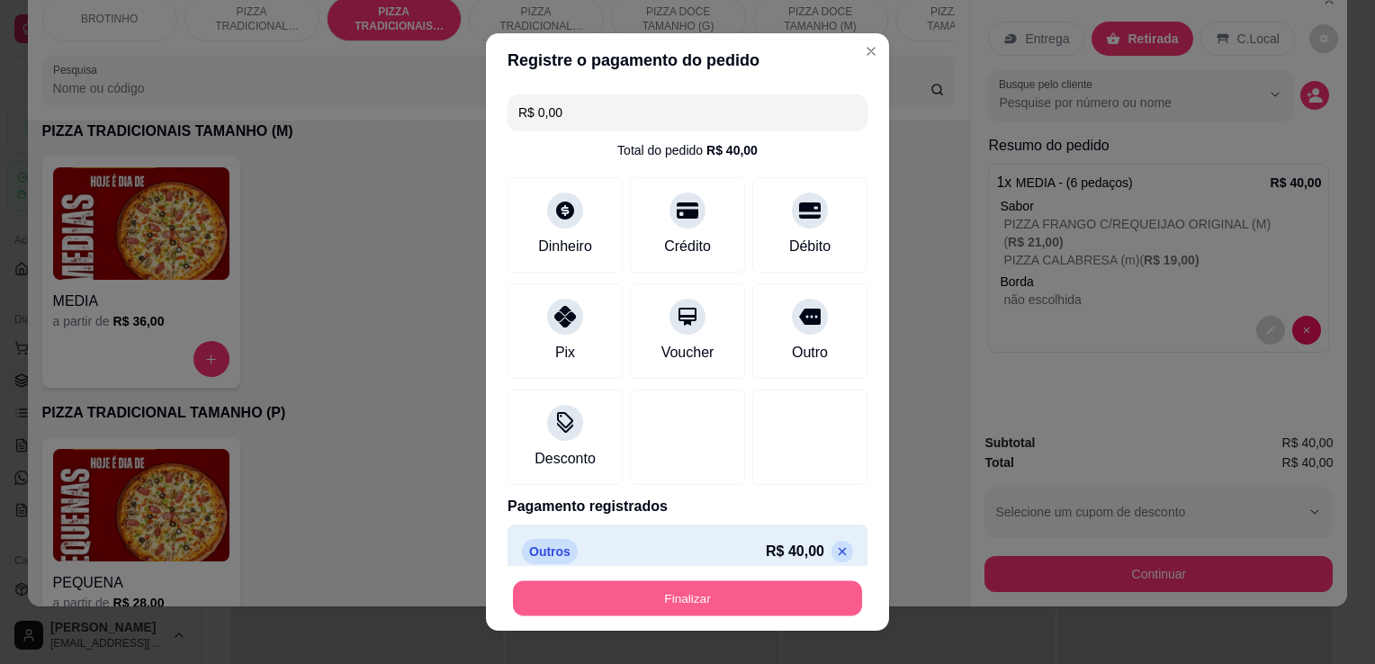
click at [738, 608] on button "Finalizar" at bounding box center [687, 598] width 349 height 35
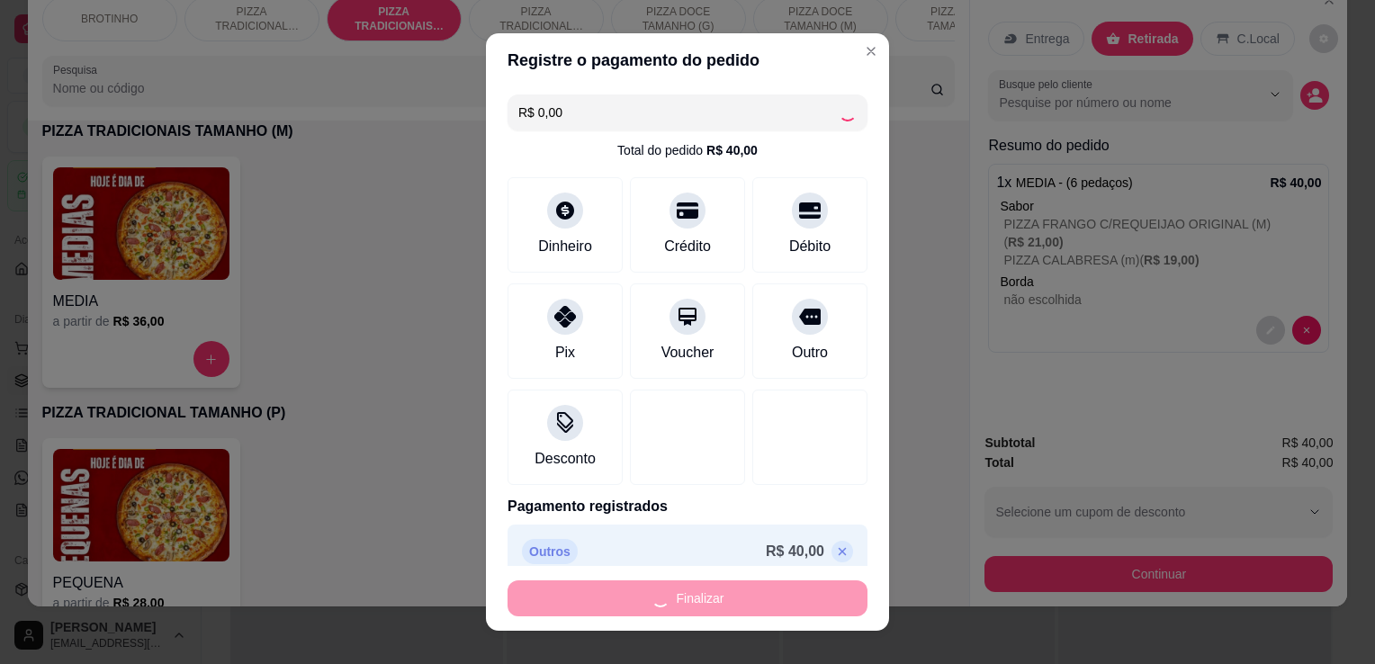
type input "-R$ 40,00"
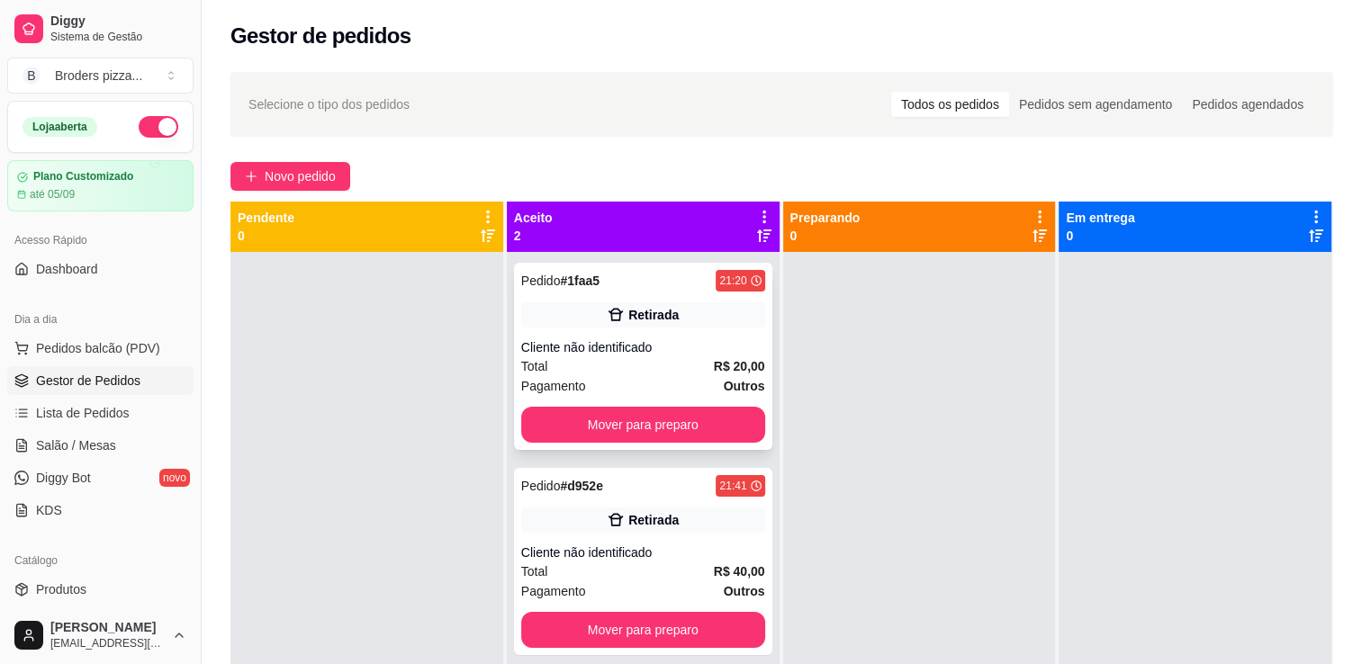
click at [649, 370] on div "Total R$ 20,00" at bounding box center [643, 366] width 244 height 20
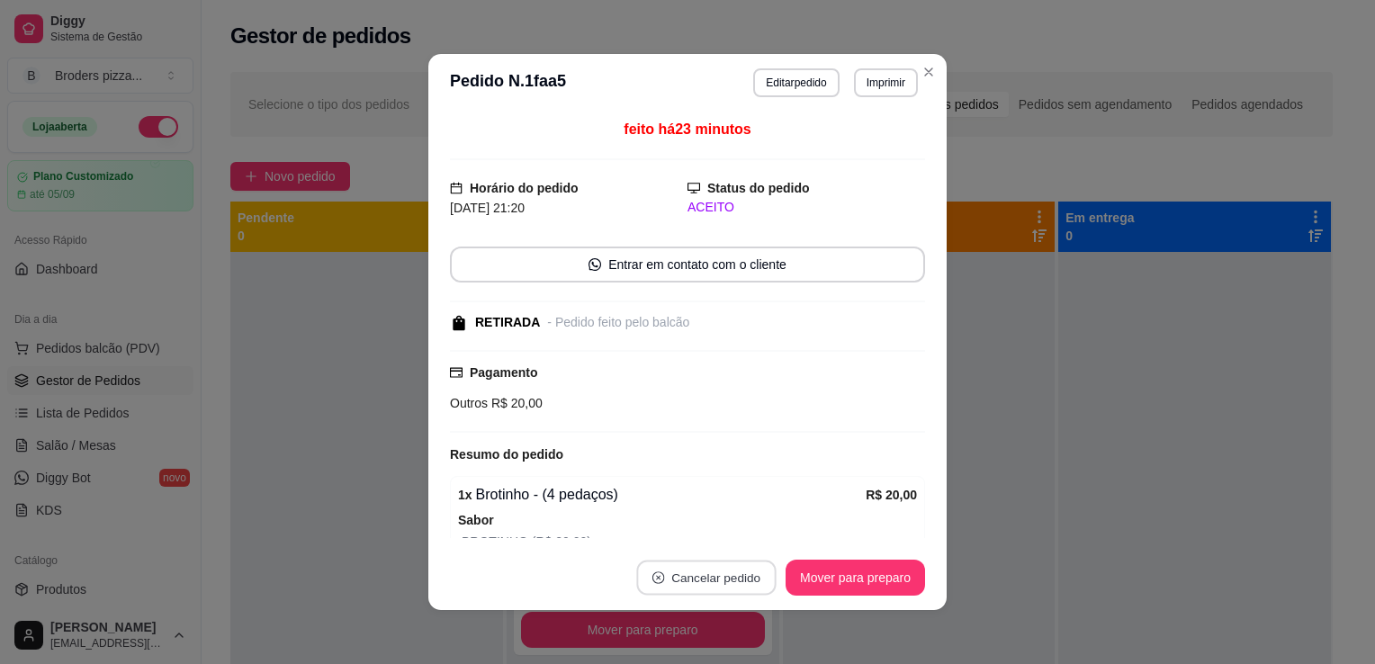
click at [702, 564] on button "Cancelar pedido" at bounding box center [705, 578] width 139 height 35
click at [739, 538] on button "Sim" at bounding box center [750, 533] width 70 height 35
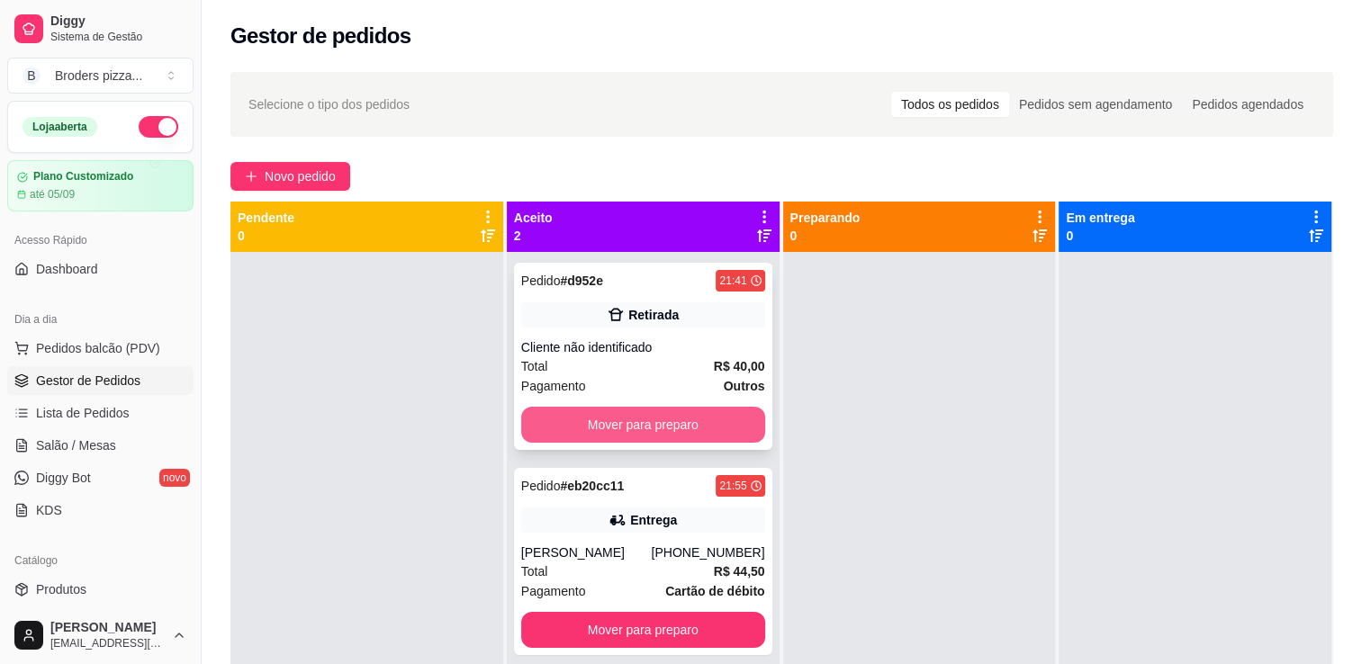
click at [643, 419] on button "Mover para preparo" at bounding box center [643, 425] width 244 height 36
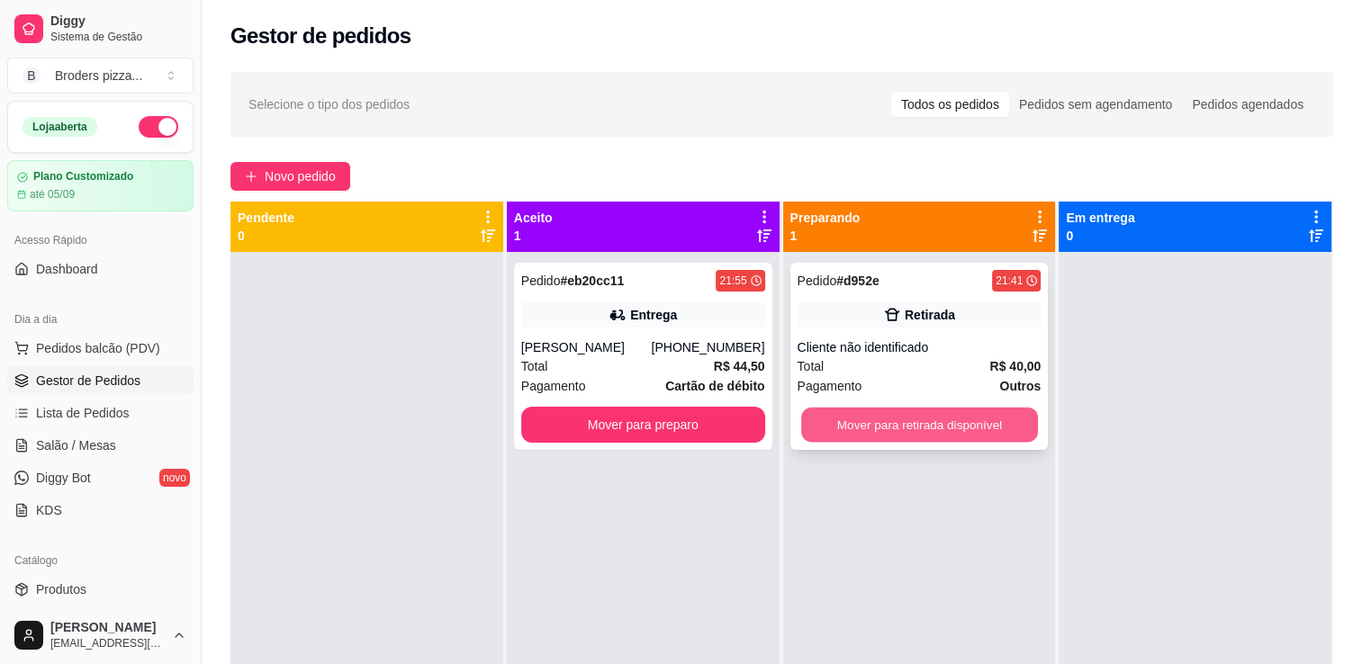
click at [865, 424] on button "Mover para retirada disponível" at bounding box center [919, 425] width 237 height 35
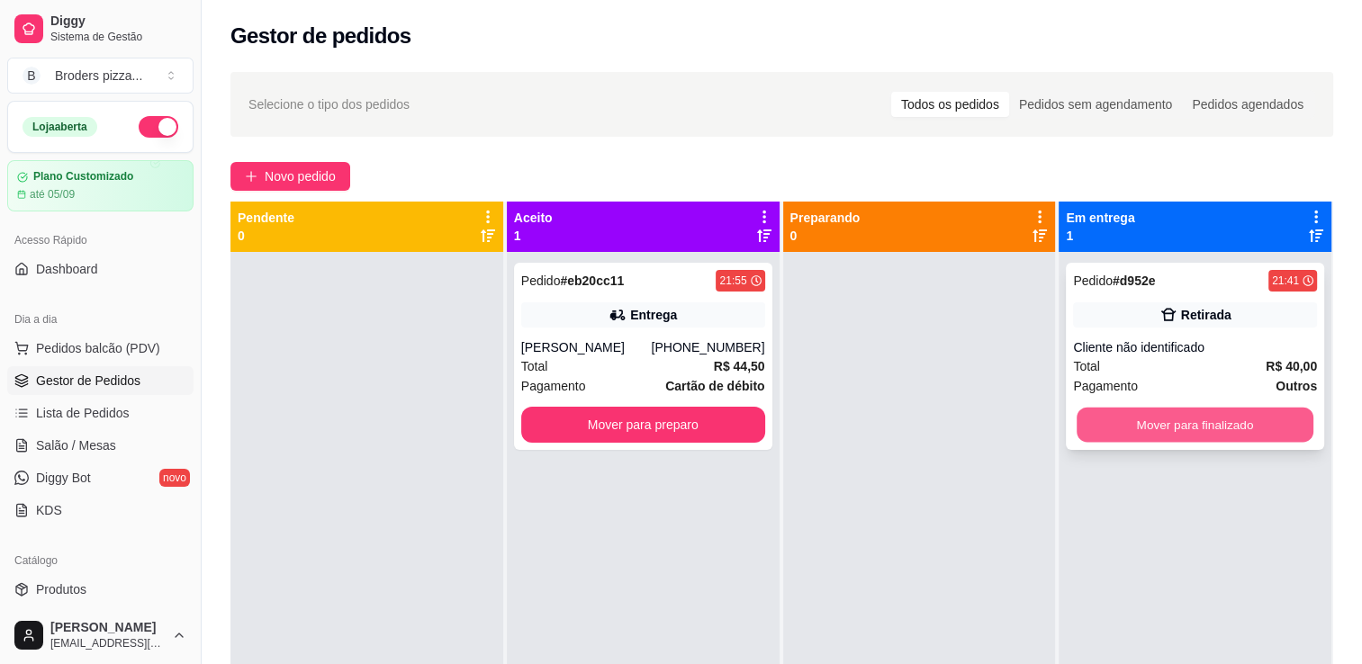
click at [1105, 442] on div "Mover para finalizado" at bounding box center [1195, 425] width 244 height 36
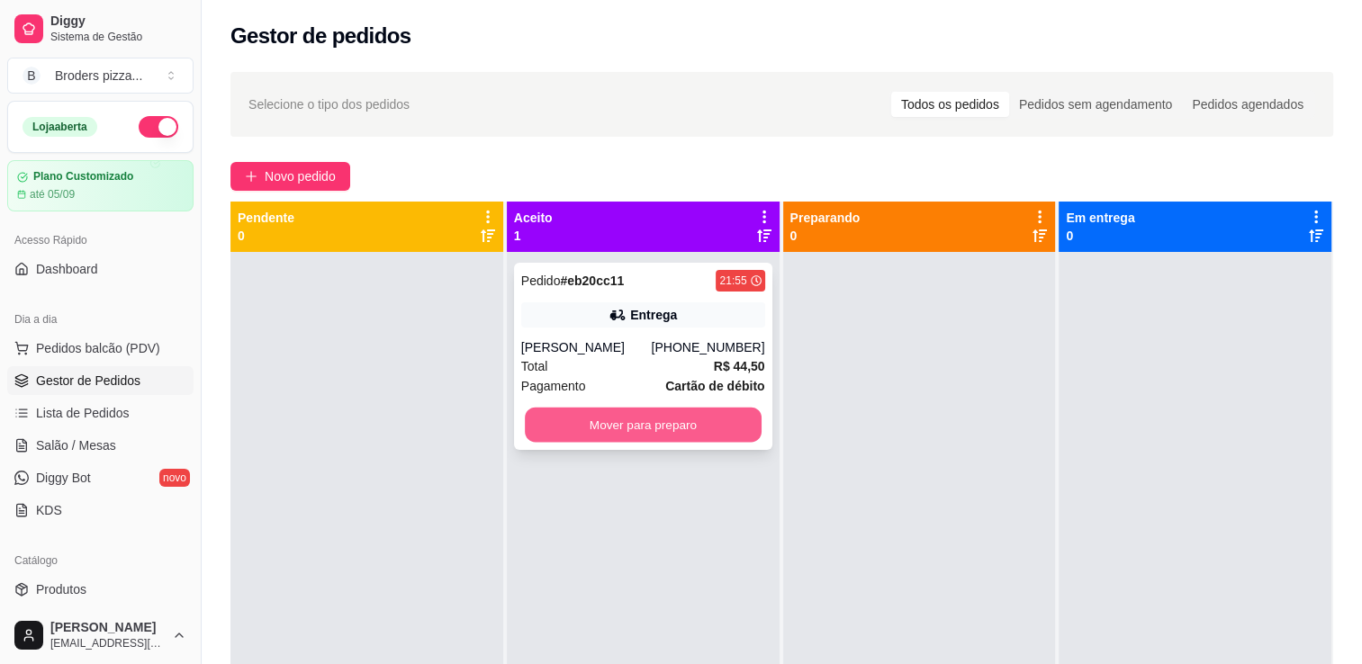
click at [671, 430] on button "Mover para preparo" at bounding box center [643, 425] width 237 height 35
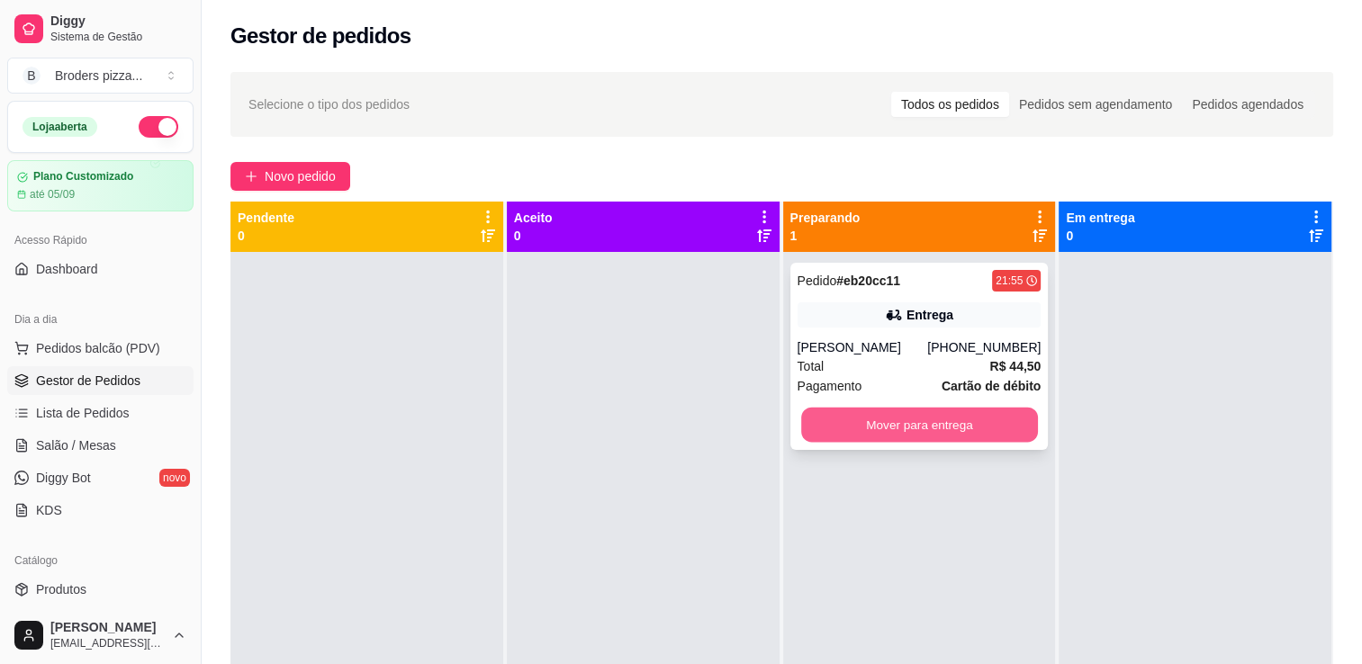
click at [854, 438] on button "Mover para entrega" at bounding box center [919, 425] width 237 height 35
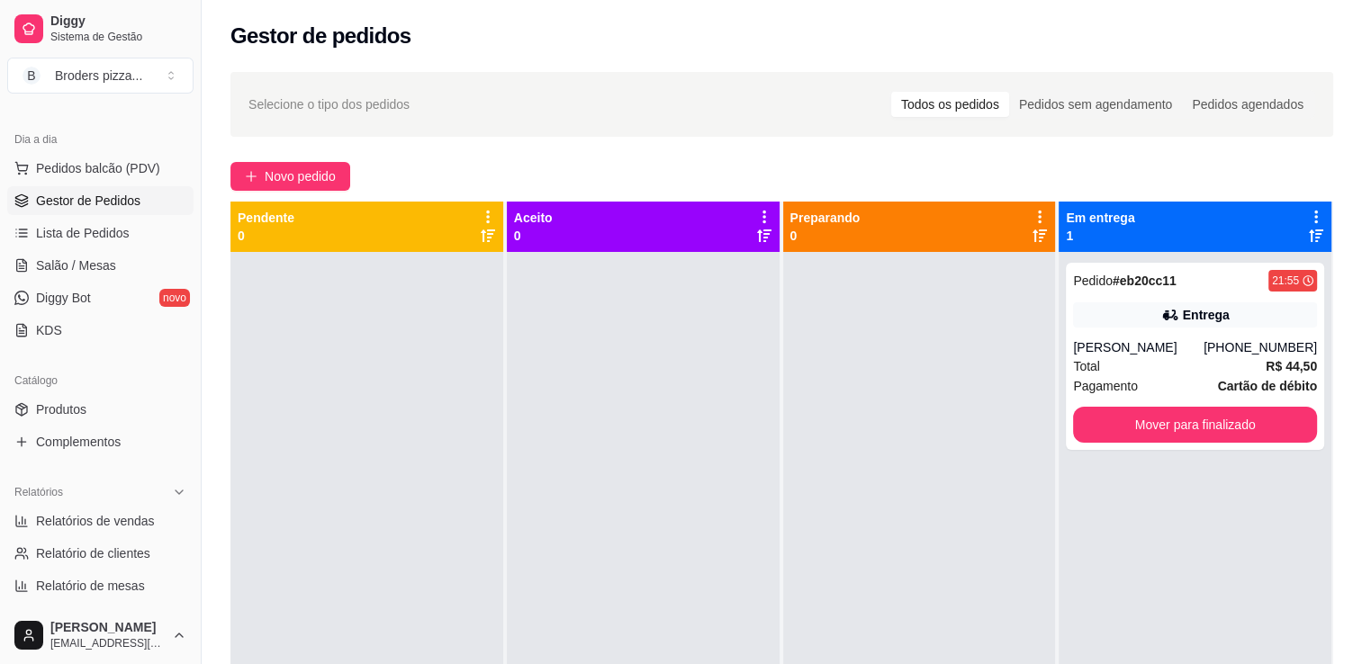
scroll to position [216, 0]
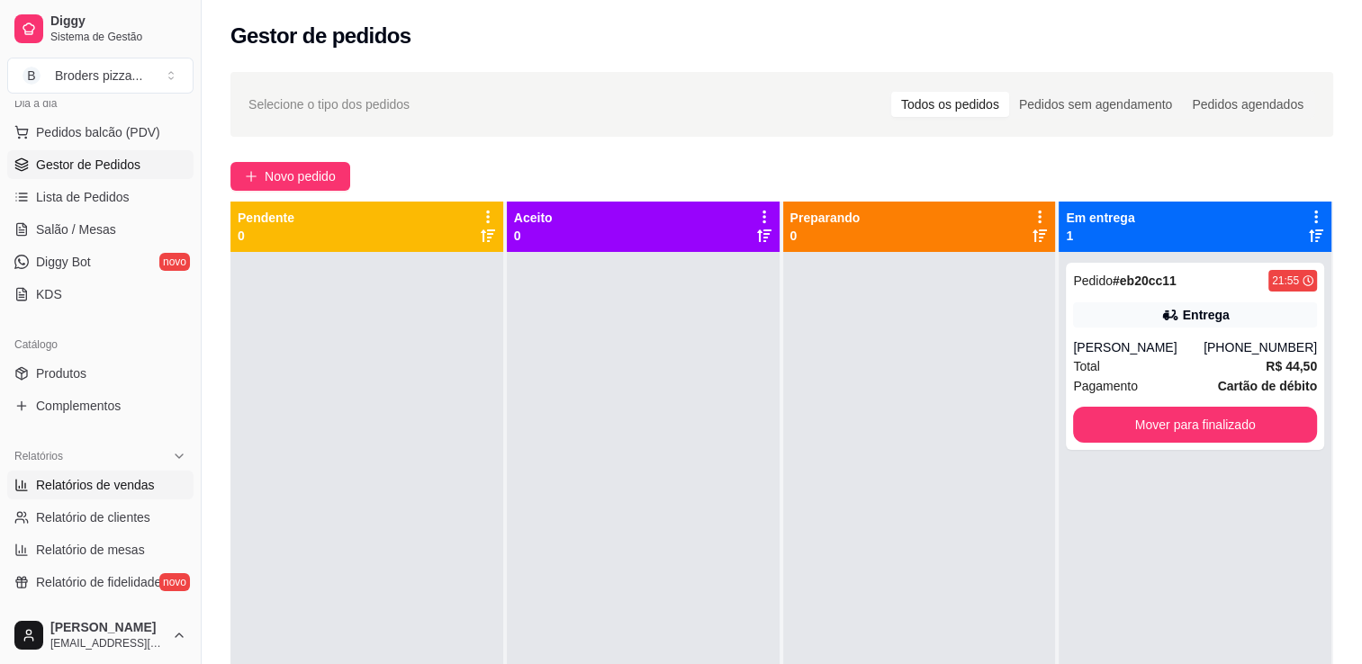
click at [108, 478] on span "Relatórios de vendas" at bounding box center [95, 485] width 119 height 18
select select "ALL"
select select "0"
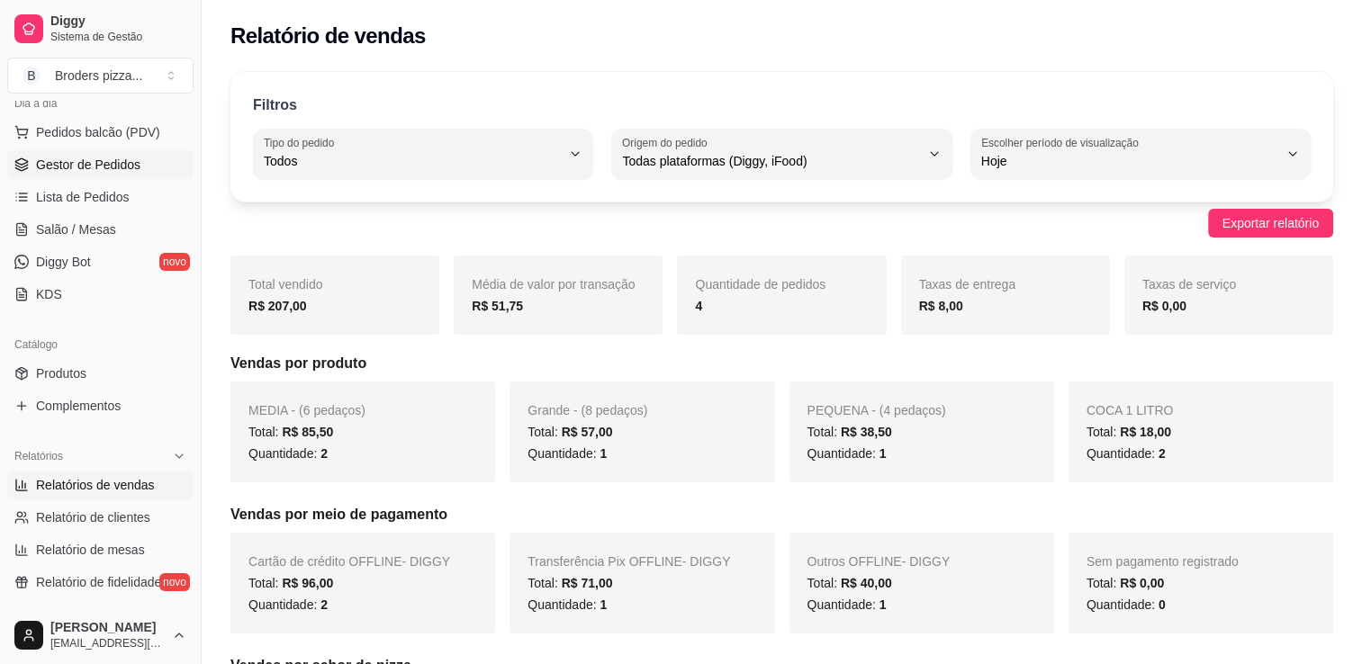
click at [75, 171] on span "Gestor de Pedidos" at bounding box center [88, 165] width 104 height 18
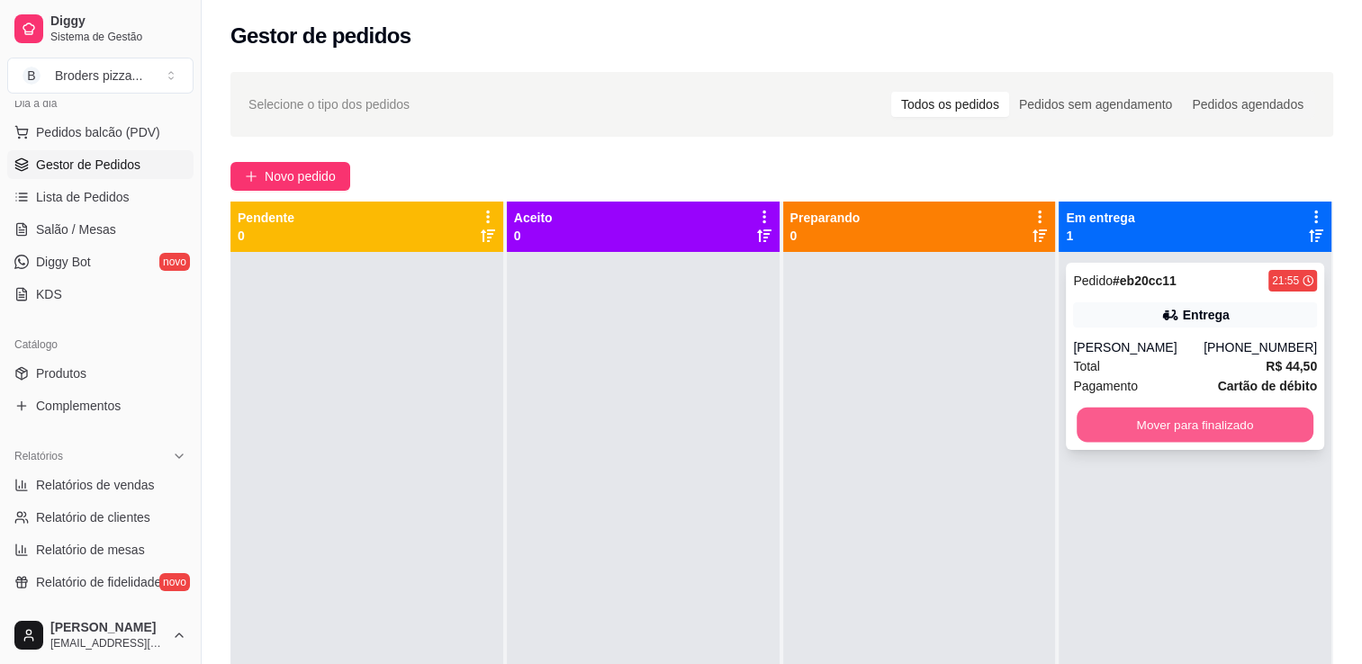
click at [1136, 437] on button "Mover para finalizado" at bounding box center [1194, 425] width 237 height 35
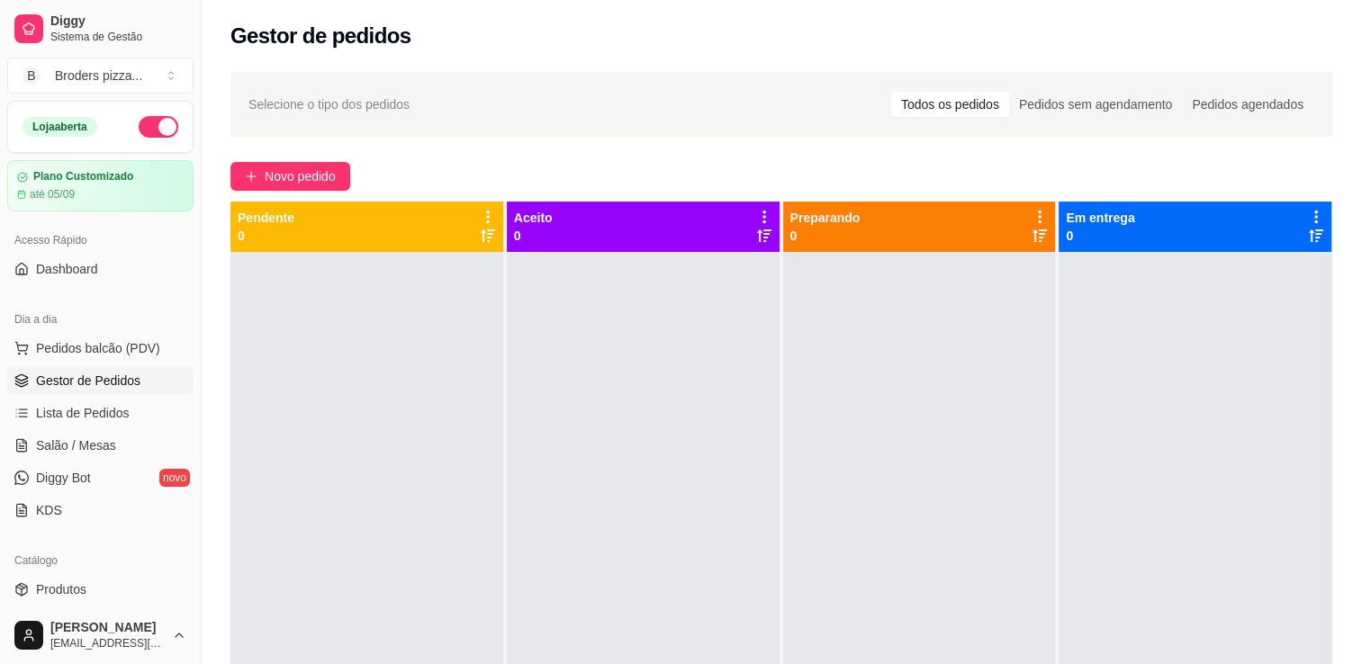
click at [149, 128] on button "button" at bounding box center [159, 127] width 40 height 22
